Goal: Task Accomplishment & Management: Manage account settings

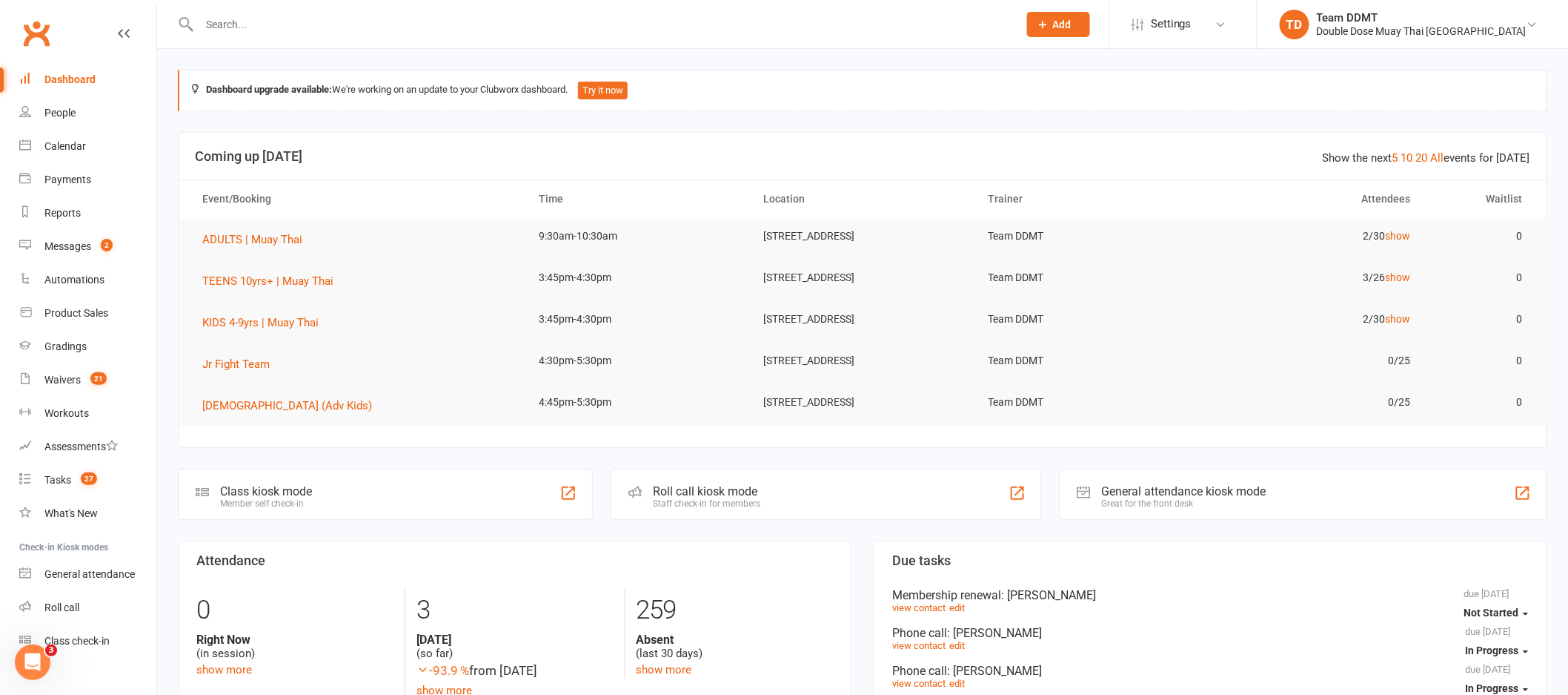
click at [272, 24] on input "text" at bounding box center [601, 25] width 813 height 21
paste input "[PERSON_NAME] [PERSON_NAME]"
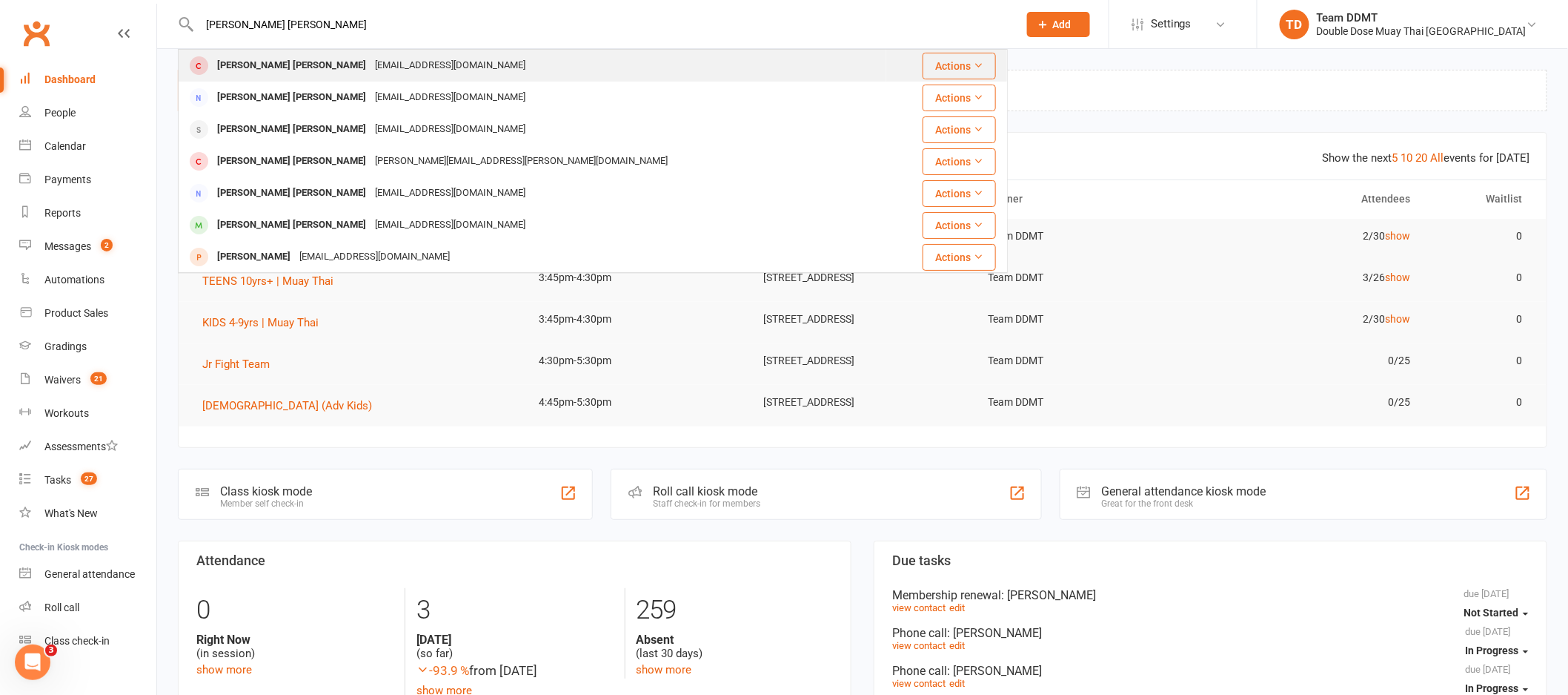
type input "[PERSON_NAME] [PERSON_NAME]"
click at [275, 63] on div "[PERSON_NAME] [PERSON_NAME]" at bounding box center [291, 65] width 158 height 21
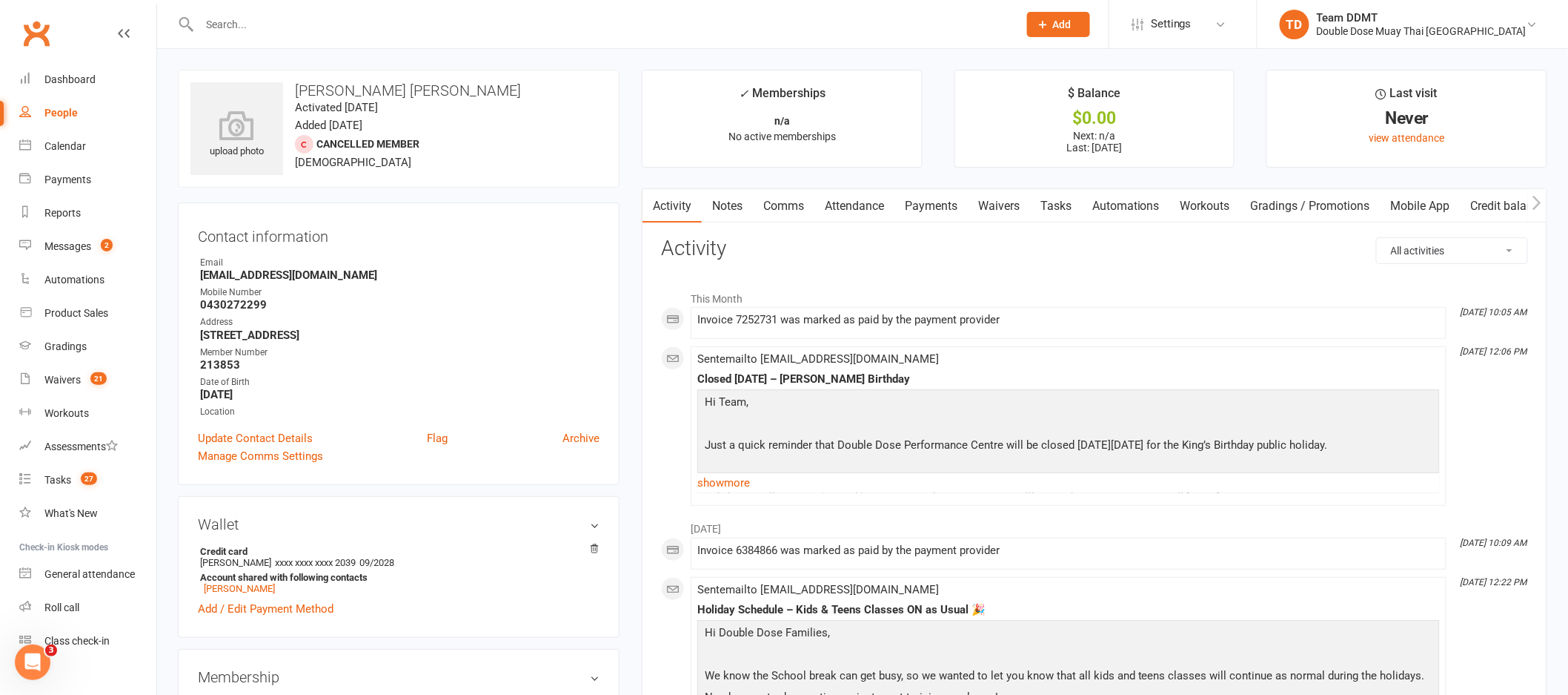
click at [947, 210] on link "Payments" at bounding box center [931, 206] width 74 height 34
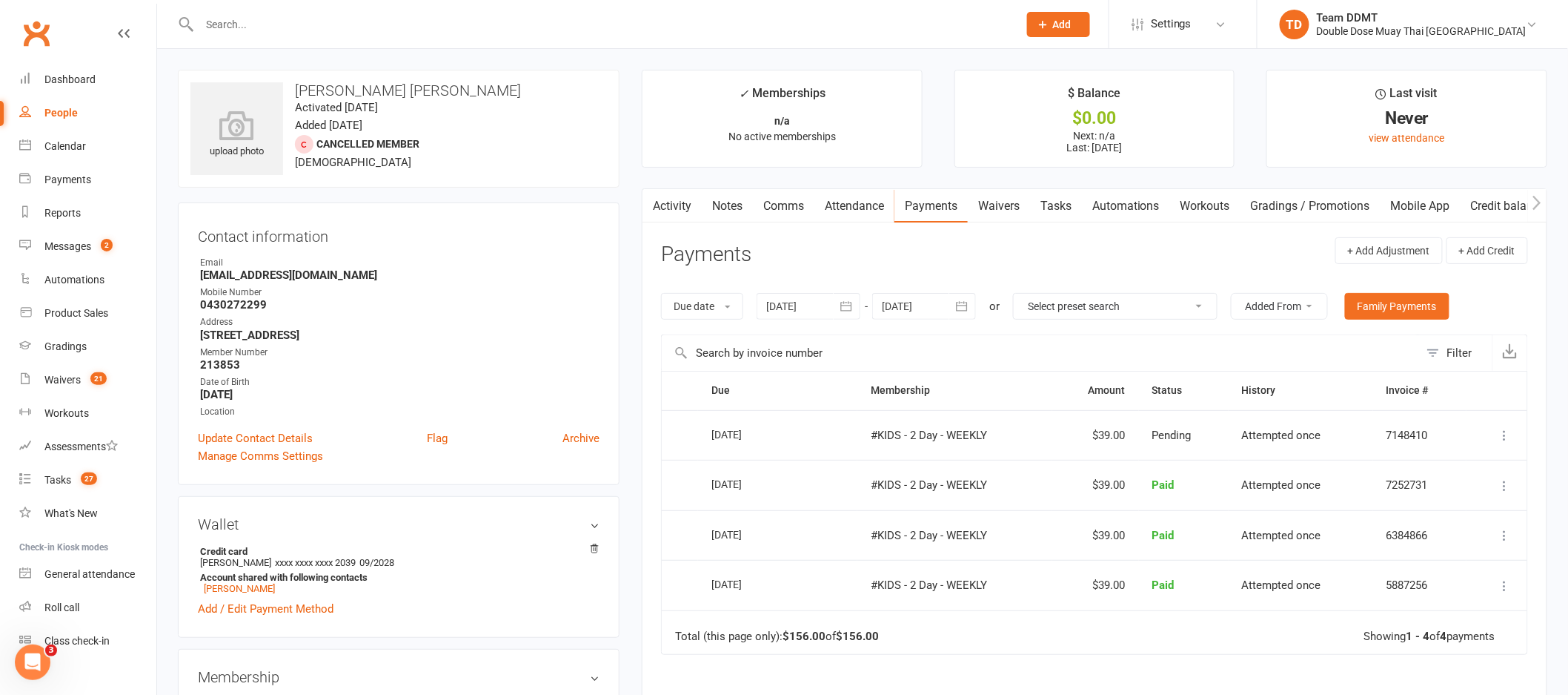
click at [254, 17] on input "text" at bounding box center [601, 25] width 813 height 21
paste input "Luan"
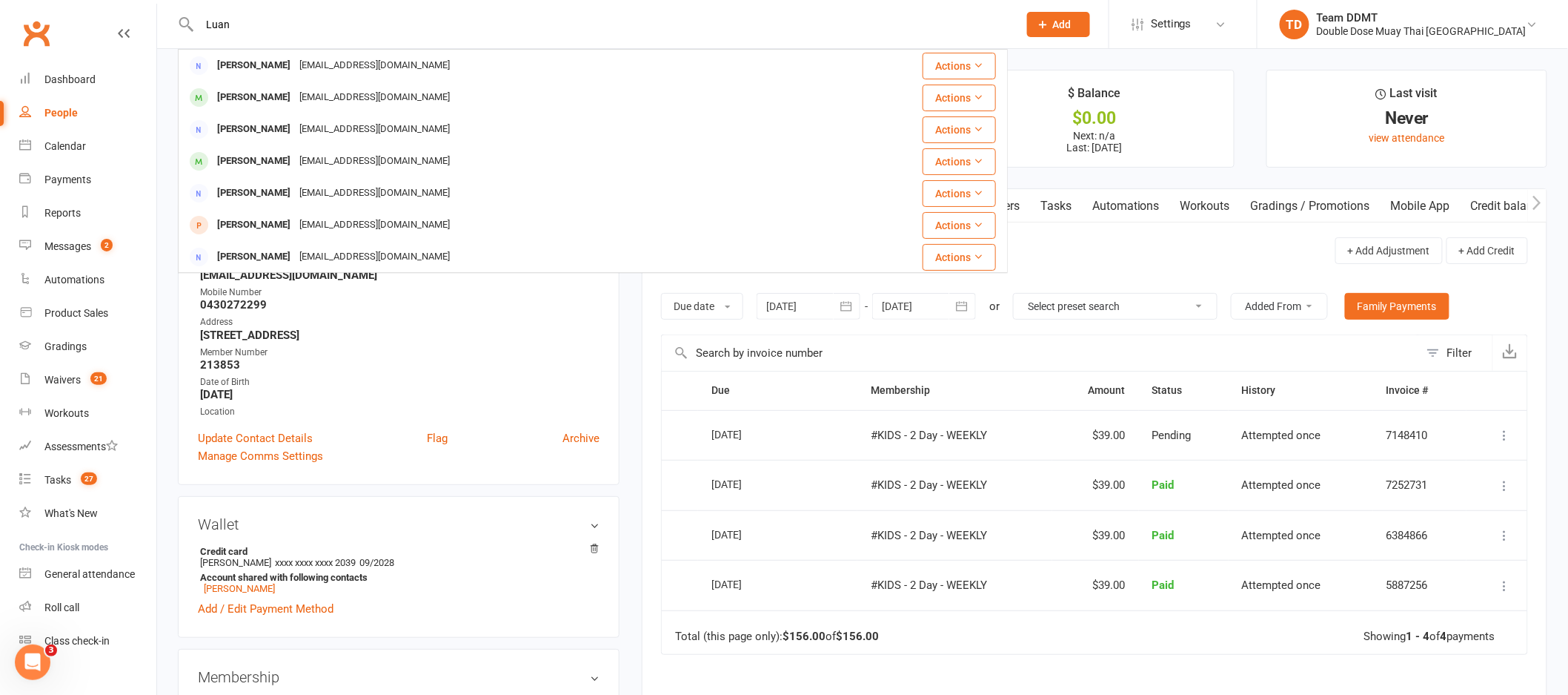
type input "Luan"
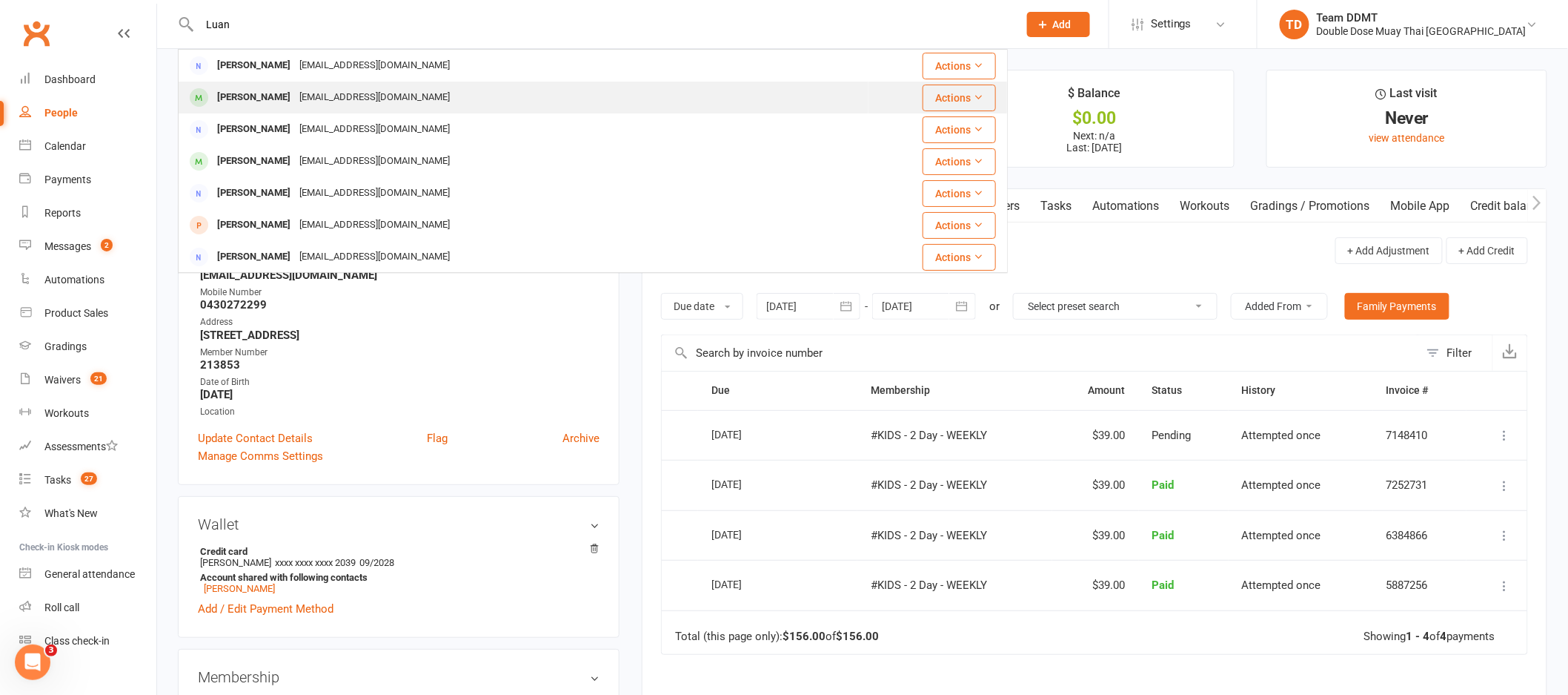
click at [304, 99] on div "[EMAIL_ADDRESS][DOMAIN_NAME]" at bounding box center [375, 97] width 159 height 21
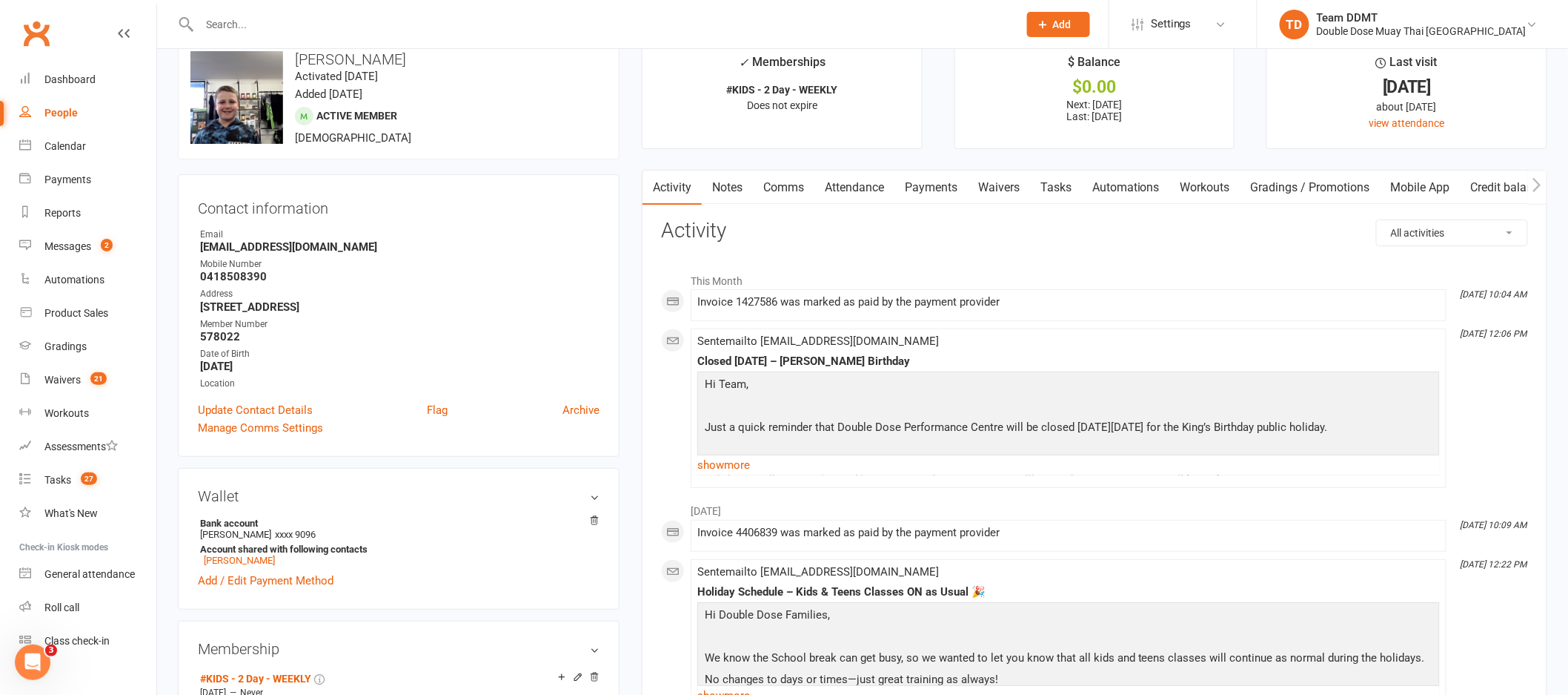
scroll to position [22, 0]
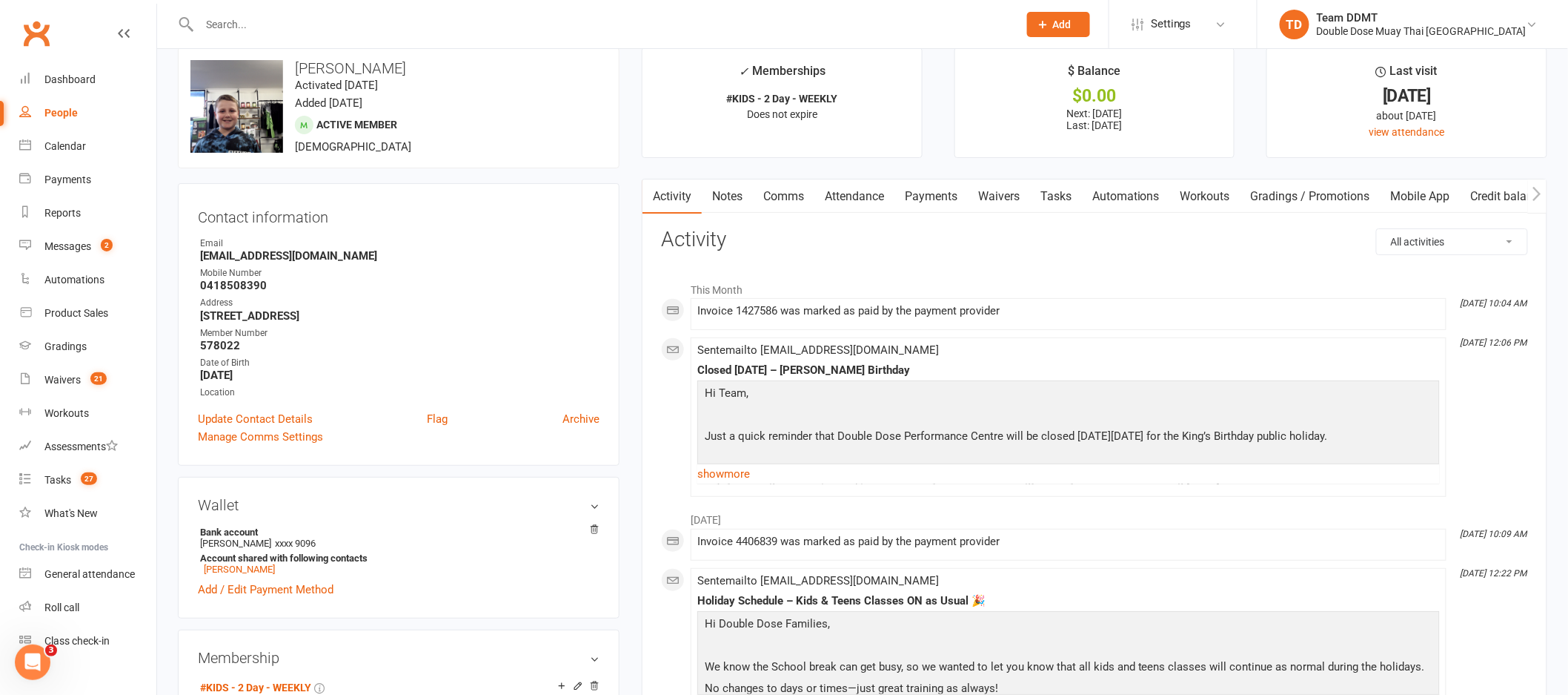
click at [255, 19] on input "text" at bounding box center [601, 25] width 813 height 21
paste input "Kuba Trojan"
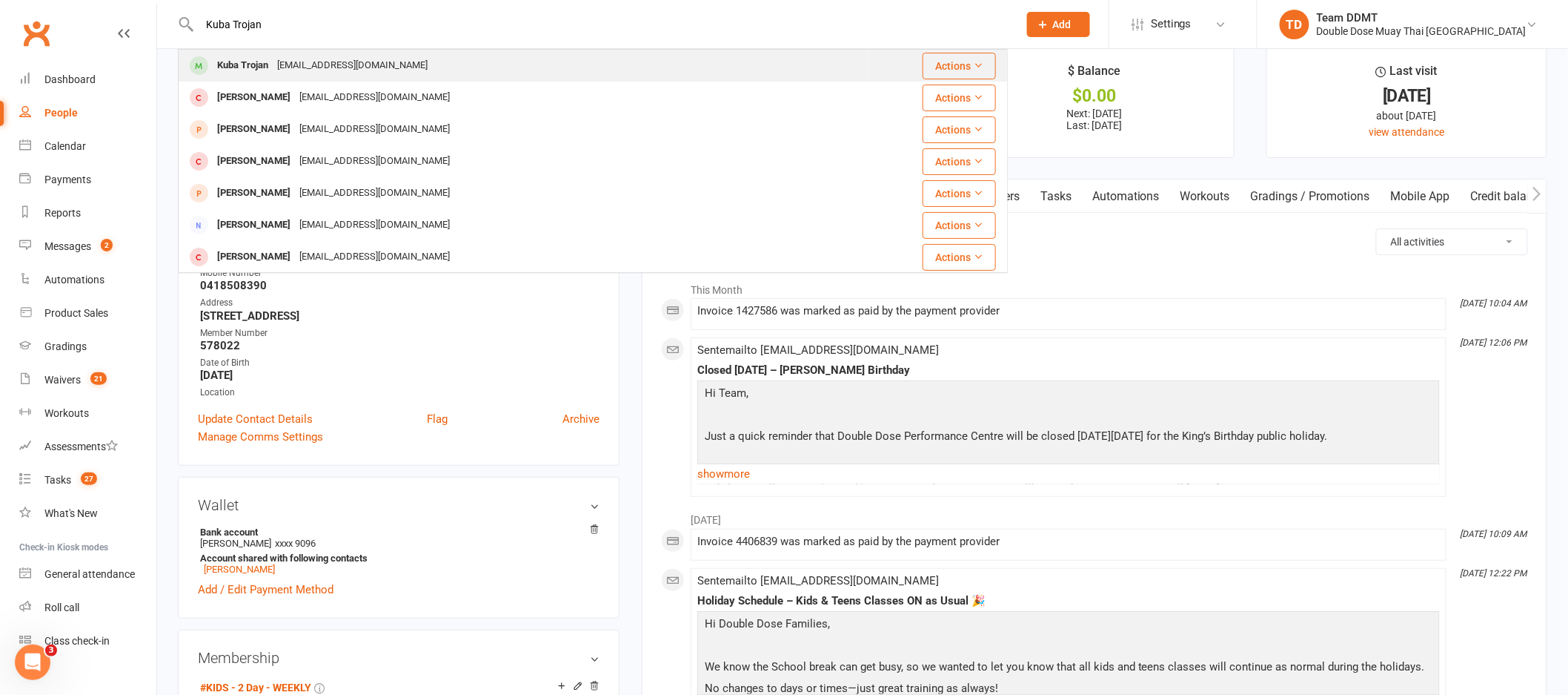
type input "Kuba Trojan"
click at [272, 58] on div "Kuba Trojan" at bounding box center [242, 65] width 60 height 21
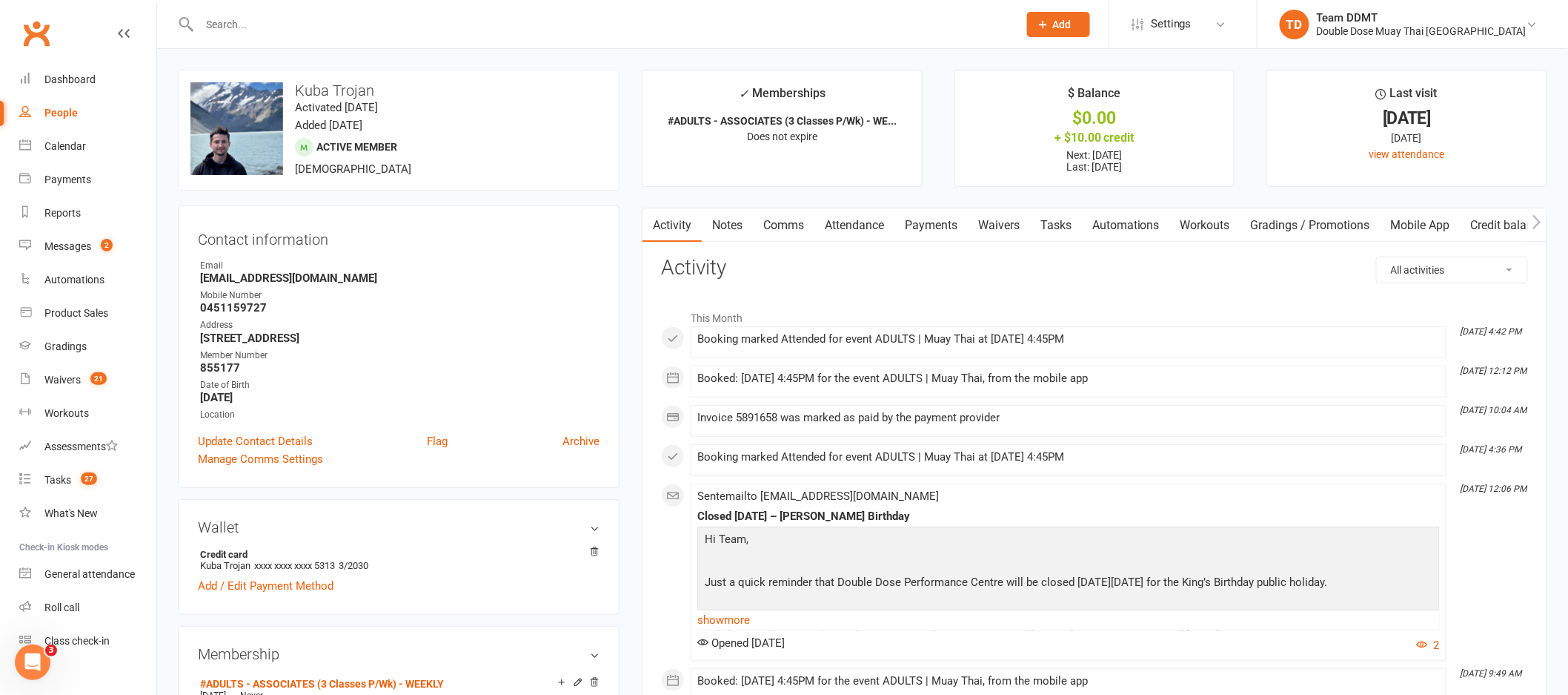
click at [935, 224] on link "Payments" at bounding box center [931, 225] width 74 height 34
click at [0, 0] on div "Loading" at bounding box center [0, 0] width 0 height 0
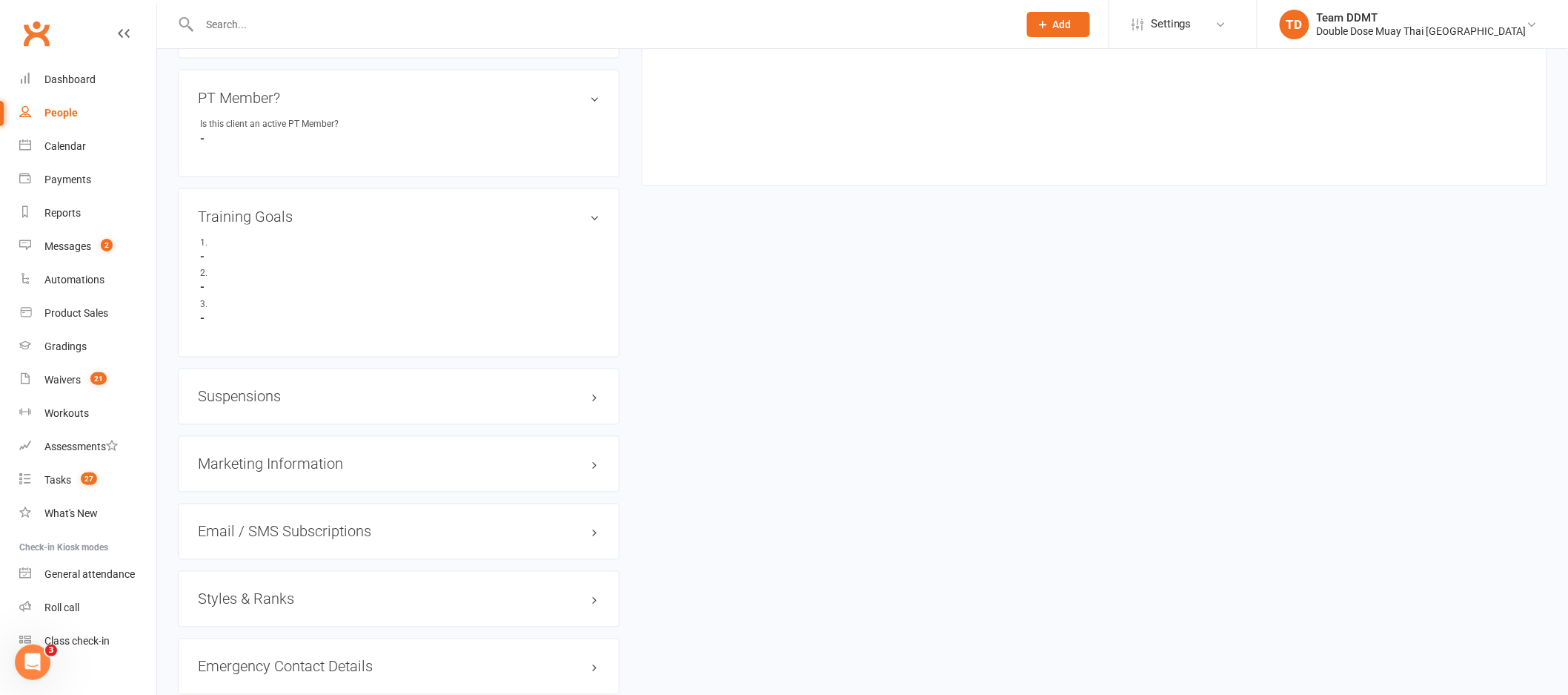
scroll to position [979, 0]
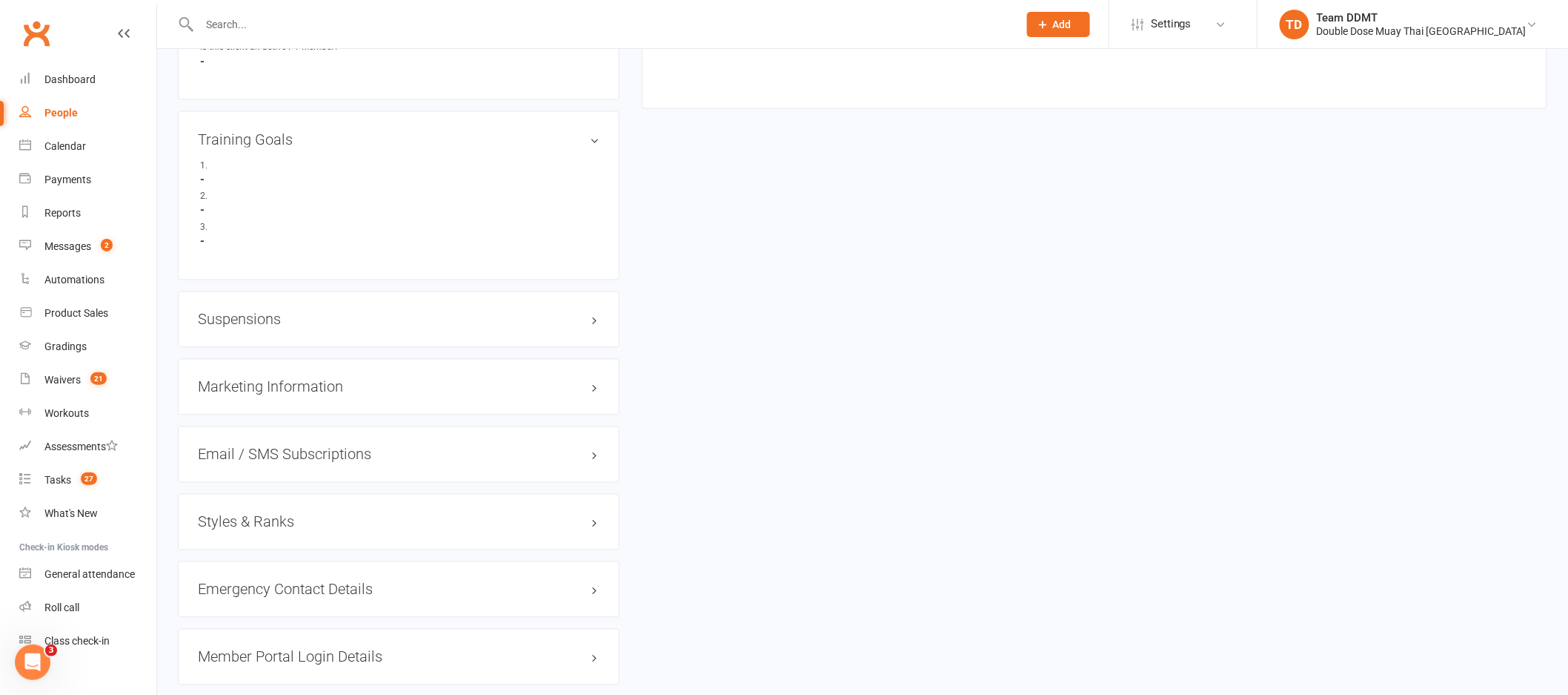
click at [241, 313] on h3 "Suspensions" at bounding box center [399, 319] width 402 height 16
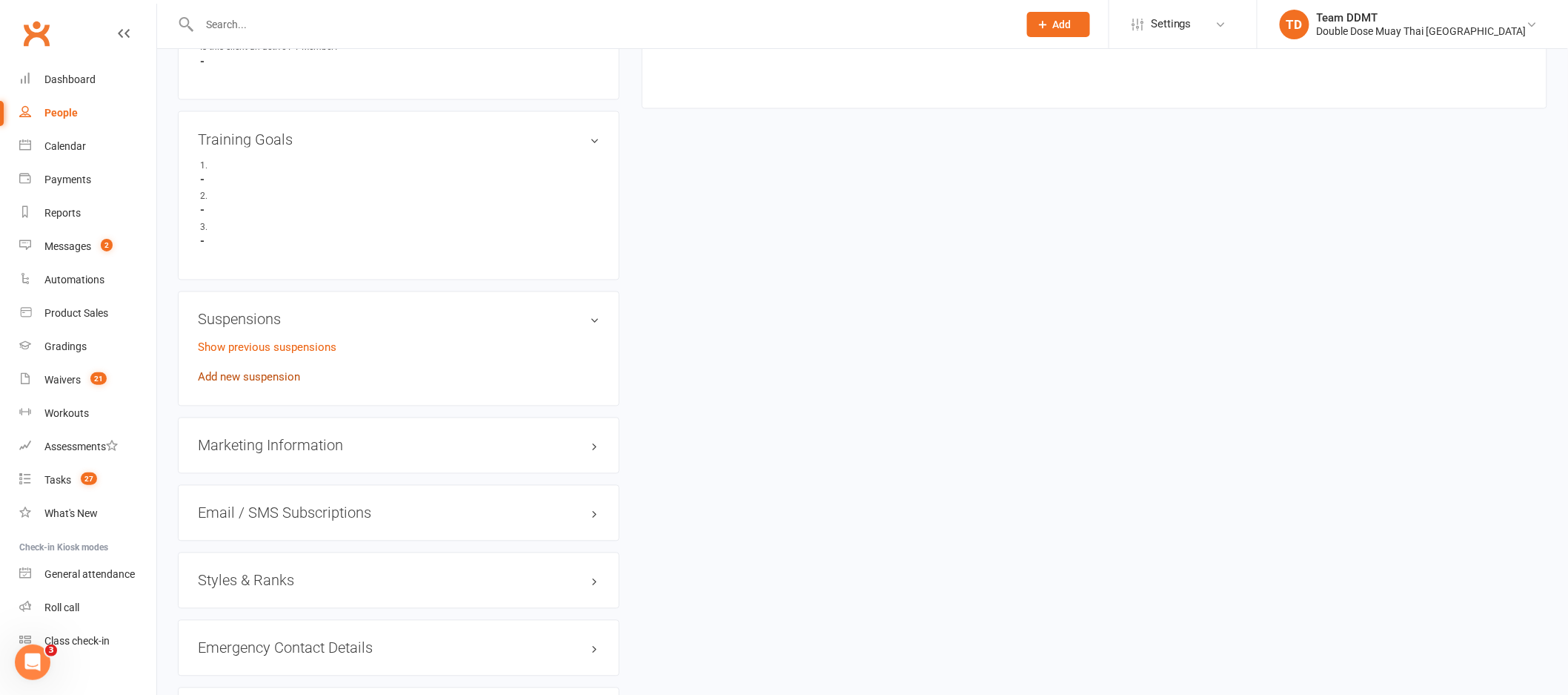
click at [242, 376] on link "Add new suspension" at bounding box center [249, 378] width 102 height 14
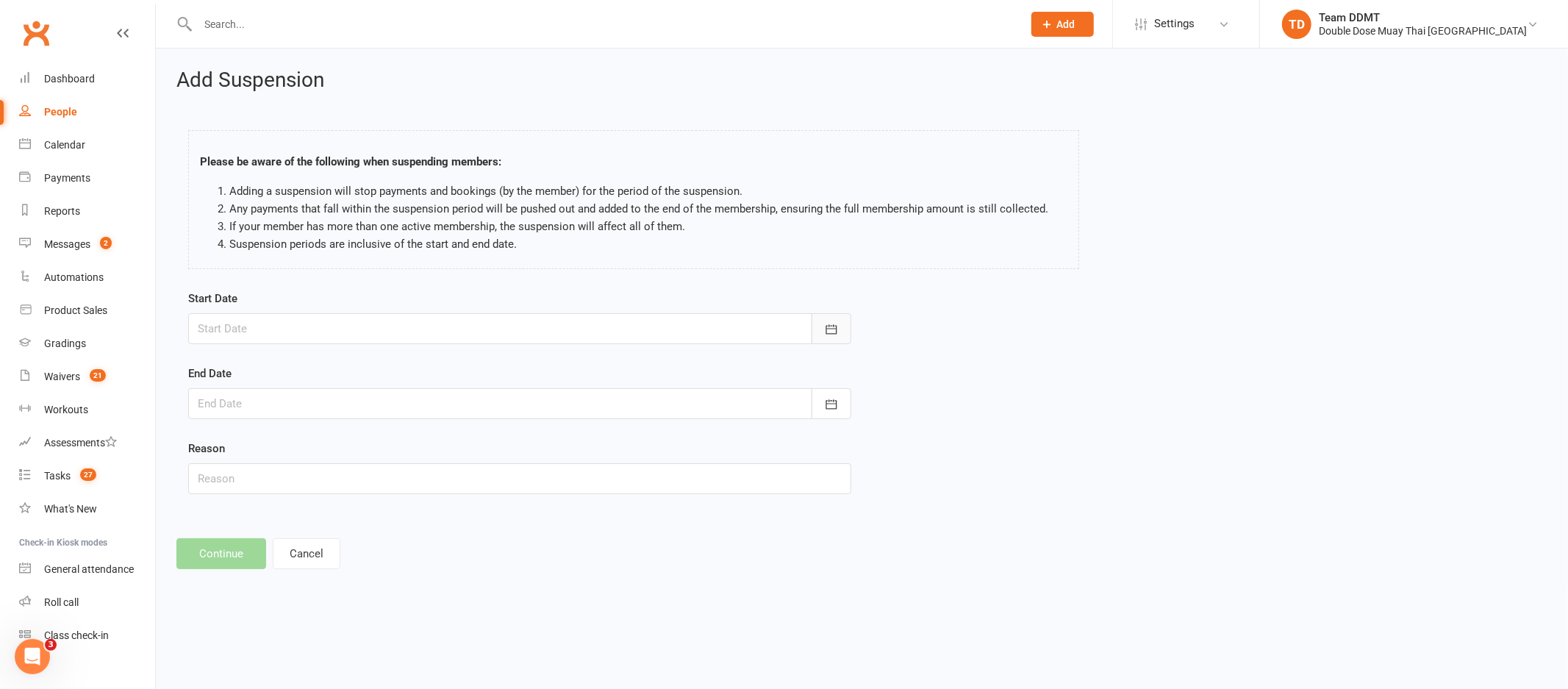
click at [821, 323] on button "button" at bounding box center [831, 328] width 39 height 31
click at [347, 474] on span "15" at bounding box center [345, 478] width 12 height 12
type input "[DATE]"
click at [826, 404] on icon "button" at bounding box center [831, 404] width 11 height 9
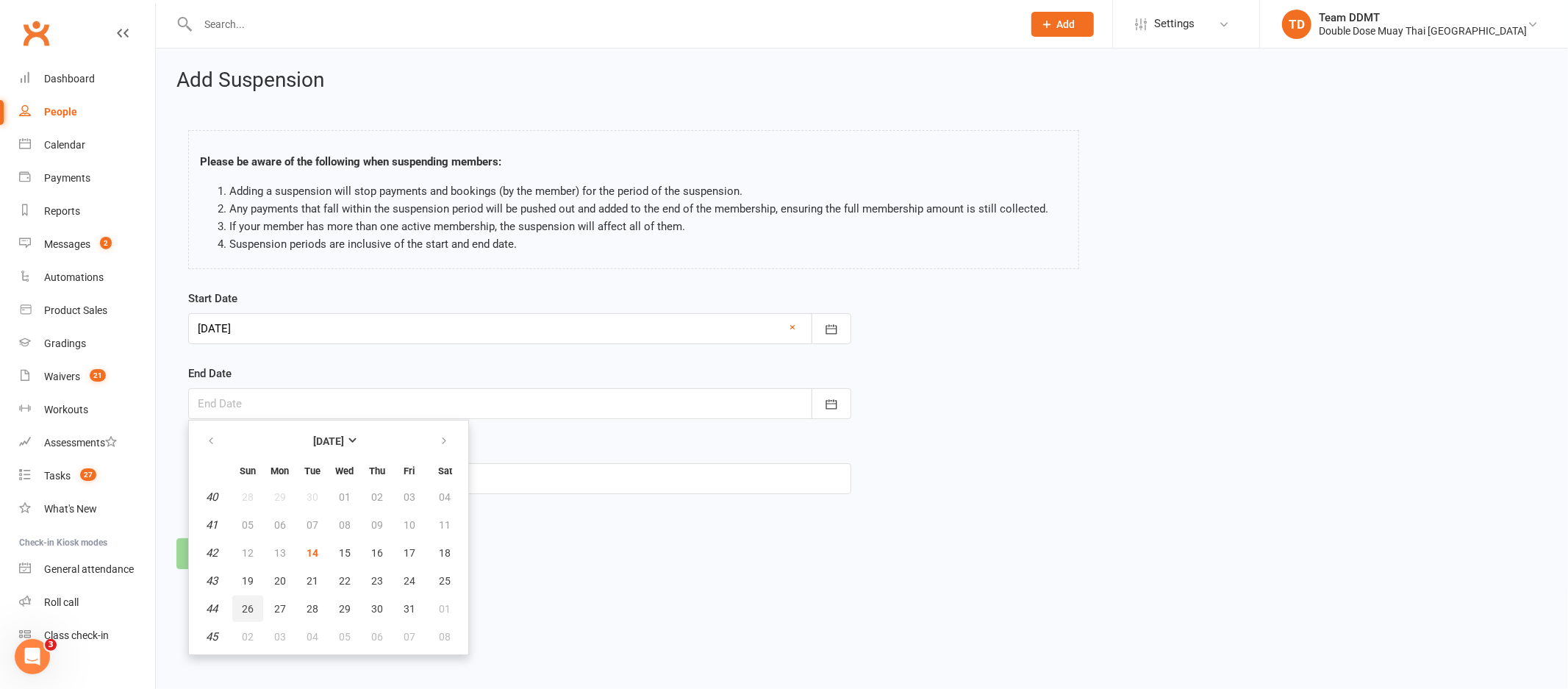
click at [248, 605] on span "26" at bounding box center [248, 608] width 12 height 12
type input "[DATE]"
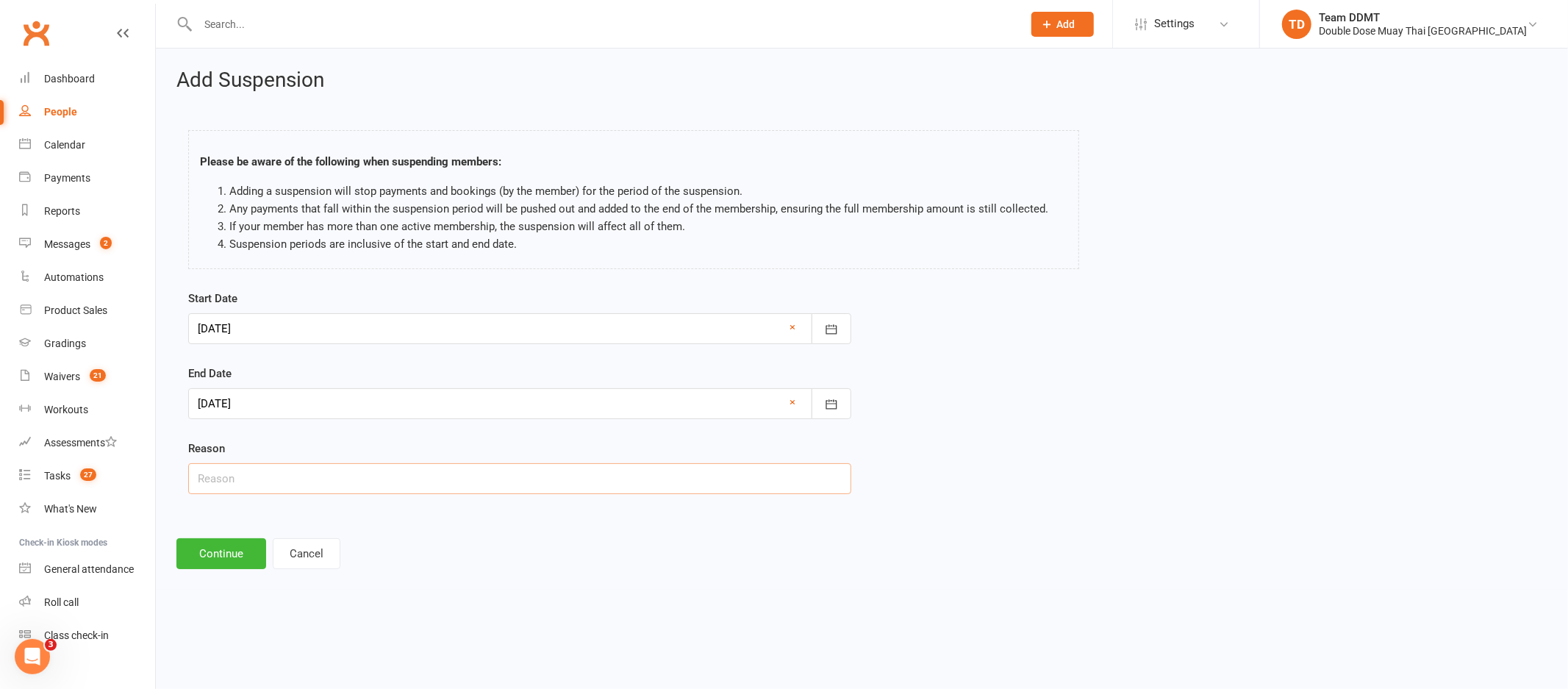
click at [313, 486] on input "text" at bounding box center [520, 478] width 663 height 31
click at [295, 488] on input "injury" at bounding box center [520, 478] width 663 height 31
type input "i"
type input "Holidays"
click at [210, 553] on button "Continue" at bounding box center [221, 553] width 90 height 31
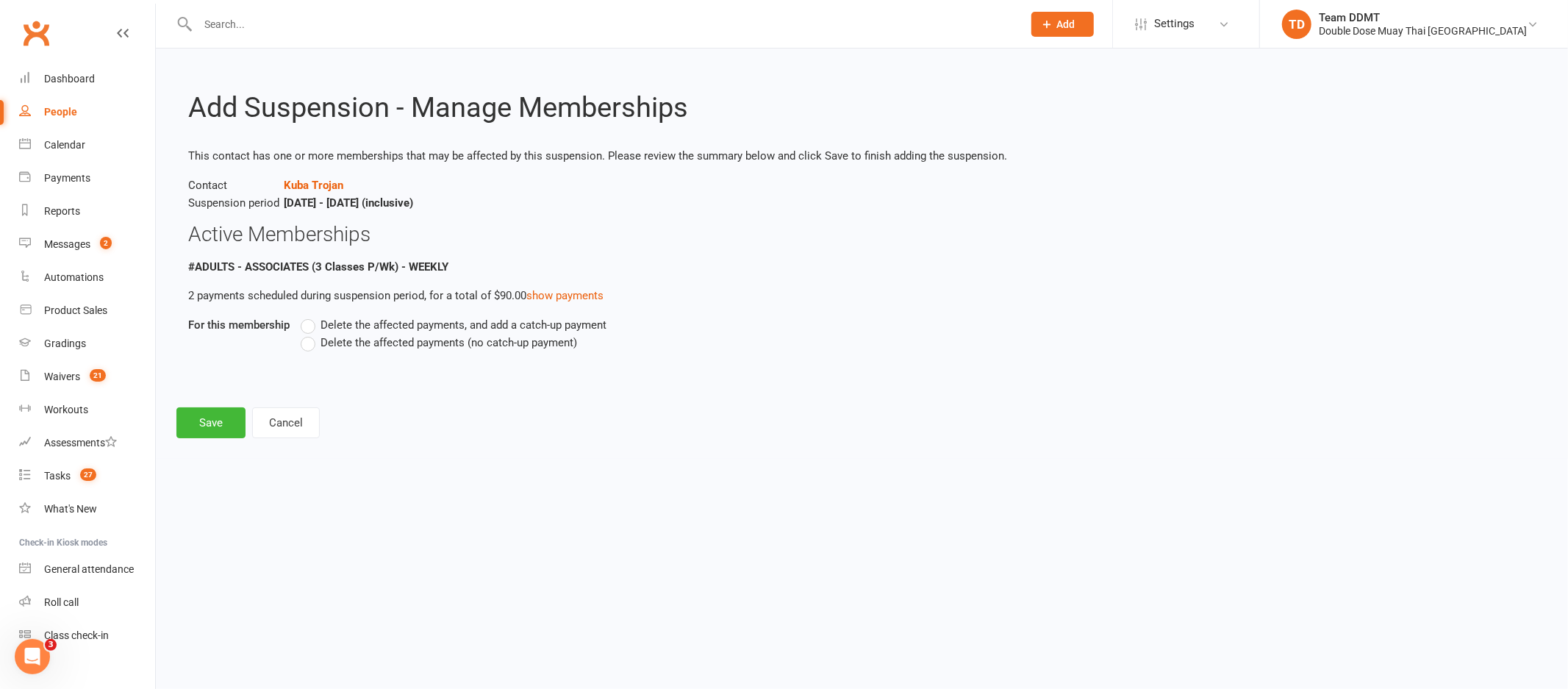
click at [379, 346] on span "Delete the affected payments (no catch-up payment)" at bounding box center [449, 342] width 257 height 15
click at [311, 334] on input "Delete the affected payments (no catch-up payment)" at bounding box center [305, 334] width 9 height 0
click at [205, 421] on button "Save" at bounding box center [211, 422] width 69 height 31
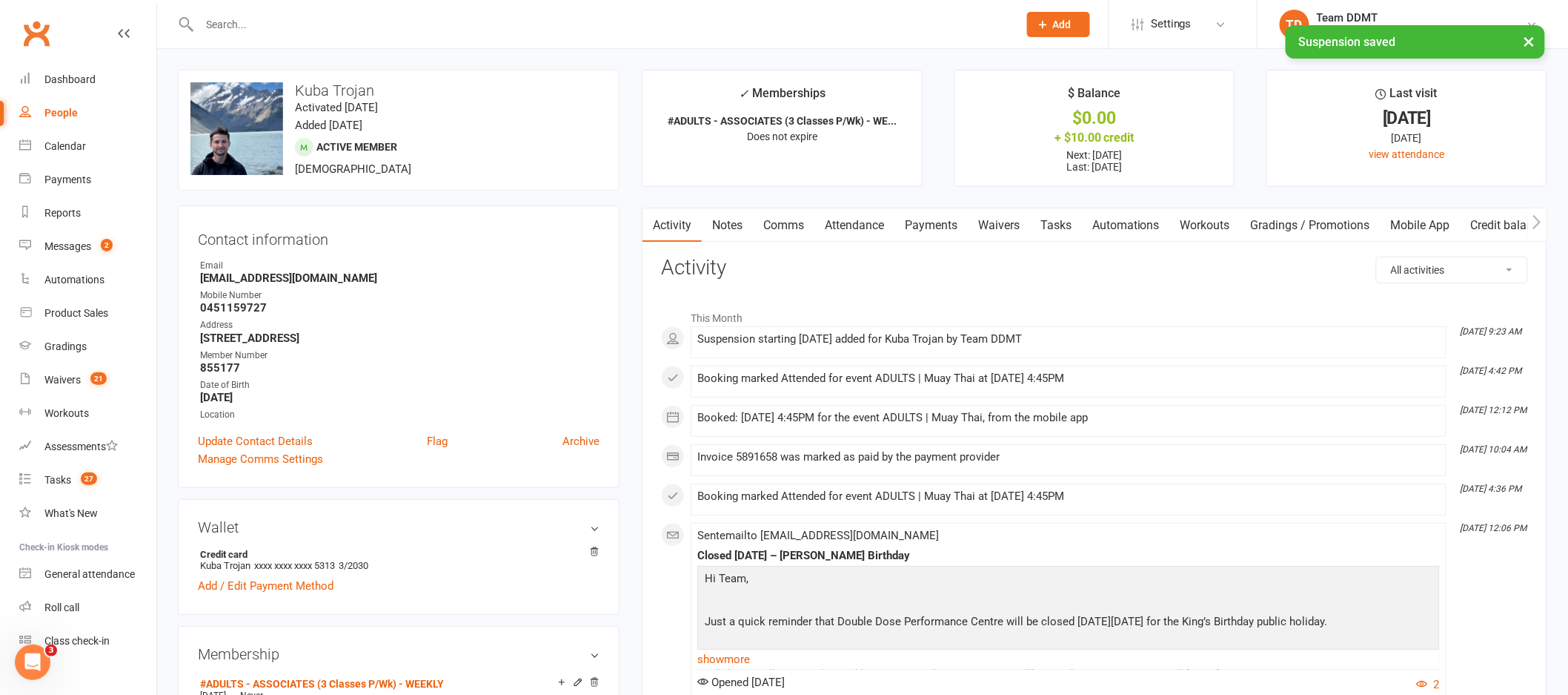
click at [934, 224] on link "Payments" at bounding box center [931, 225] width 74 height 34
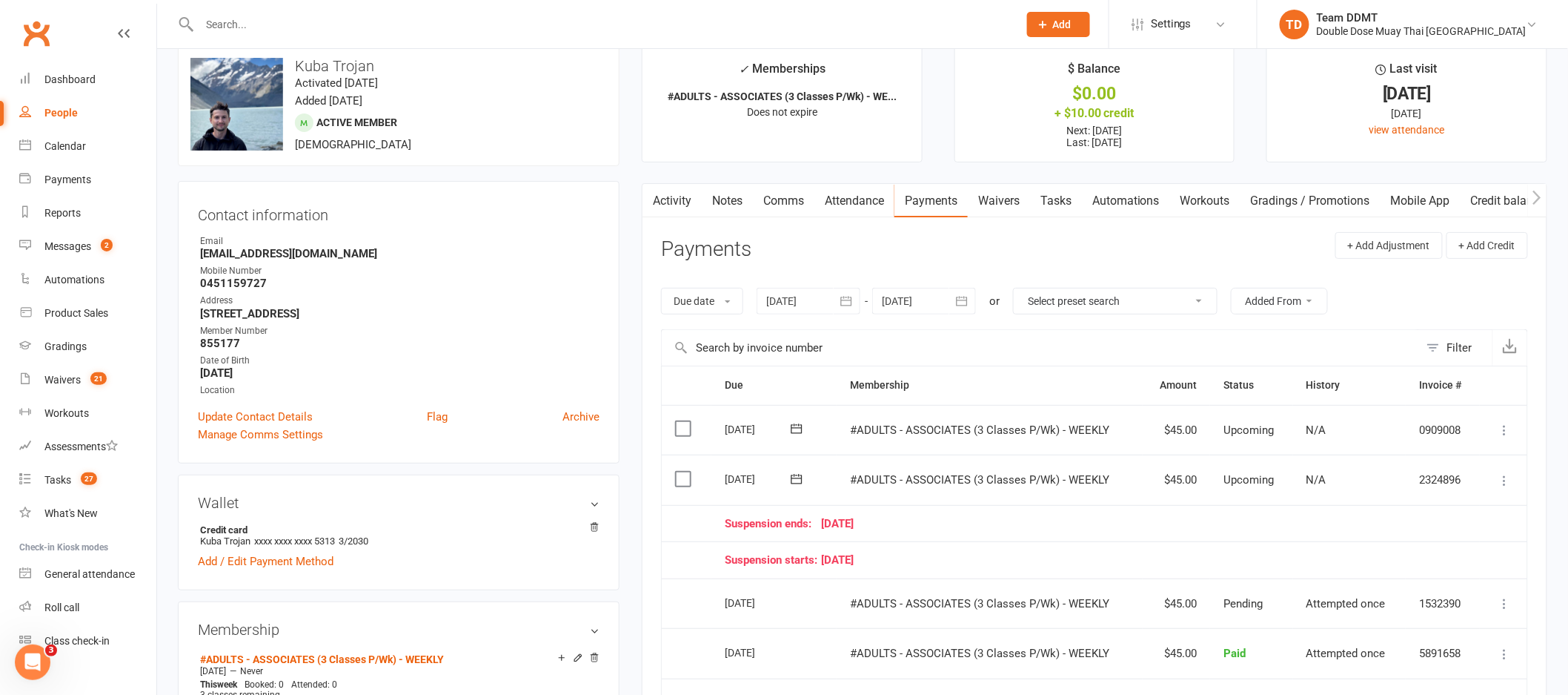
scroll to position [39, 0]
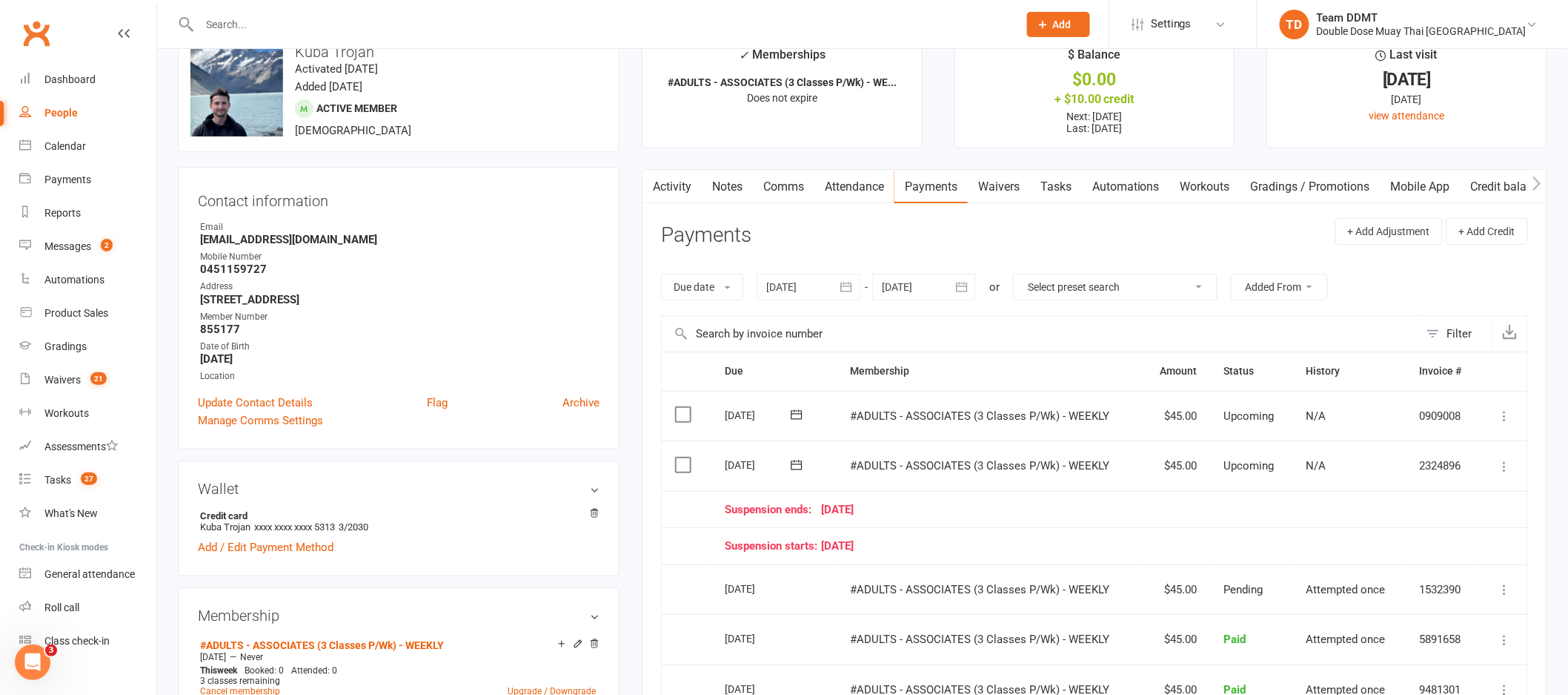
click at [794, 178] on link "Comms" at bounding box center [784, 187] width 62 height 34
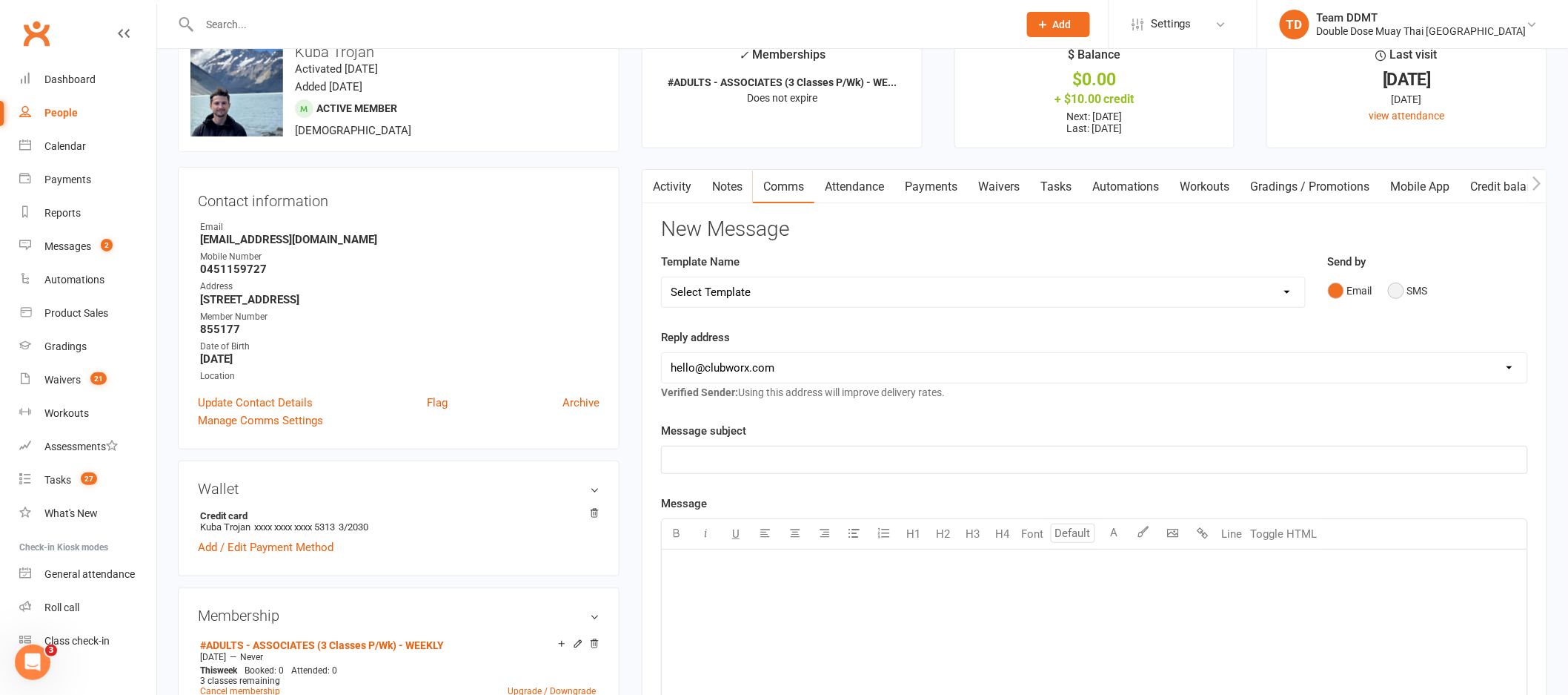
click at [1395, 290] on button "SMS" at bounding box center [1408, 290] width 40 height 28
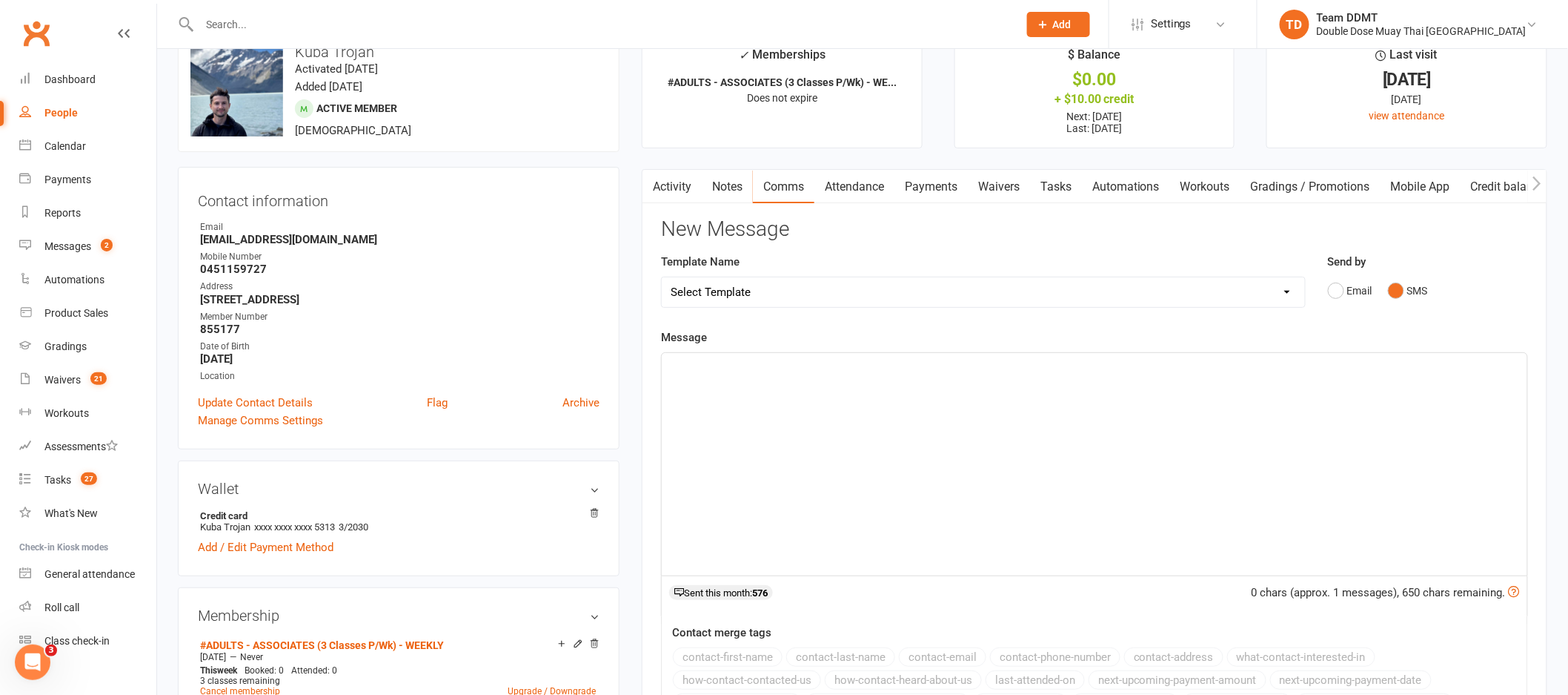
click at [1232, 294] on select "Select Template [Email] Cancellation Confirmation Email [SMS] Cancellation Conf…" at bounding box center [983, 292] width 643 height 30
select select "6"
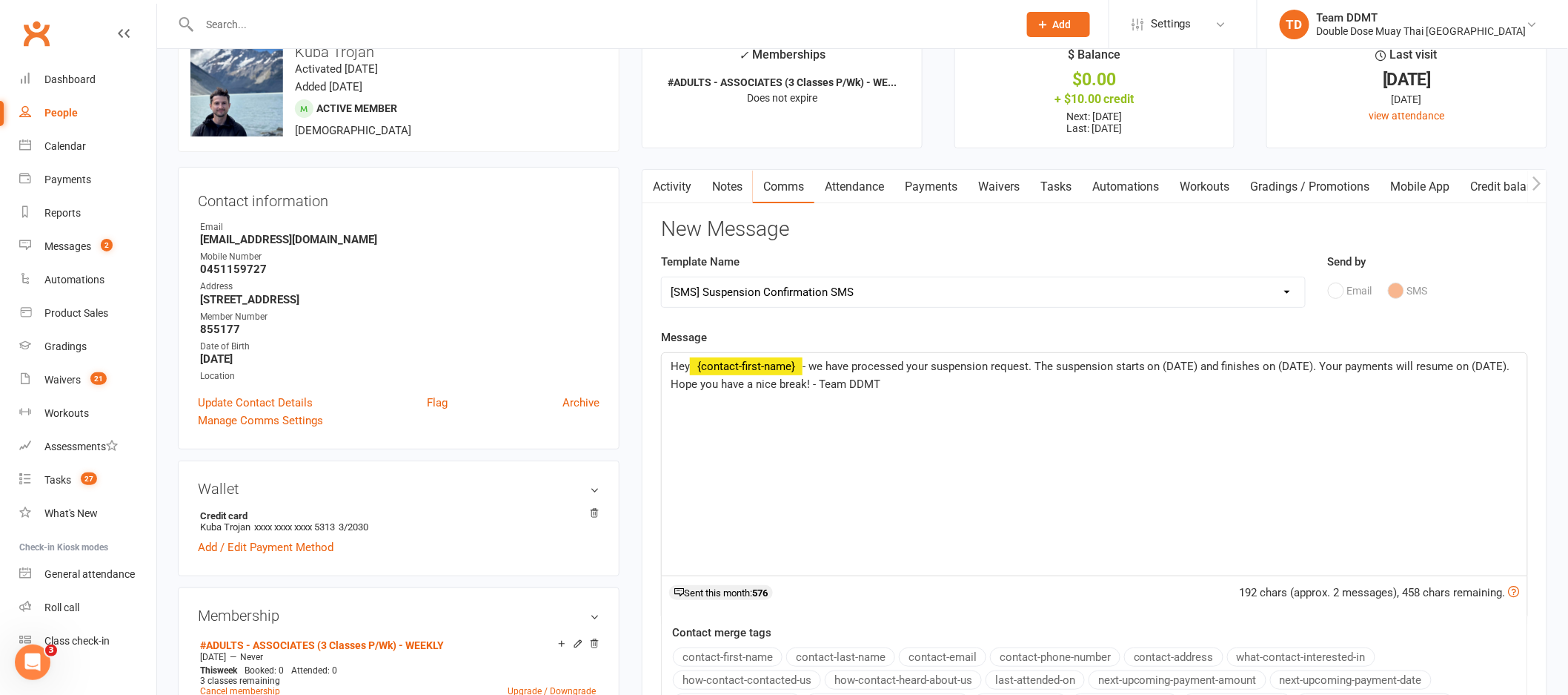
click at [1201, 367] on span "- we have processed your suspension request. The suspension starts on (DATE) an…" at bounding box center [1092, 375] width 843 height 31
click at [1325, 367] on span "- we have processed your suspension request. The suspension starts on [DATE] an…" at bounding box center [1092, 375] width 841 height 31
click at [704, 385] on span "- we have processed your suspension request. The suspension starts on [DATE] an…" at bounding box center [1091, 375] width 839 height 31
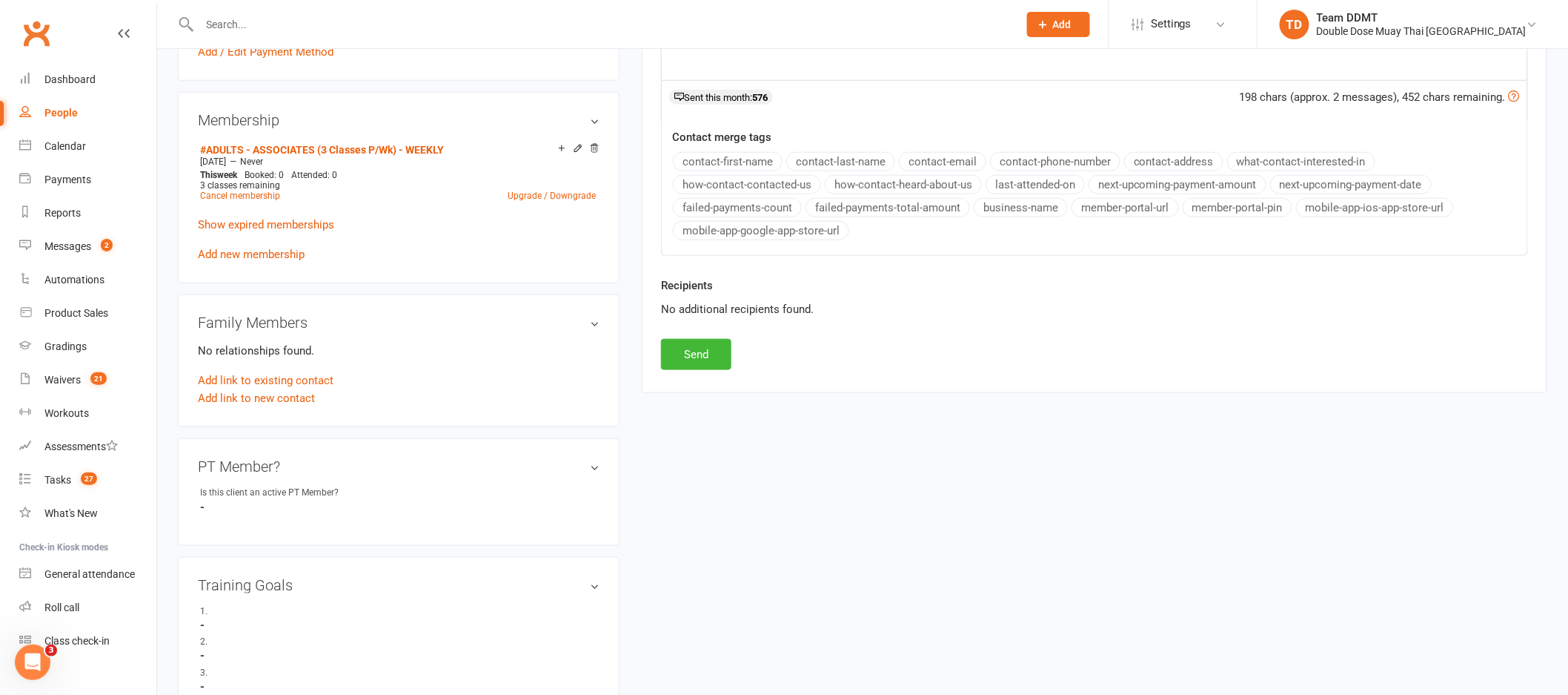
scroll to position [538, 0]
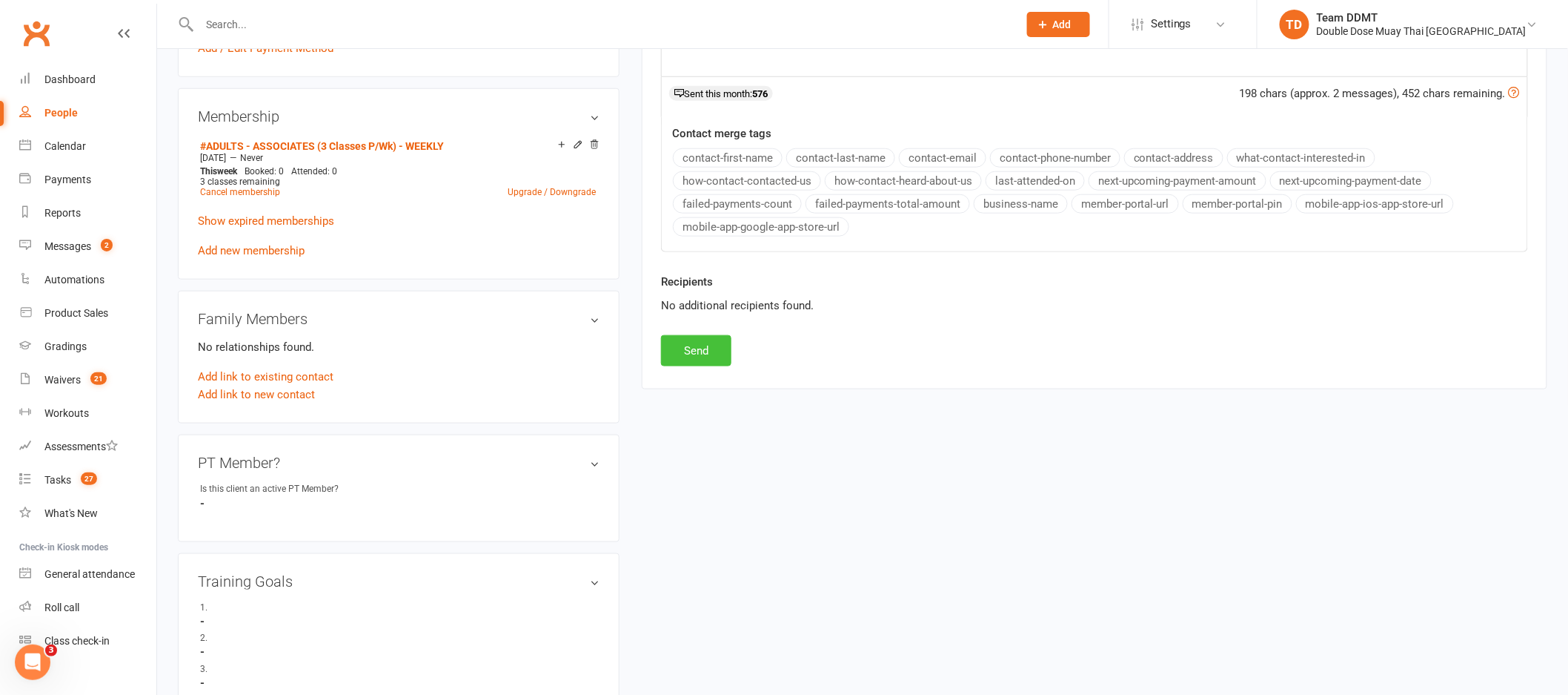
click at [699, 350] on button "Send" at bounding box center [696, 350] width 70 height 31
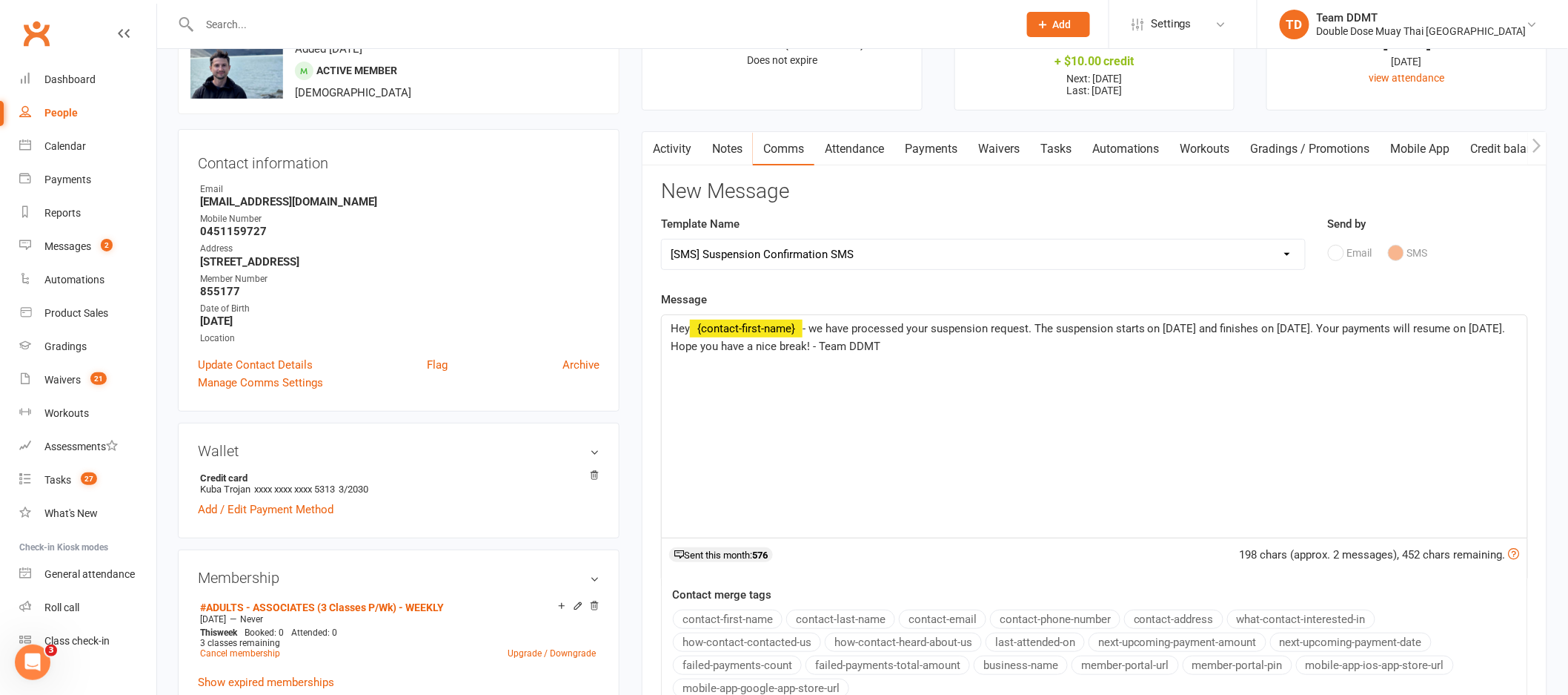
scroll to position [0, 0]
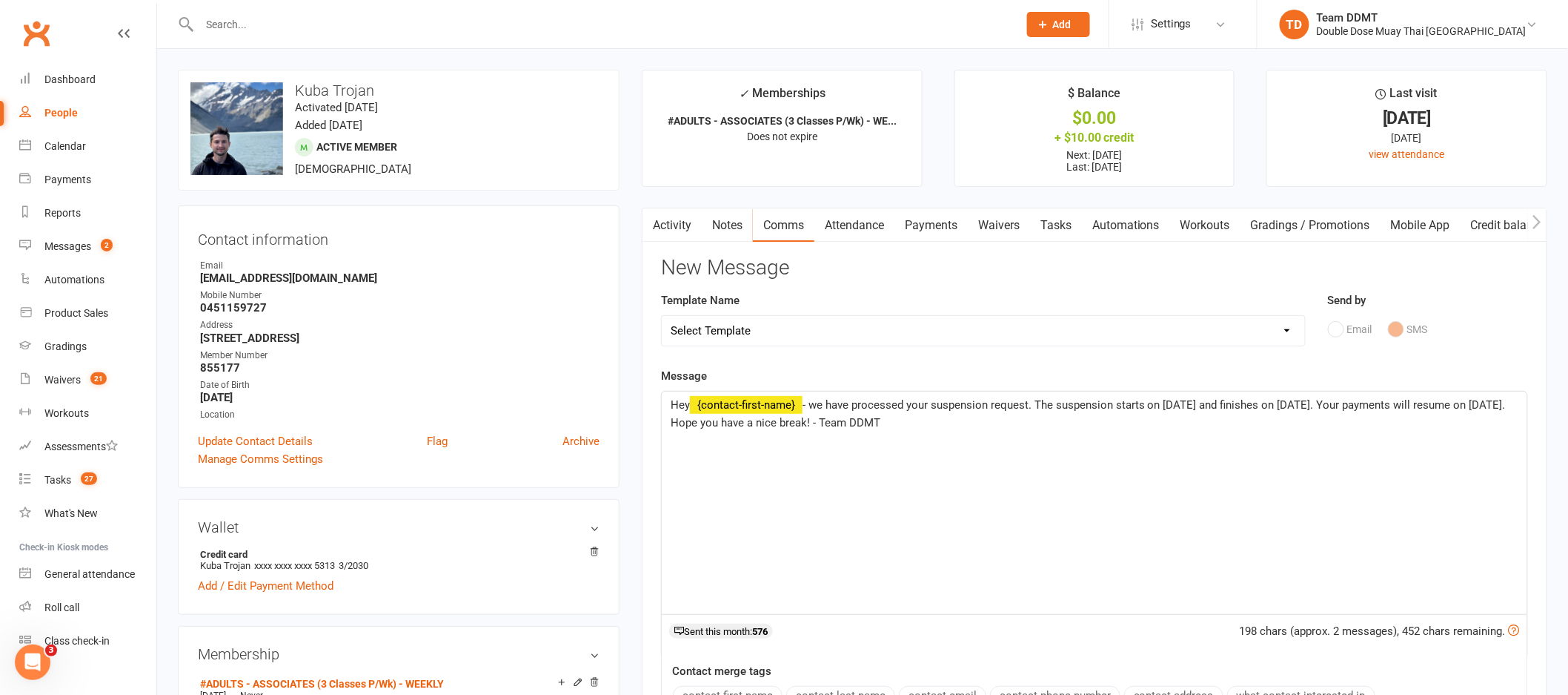
click at [733, 229] on link "Notes" at bounding box center [728, 225] width 51 height 34
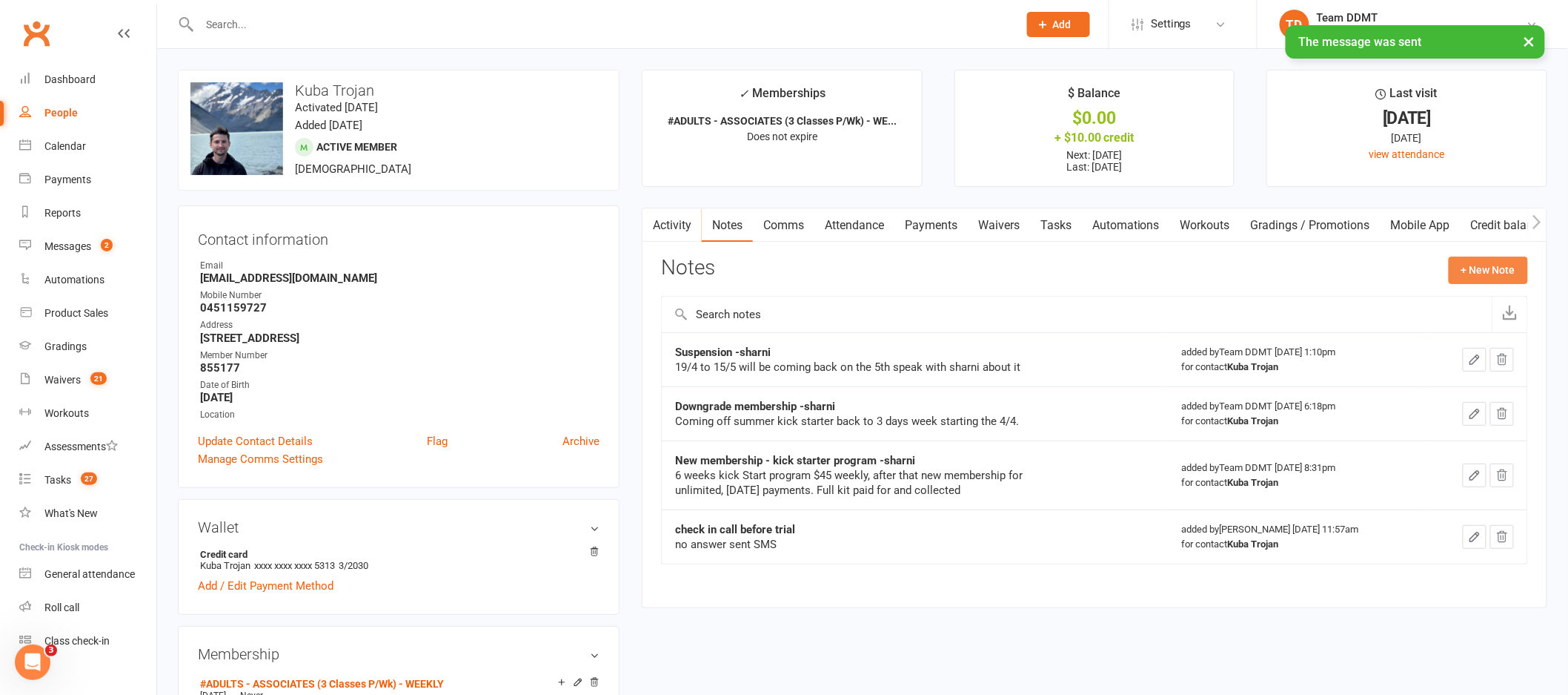
click at [1470, 271] on button "+ New Note" at bounding box center [1488, 270] width 80 height 27
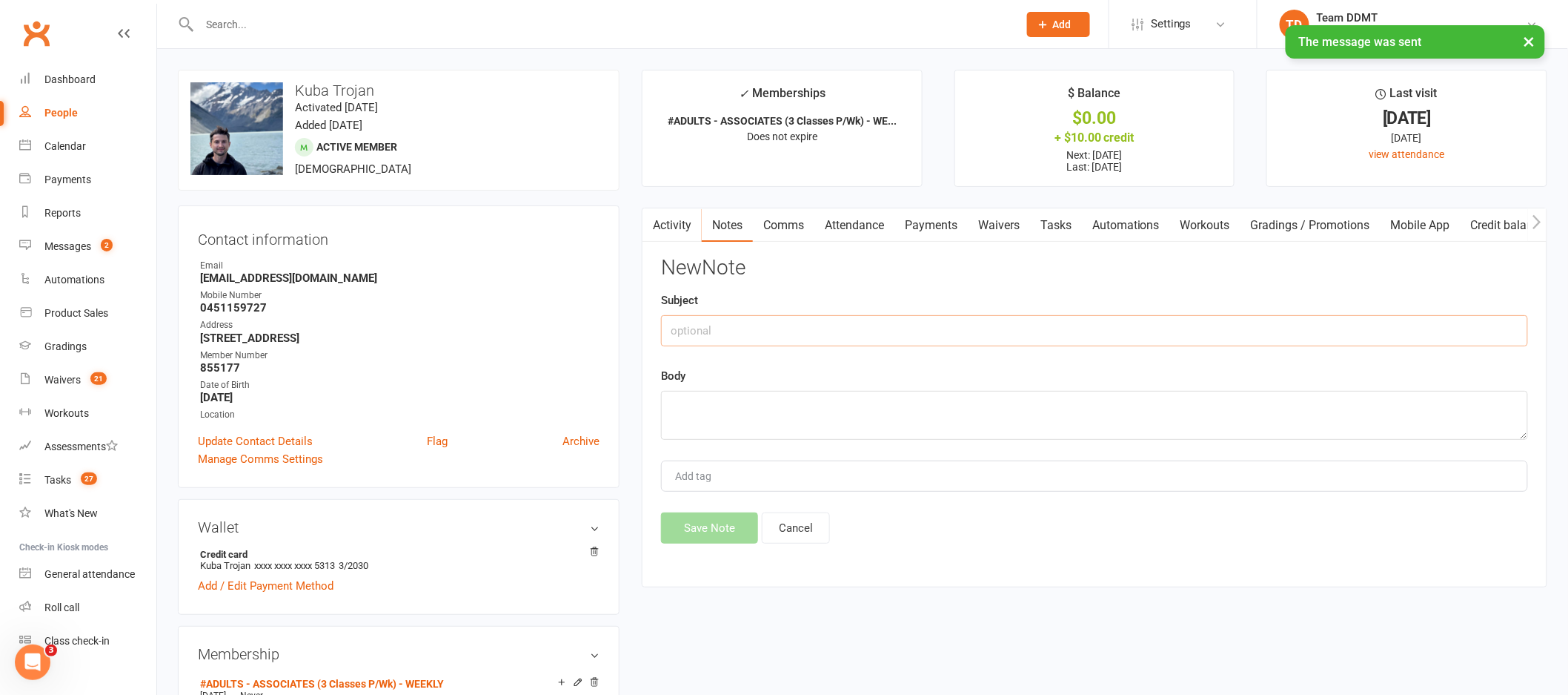
click at [1234, 323] on input "text" at bounding box center [1094, 330] width 867 height 31
type input "Suspension - sharni"
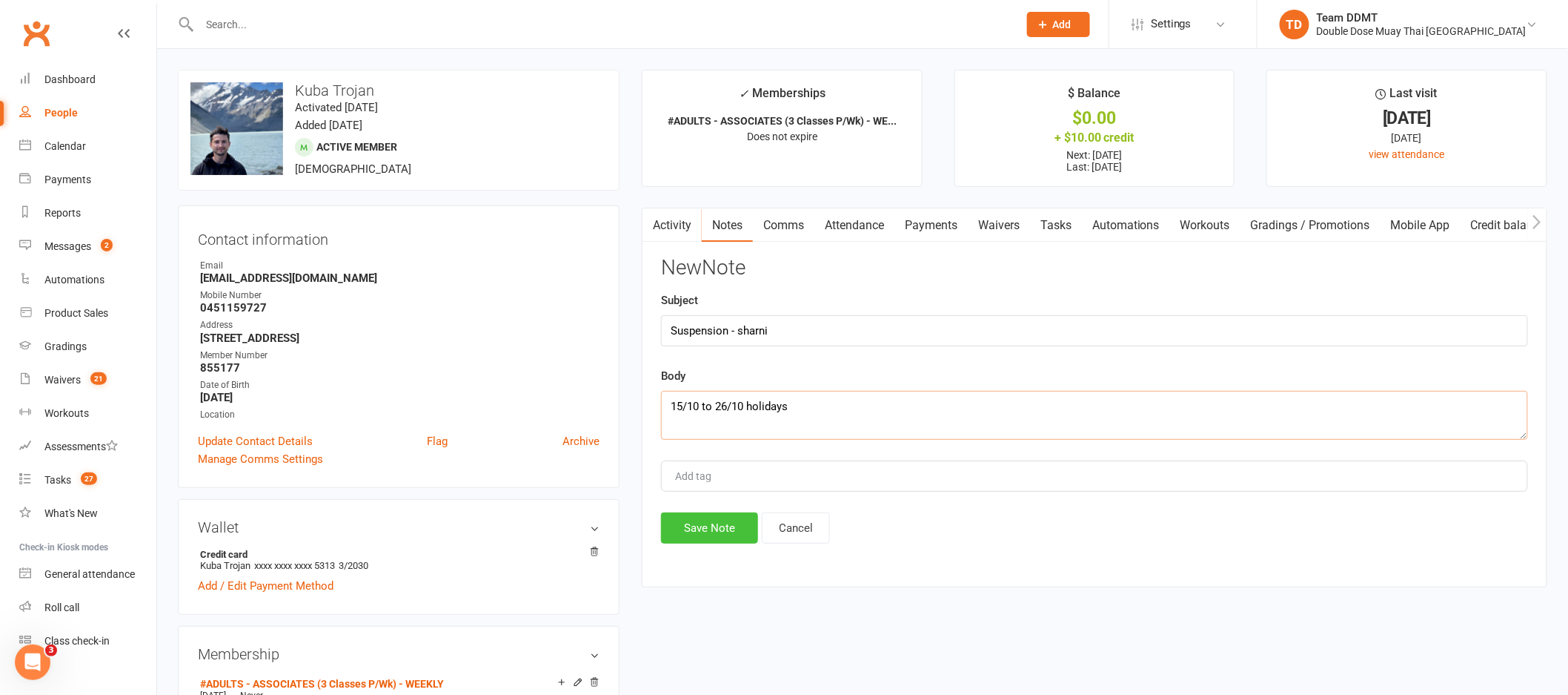
type textarea "15/10 to 26/10 holidays"
click at [696, 535] on button "Save Note" at bounding box center [709, 527] width 97 height 31
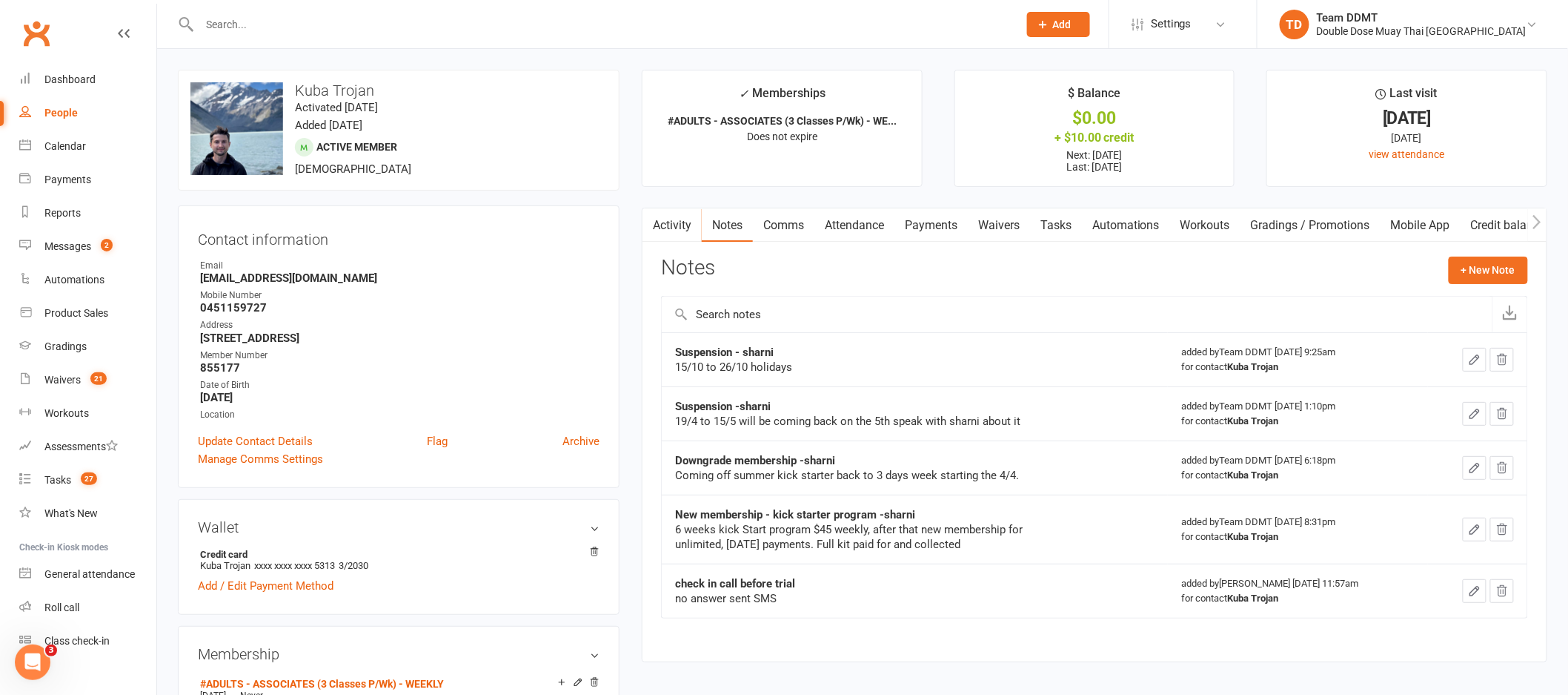
click at [267, 29] on input "text" at bounding box center [601, 25] width 813 height 21
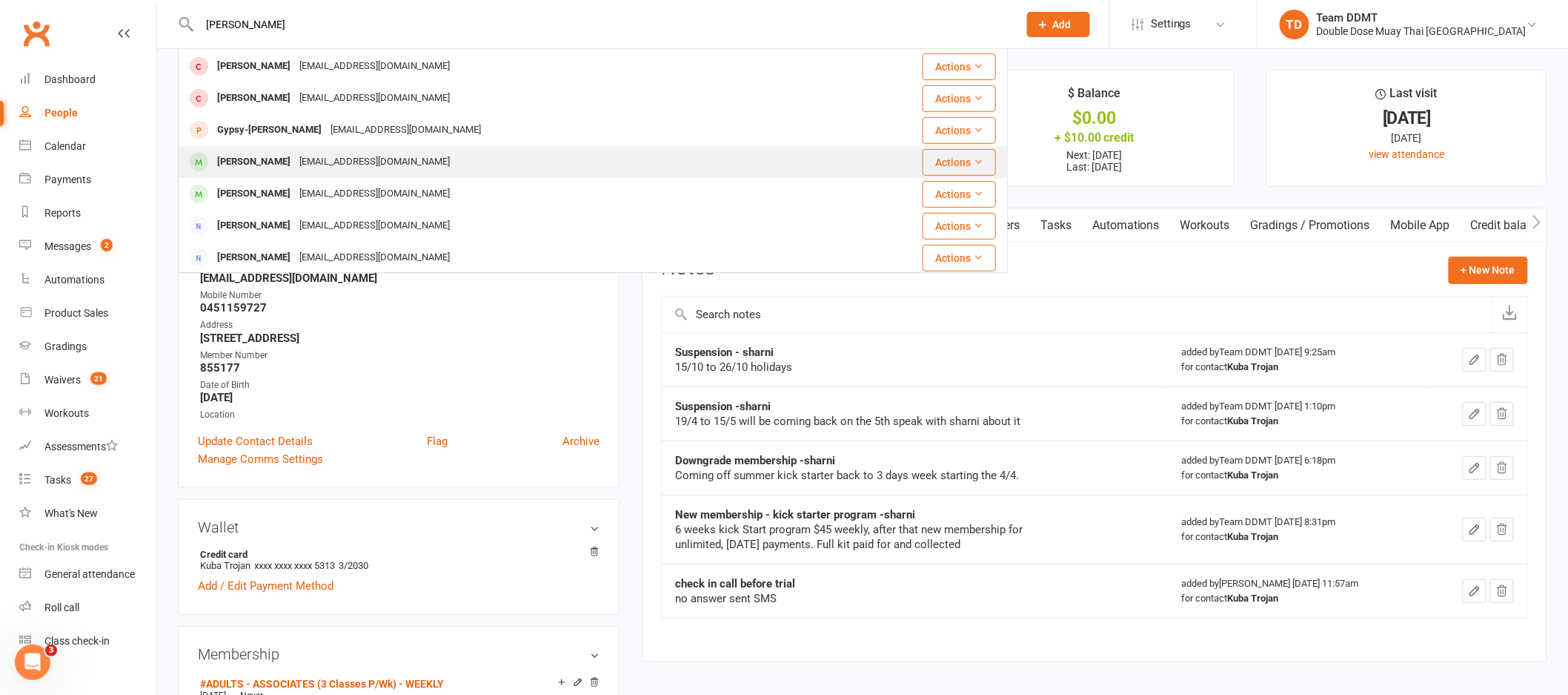
scroll to position [212, 0]
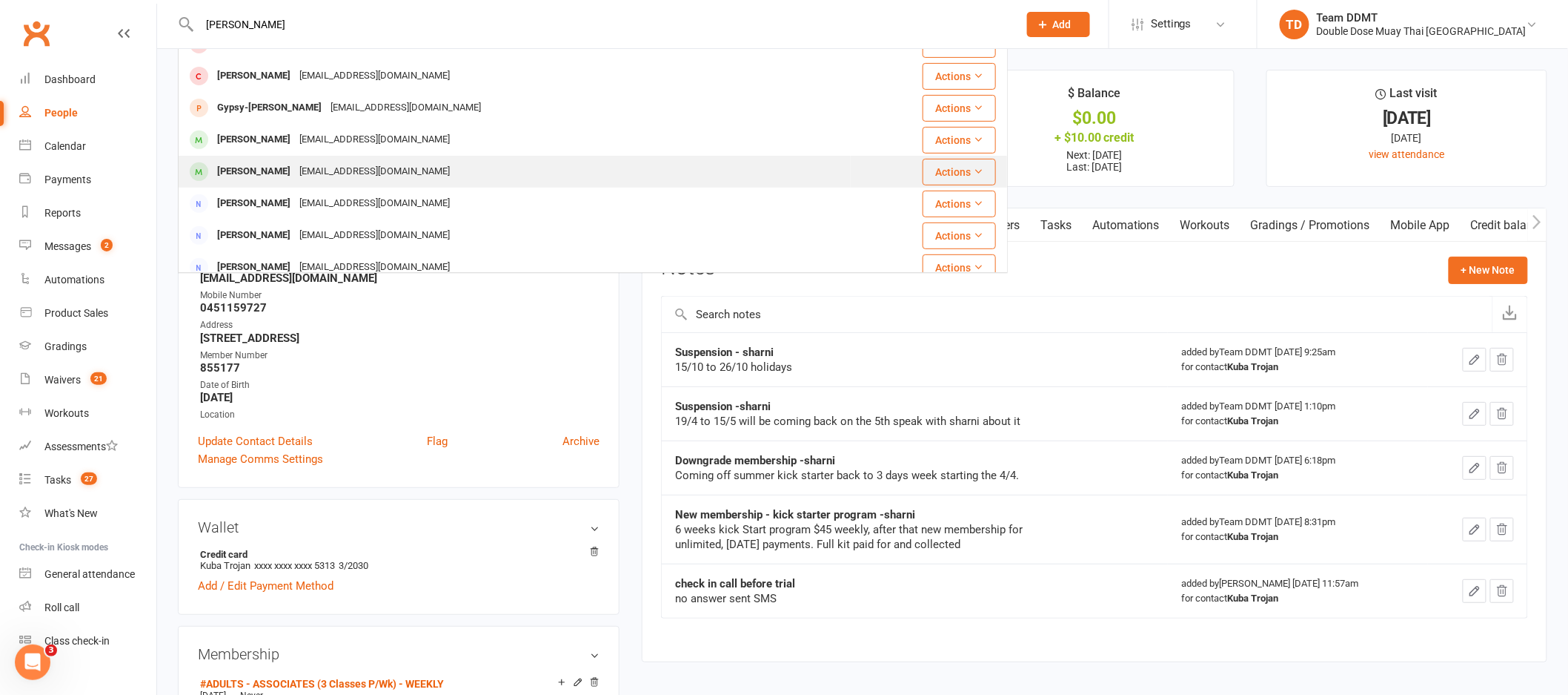
type input "[PERSON_NAME]"
click at [267, 172] on div "[PERSON_NAME]" at bounding box center [253, 171] width 82 height 21
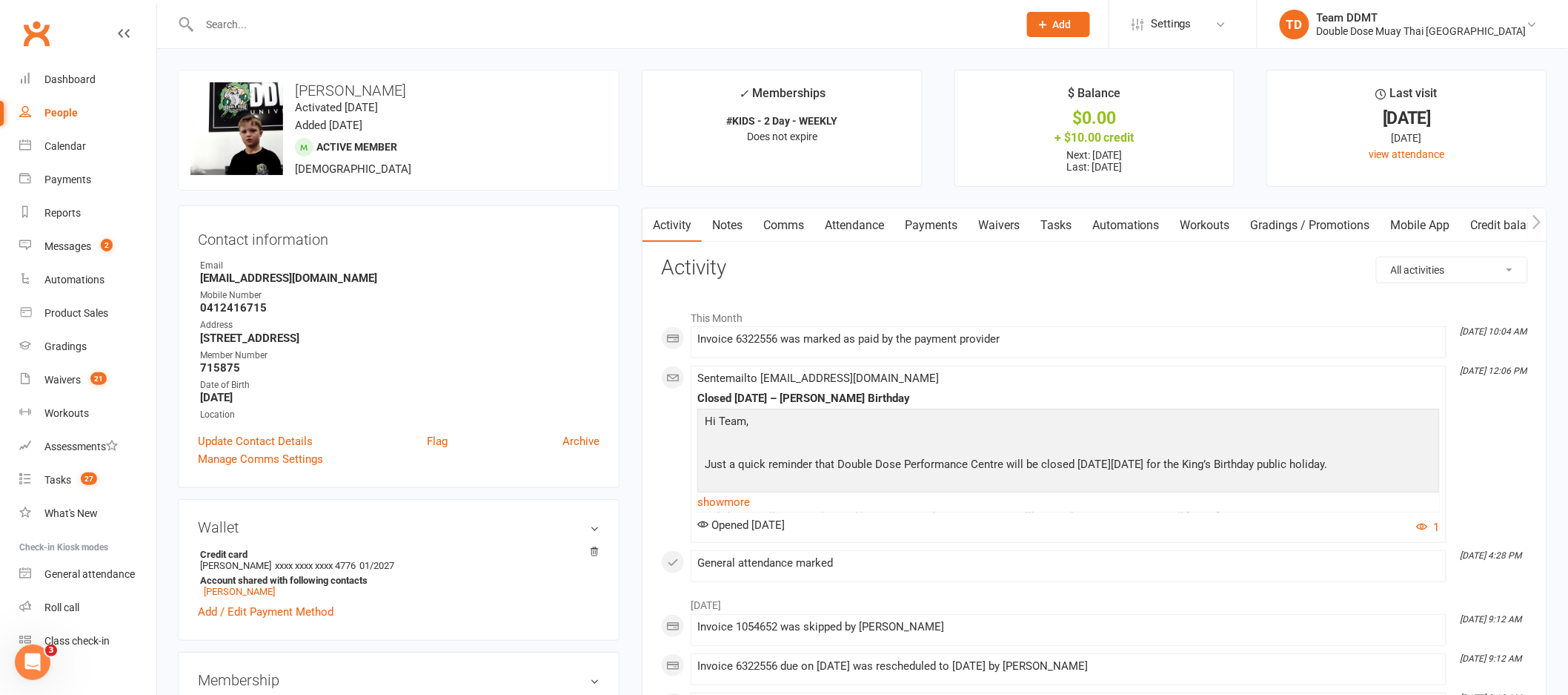
click at [953, 223] on link "Payments" at bounding box center [931, 225] width 74 height 34
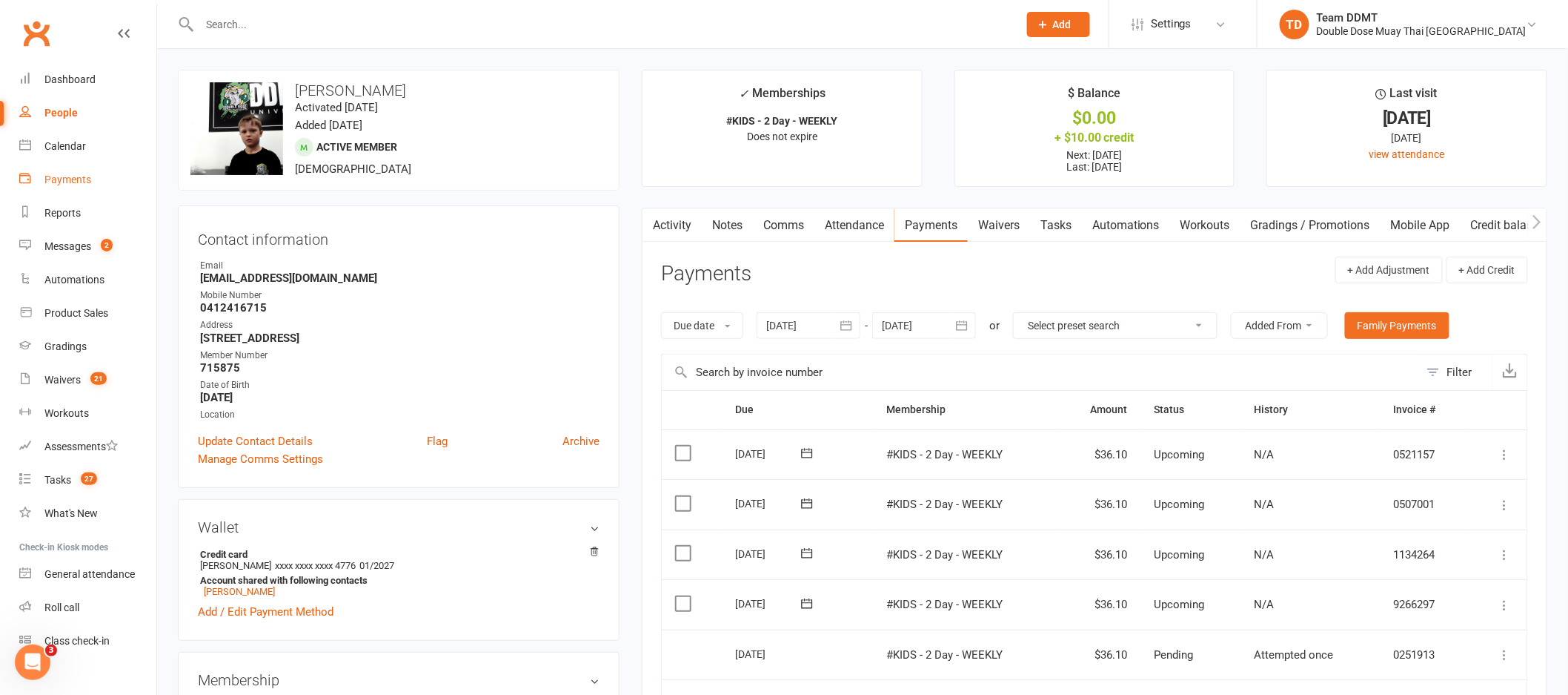
click at [69, 180] on div "Payments" at bounding box center [68, 179] width 47 height 12
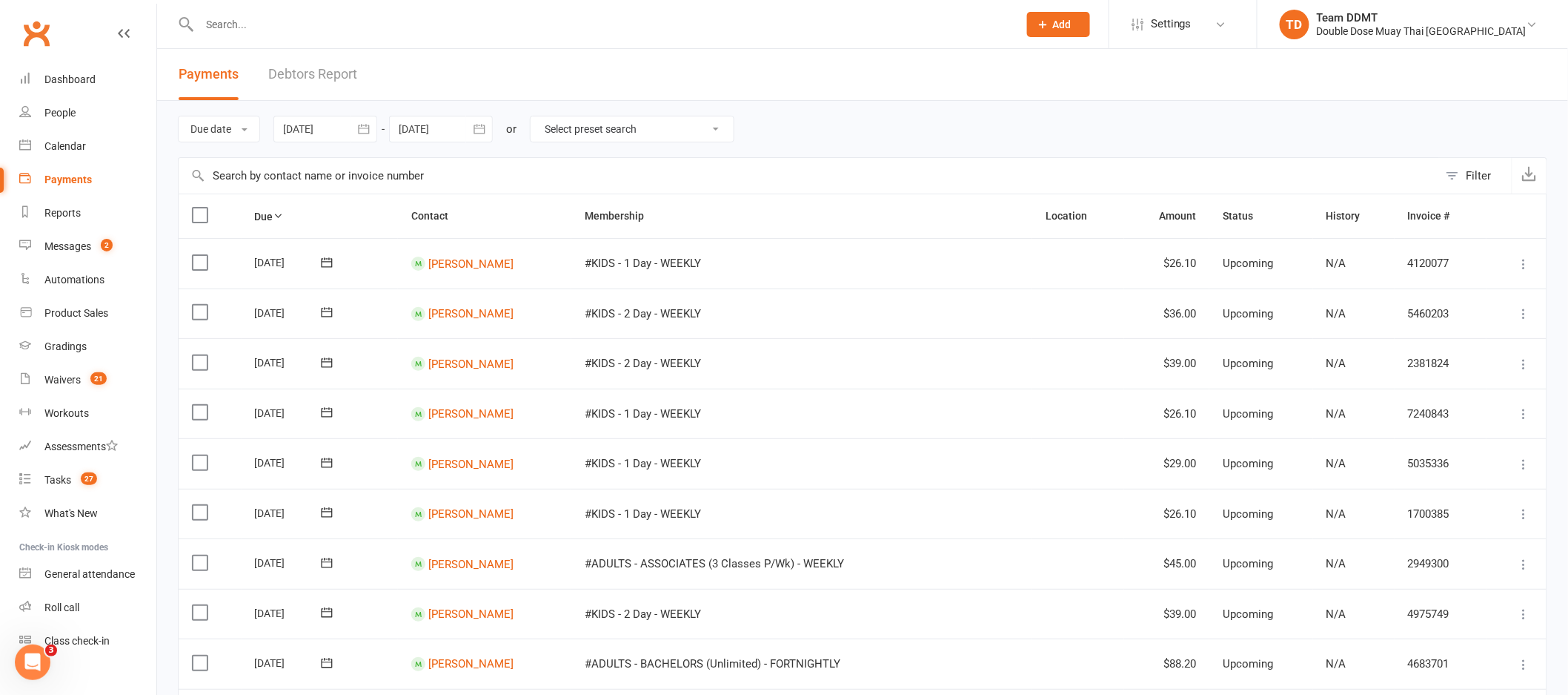
click at [322, 76] on link "Debtors Report" at bounding box center [312, 74] width 89 height 51
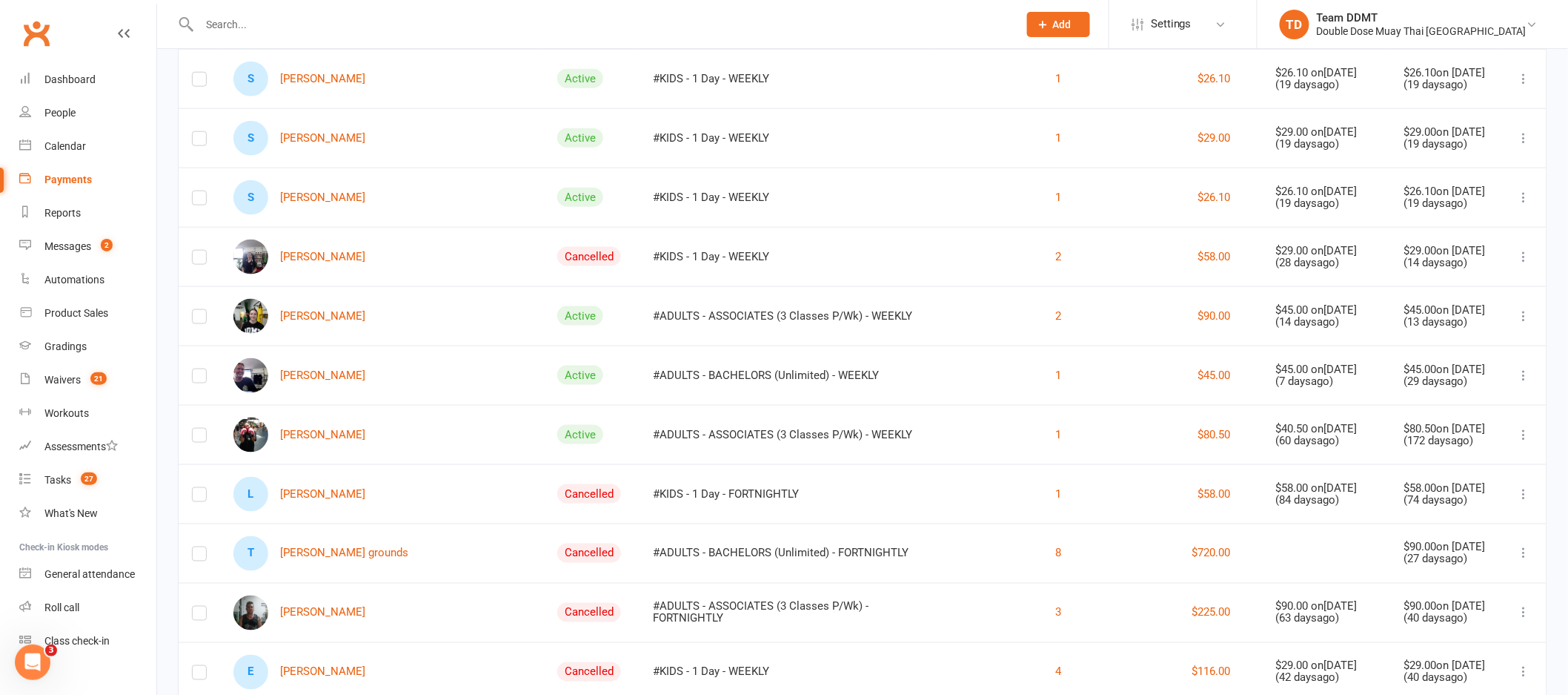
scroll to position [694, 0]
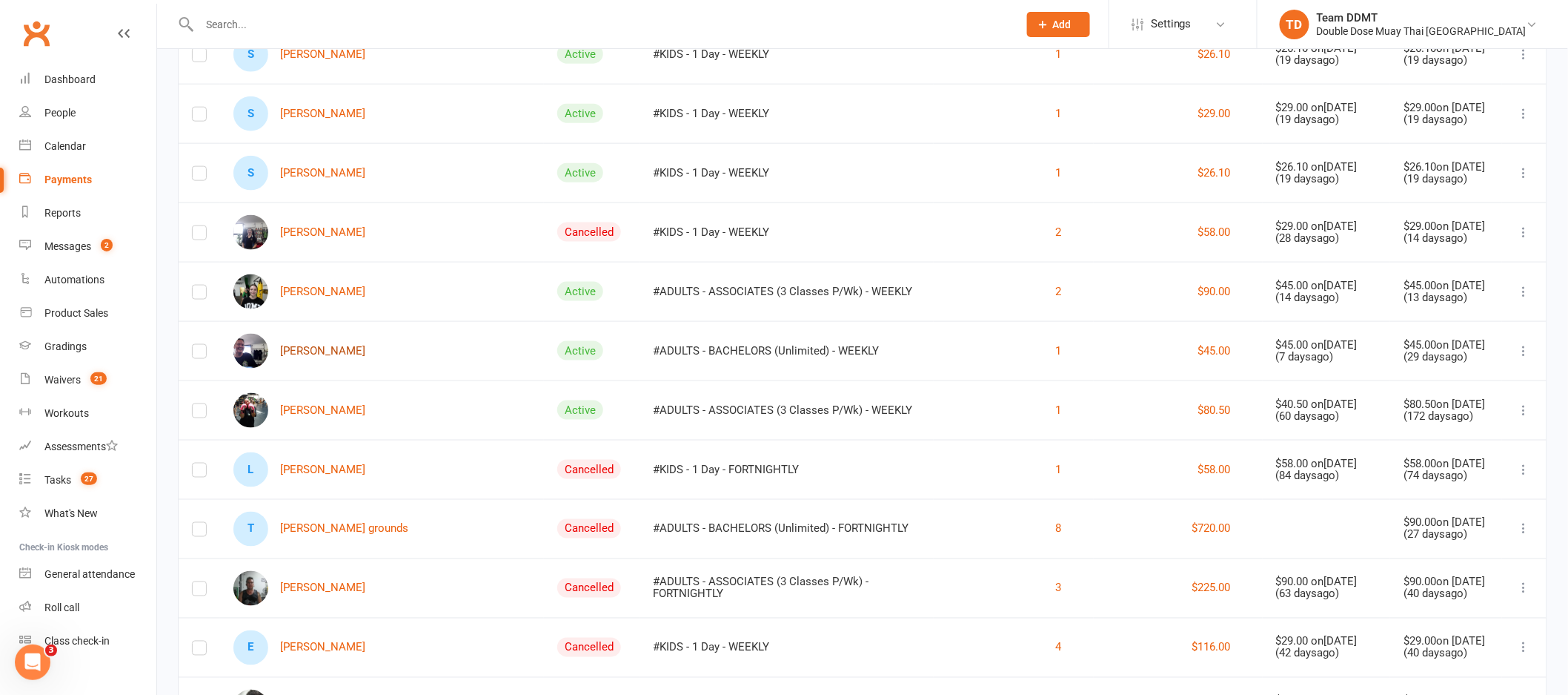
click at [298, 351] on link "[PERSON_NAME]" at bounding box center [300, 350] width 132 height 35
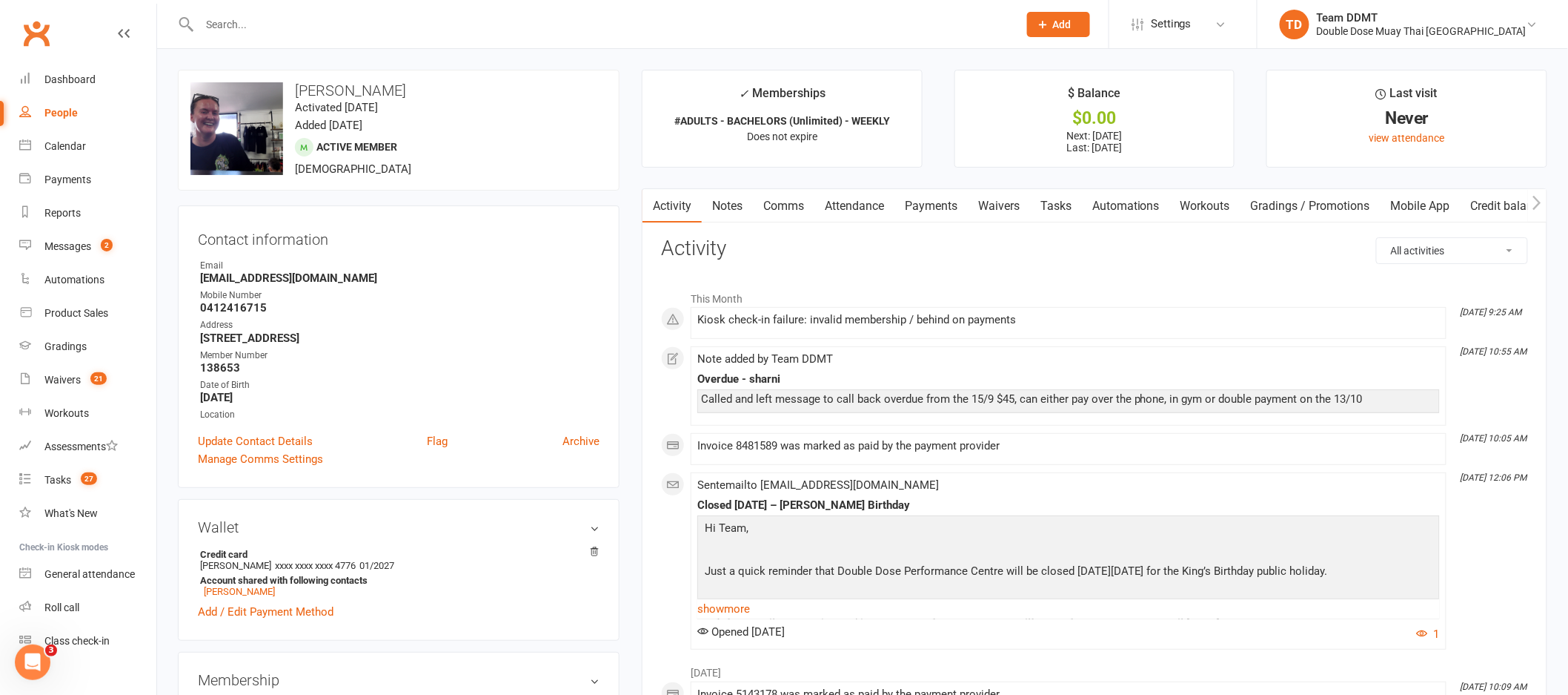
click at [943, 205] on link "Payments" at bounding box center [931, 206] width 74 height 34
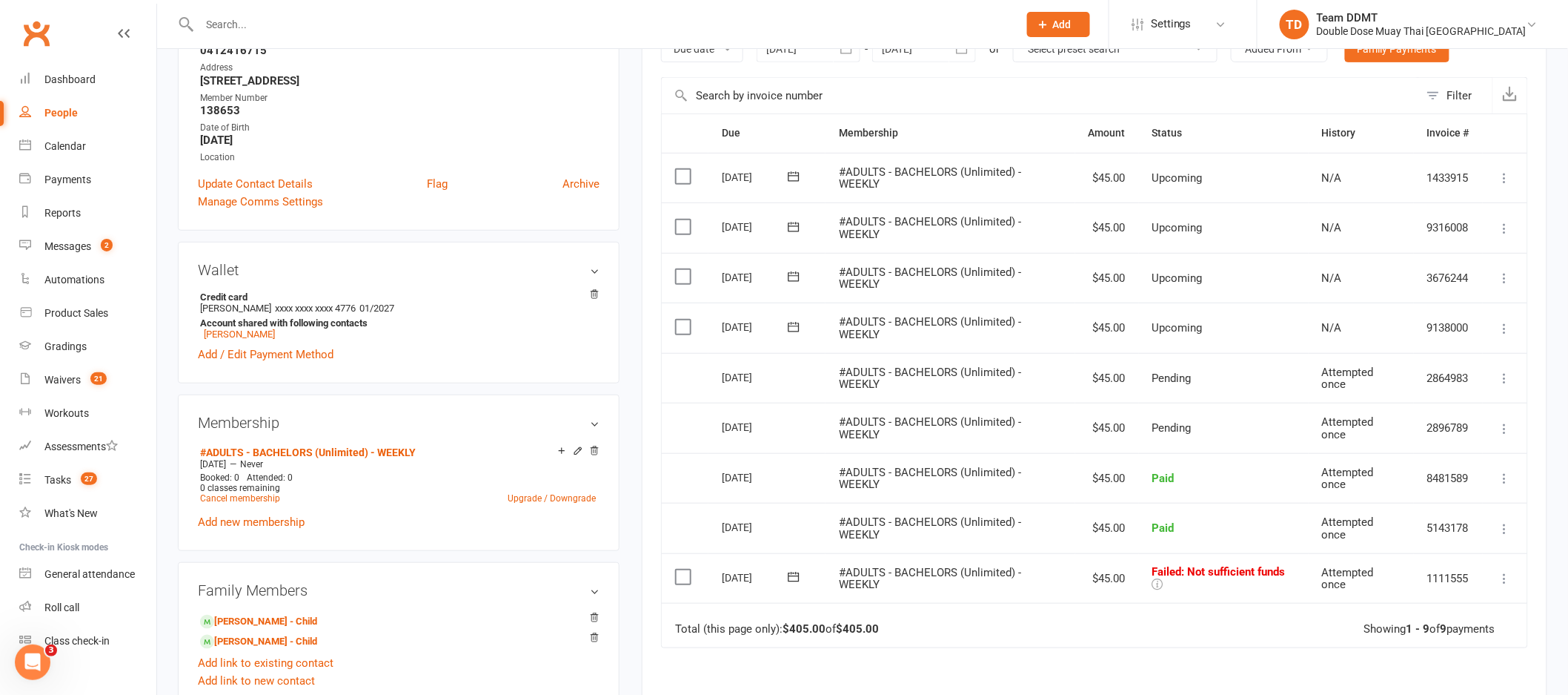
scroll to position [277, 0]
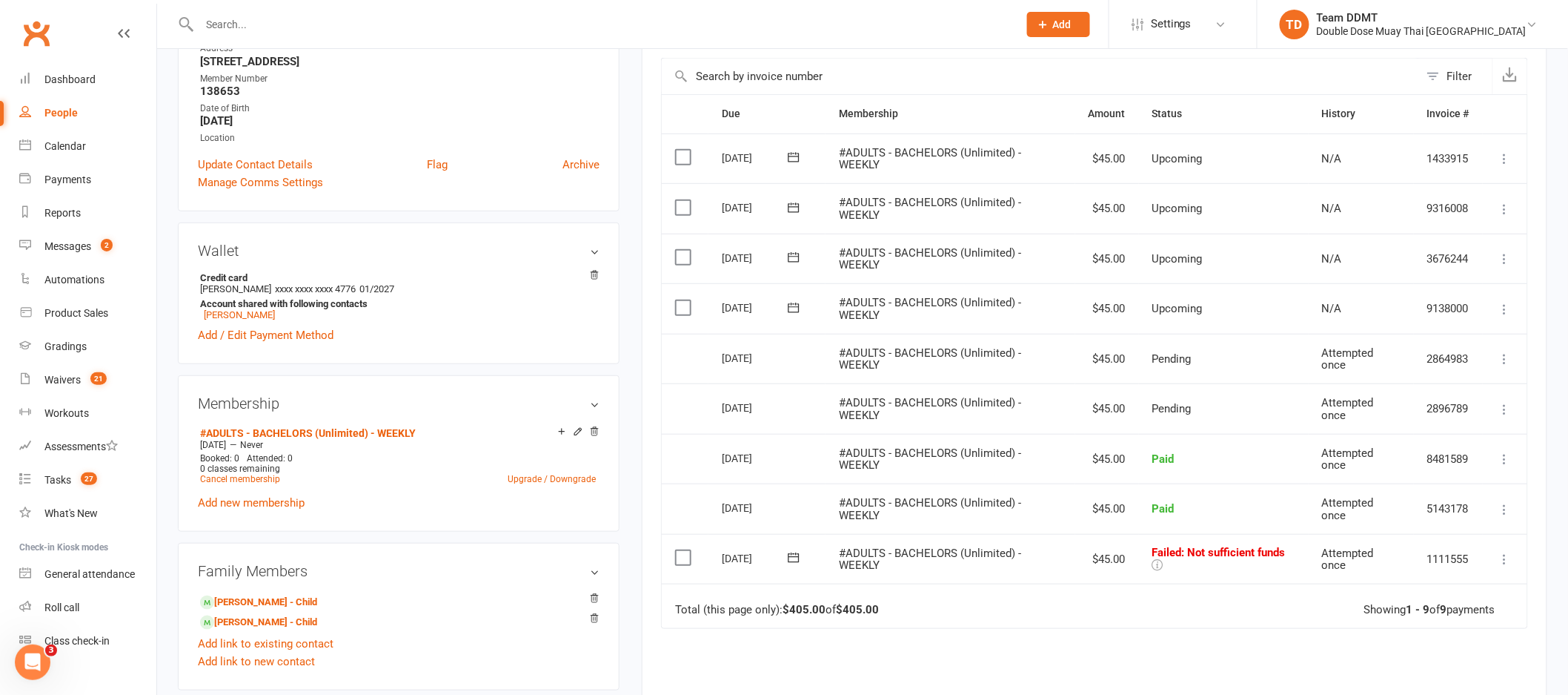
click at [800, 557] on icon at bounding box center [794, 558] width 15 height 15
click at [798, 556] on icon at bounding box center [793, 557] width 11 height 9
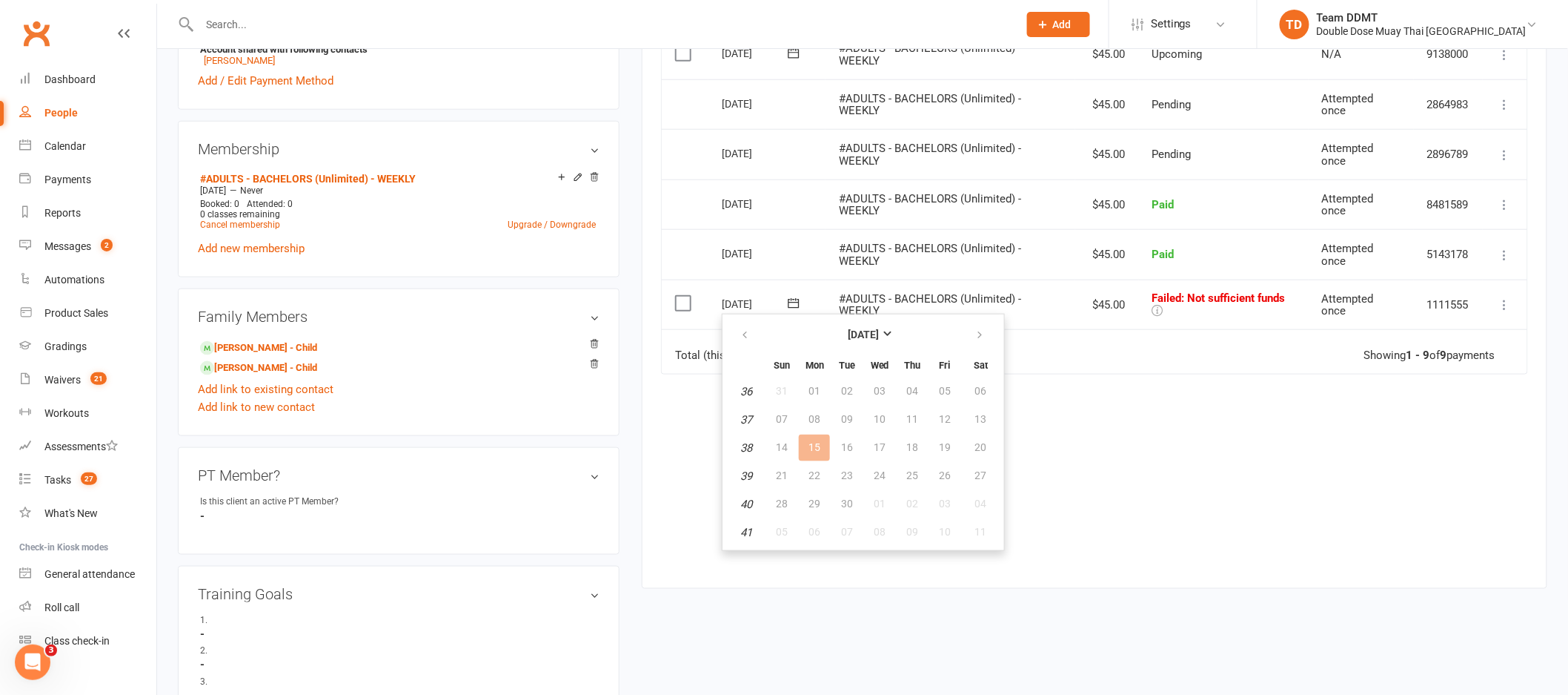
scroll to position [528, 0]
click at [975, 334] on icon "button" at bounding box center [980, 338] width 10 height 12
click at [913, 473] on button "20" at bounding box center [912, 479] width 31 height 27
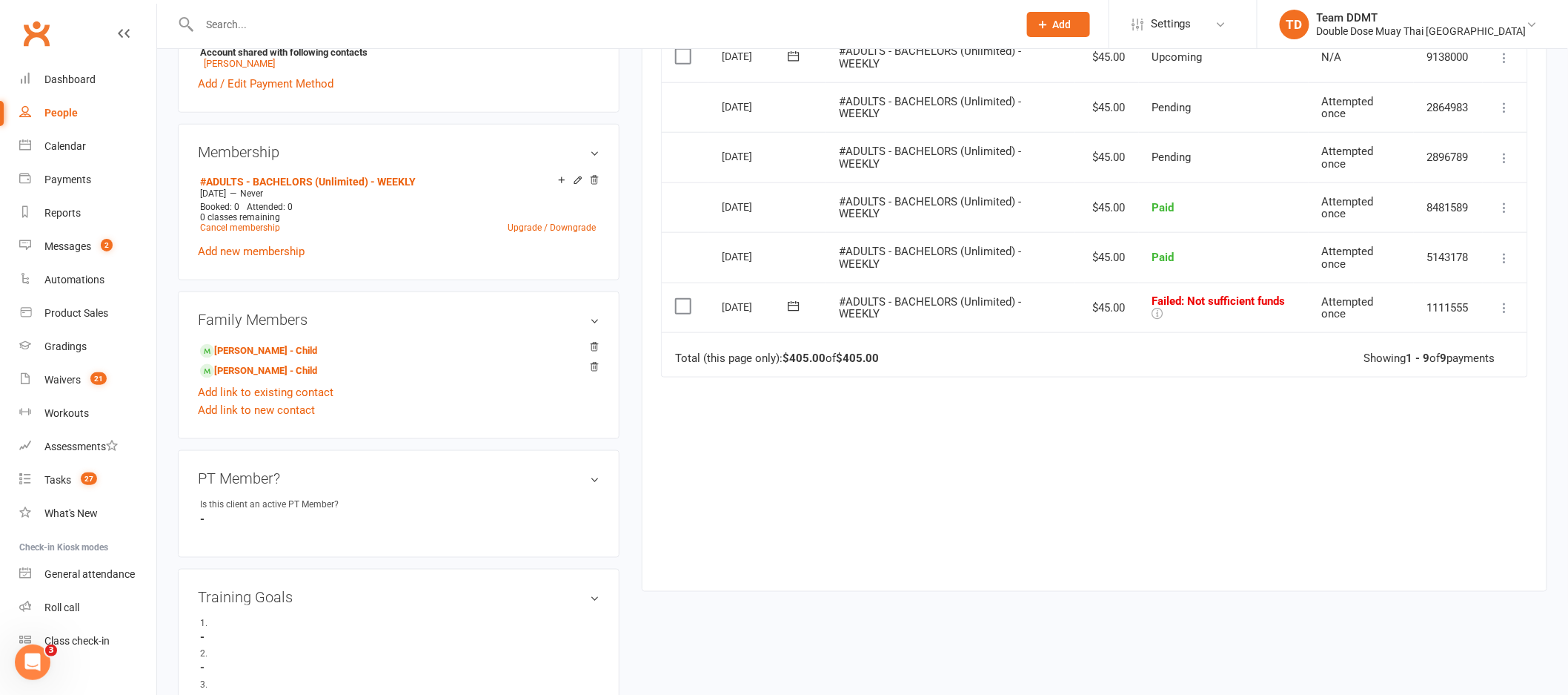
click at [1093, 448] on div "Due Contact Membership Amount Status History Invoice # Select this [DATE] [PERS…" at bounding box center [1094, 205] width 867 height 725
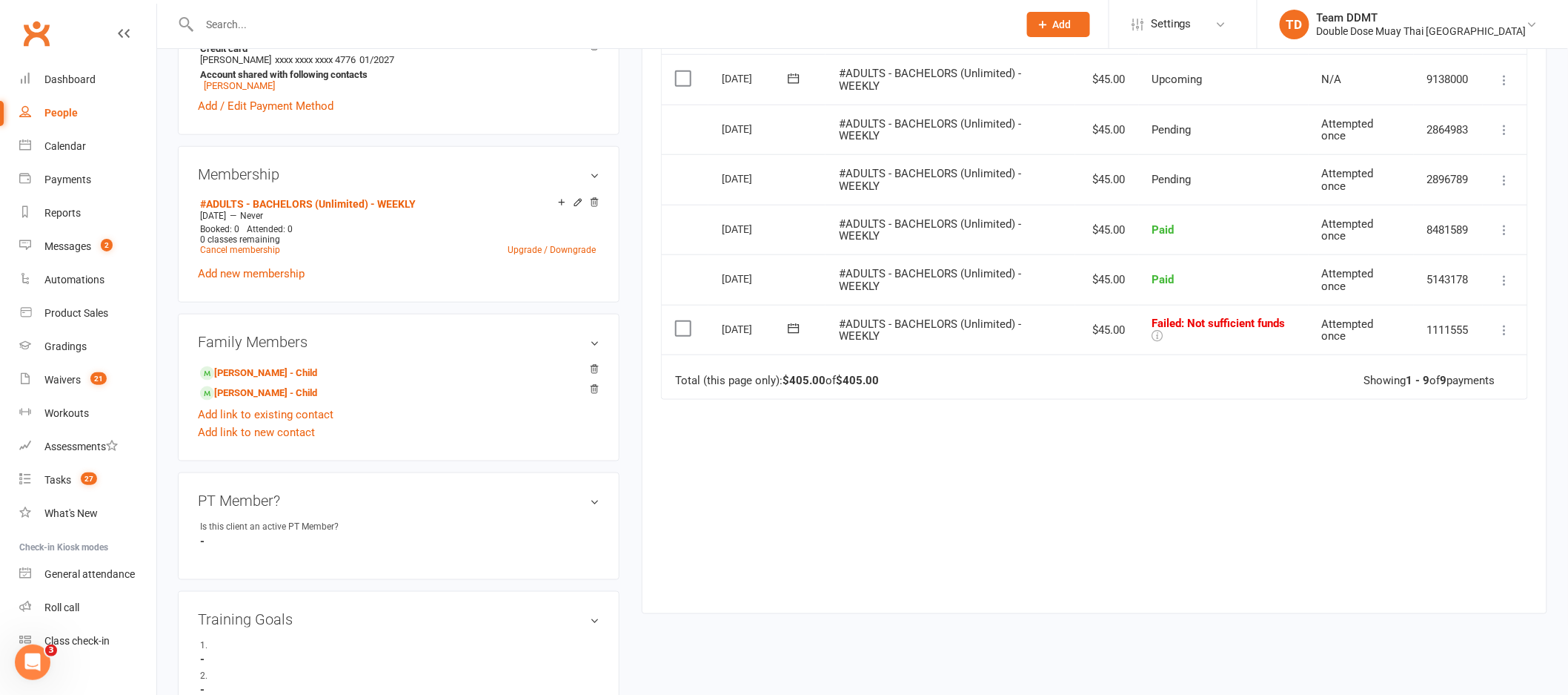
scroll to position [492, 0]
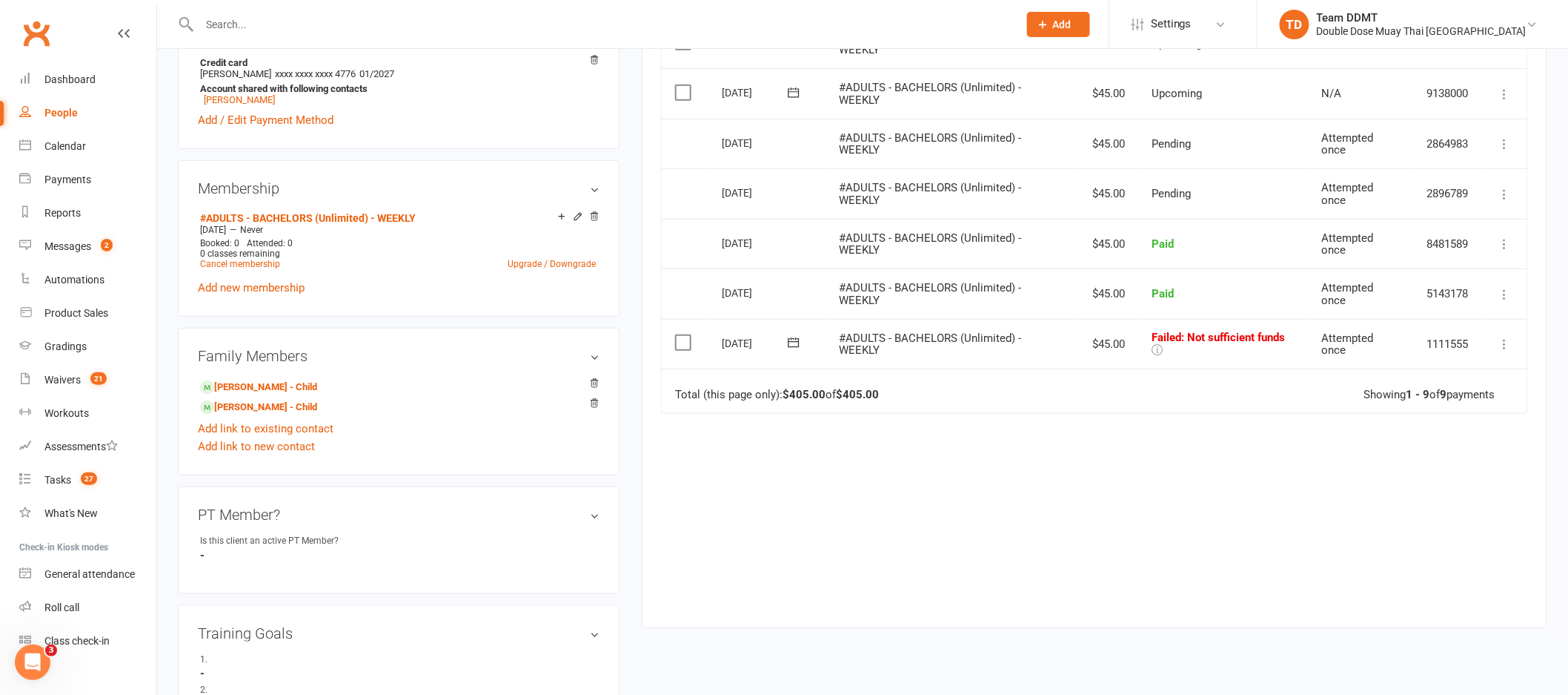
click at [795, 345] on icon at bounding box center [794, 343] width 15 height 15
click at [975, 373] on icon "button" at bounding box center [980, 374] width 10 height 12
click at [814, 512] on span "20" at bounding box center [815, 515] width 12 height 12
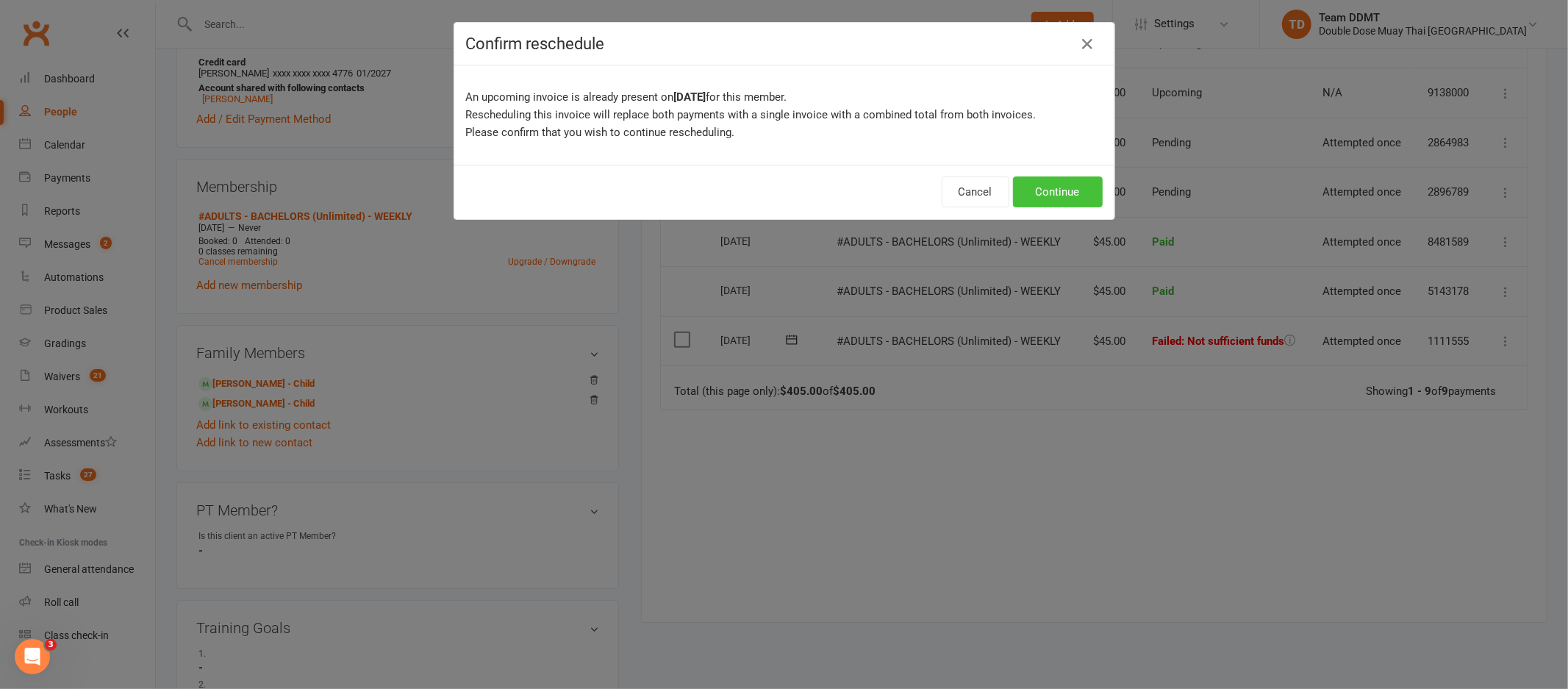
click at [1047, 192] on button "Continue" at bounding box center [1058, 191] width 90 height 31
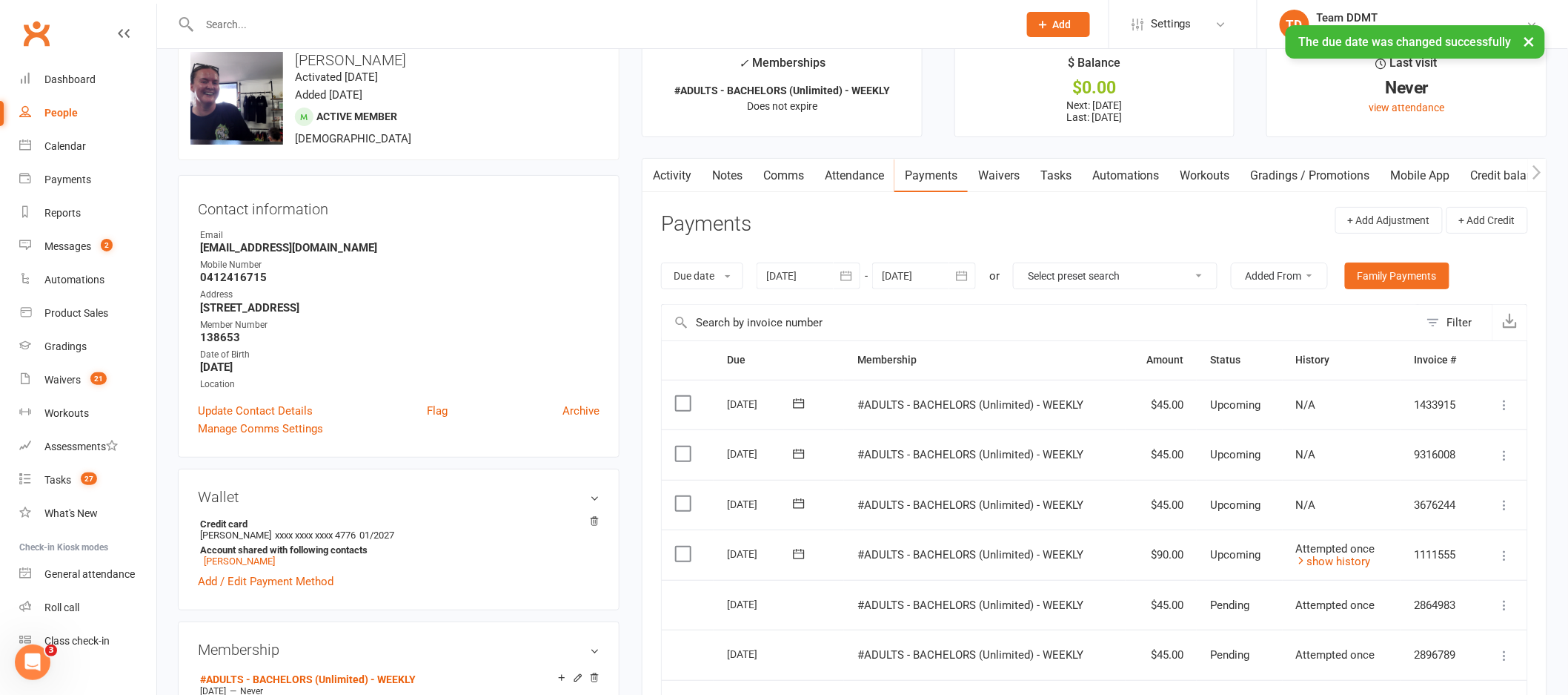
scroll to position [0, 0]
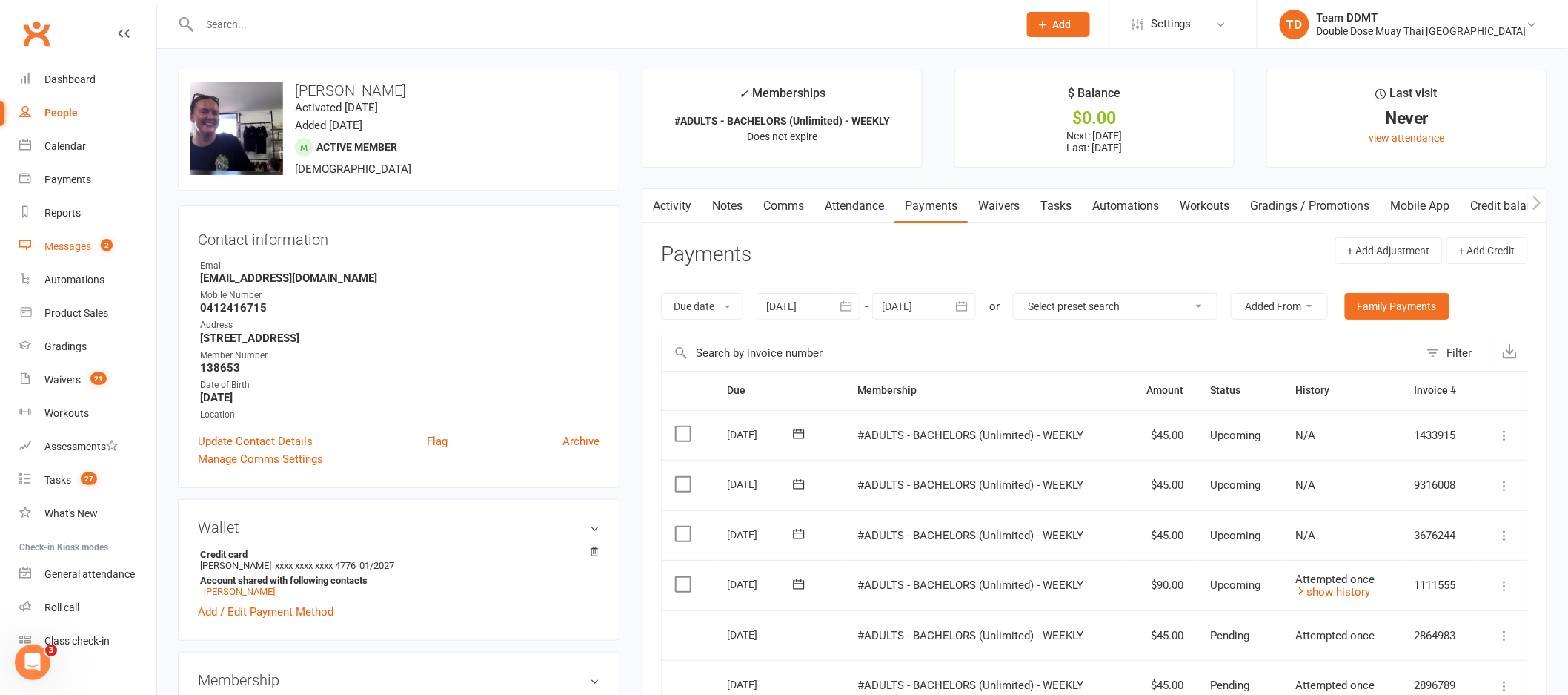
click at [63, 246] on div "Messages" at bounding box center [68, 246] width 47 height 12
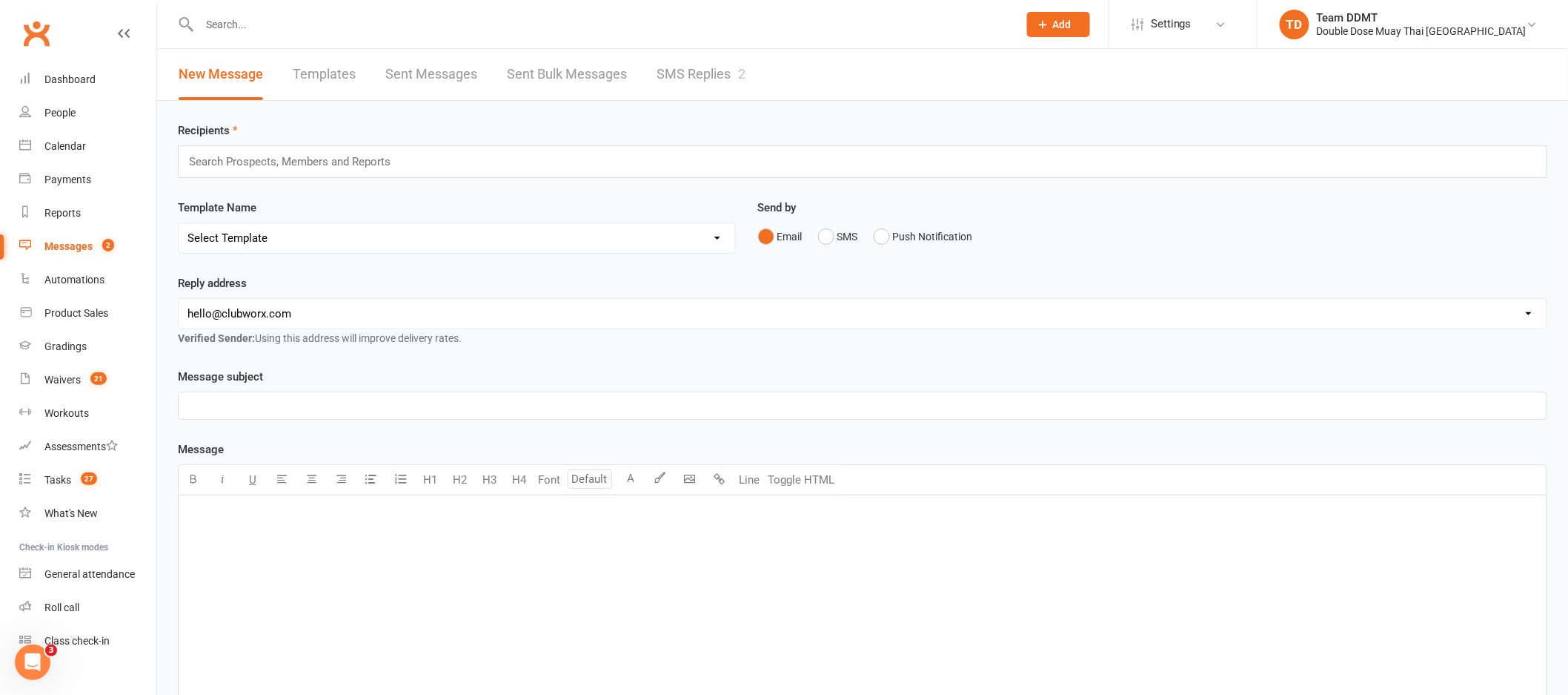
click at [574, 69] on link "Sent Bulk Messages" at bounding box center [567, 74] width 120 height 51
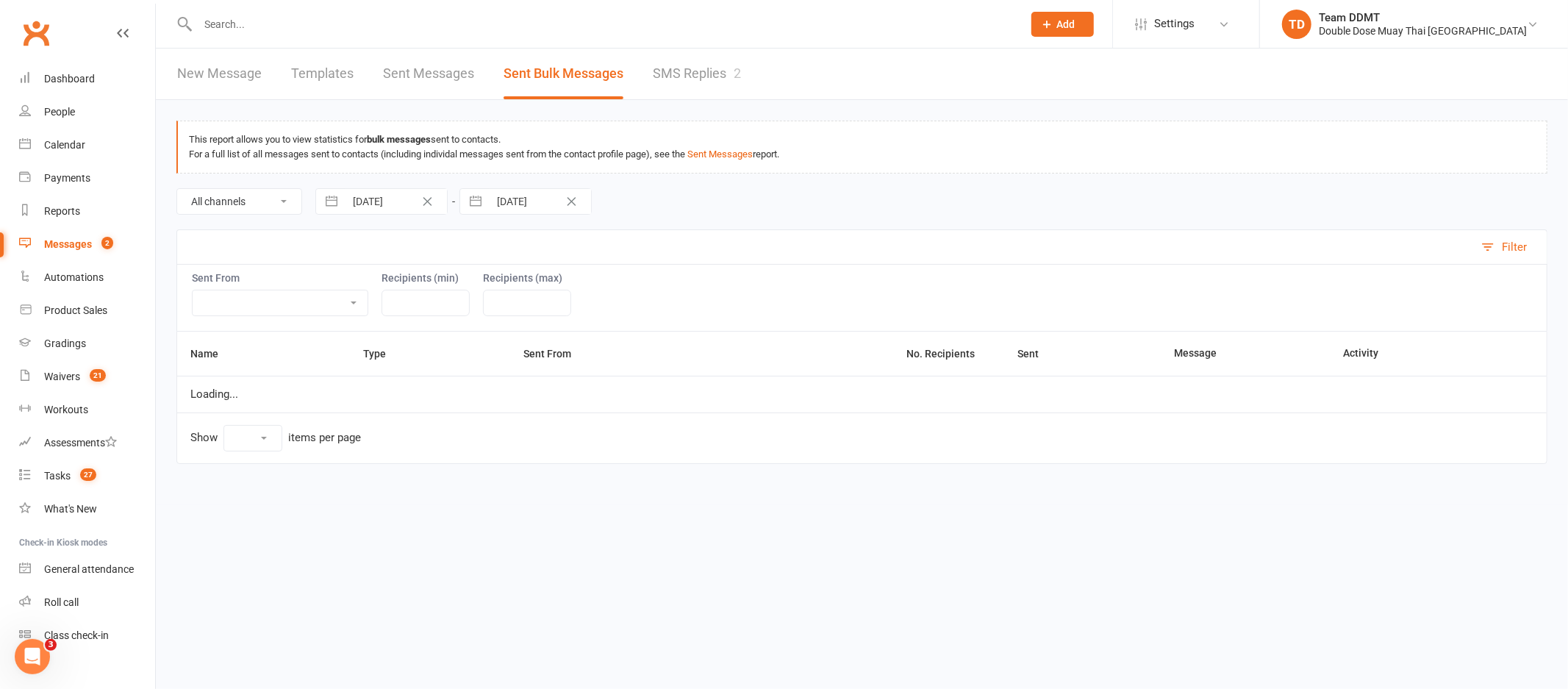
select select "10"
click at [0, 0] on div "Loading" at bounding box center [0, 0] width 0 height 0
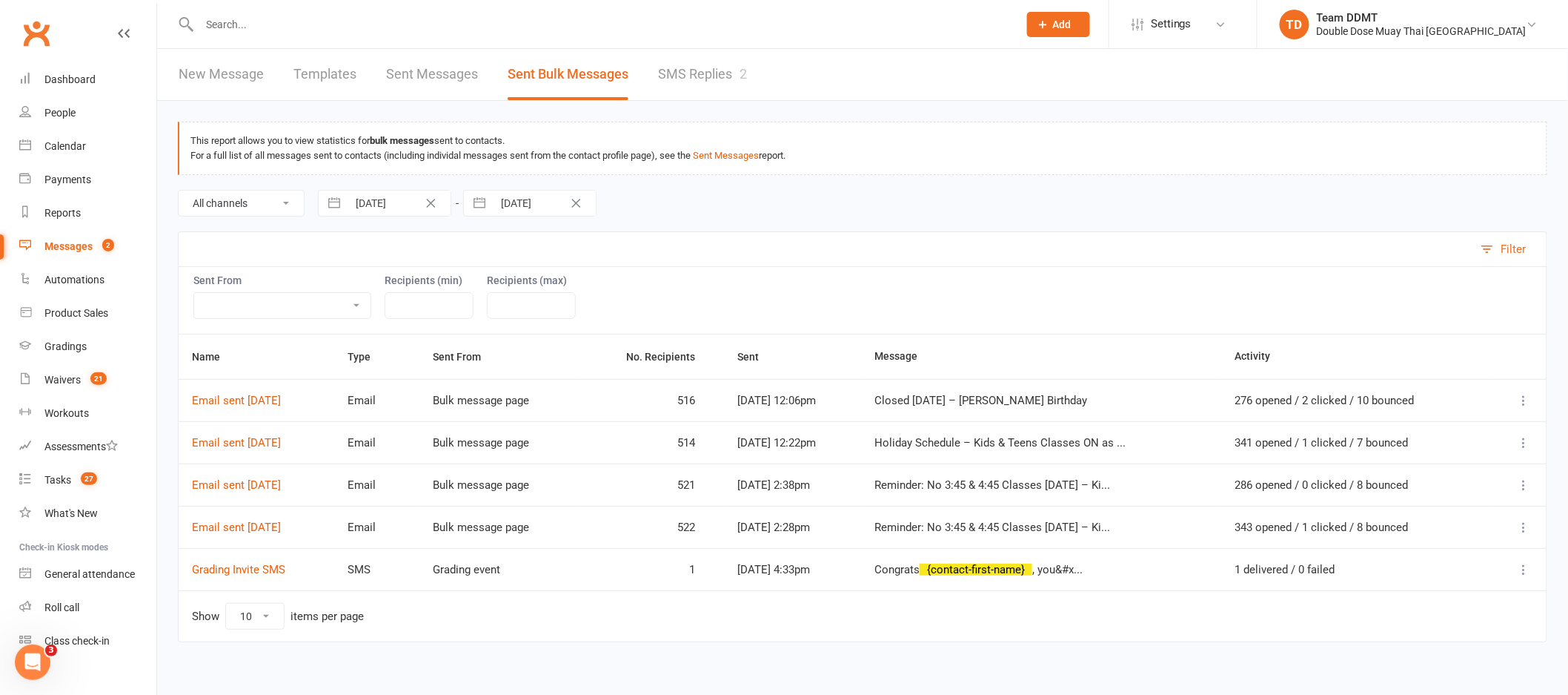
click at [677, 72] on link "SMS Replies 2" at bounding box center [702, 74] width 89 height 51
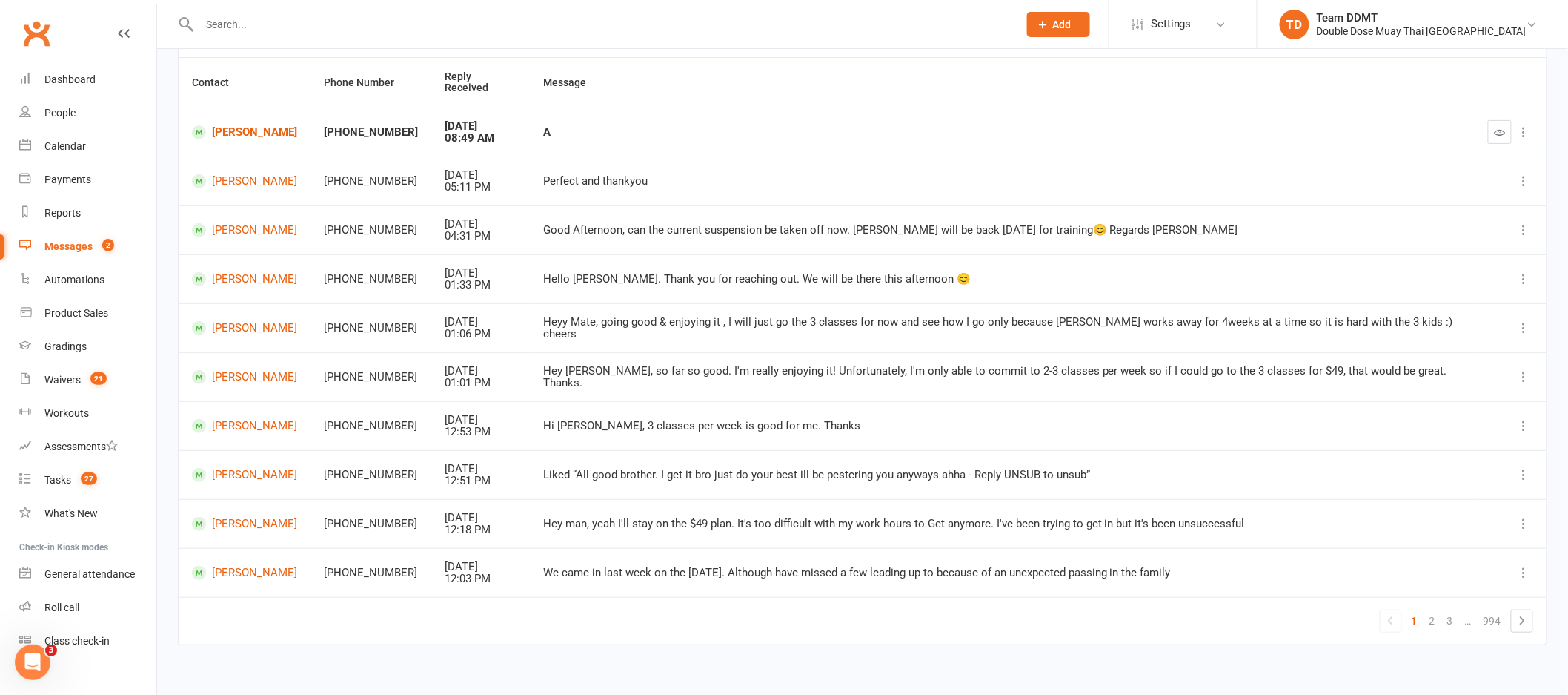
scroll to position [137, 0]
click at [1433, 608] on link "2" at bounding box center [1433, 618] width 18 height 21
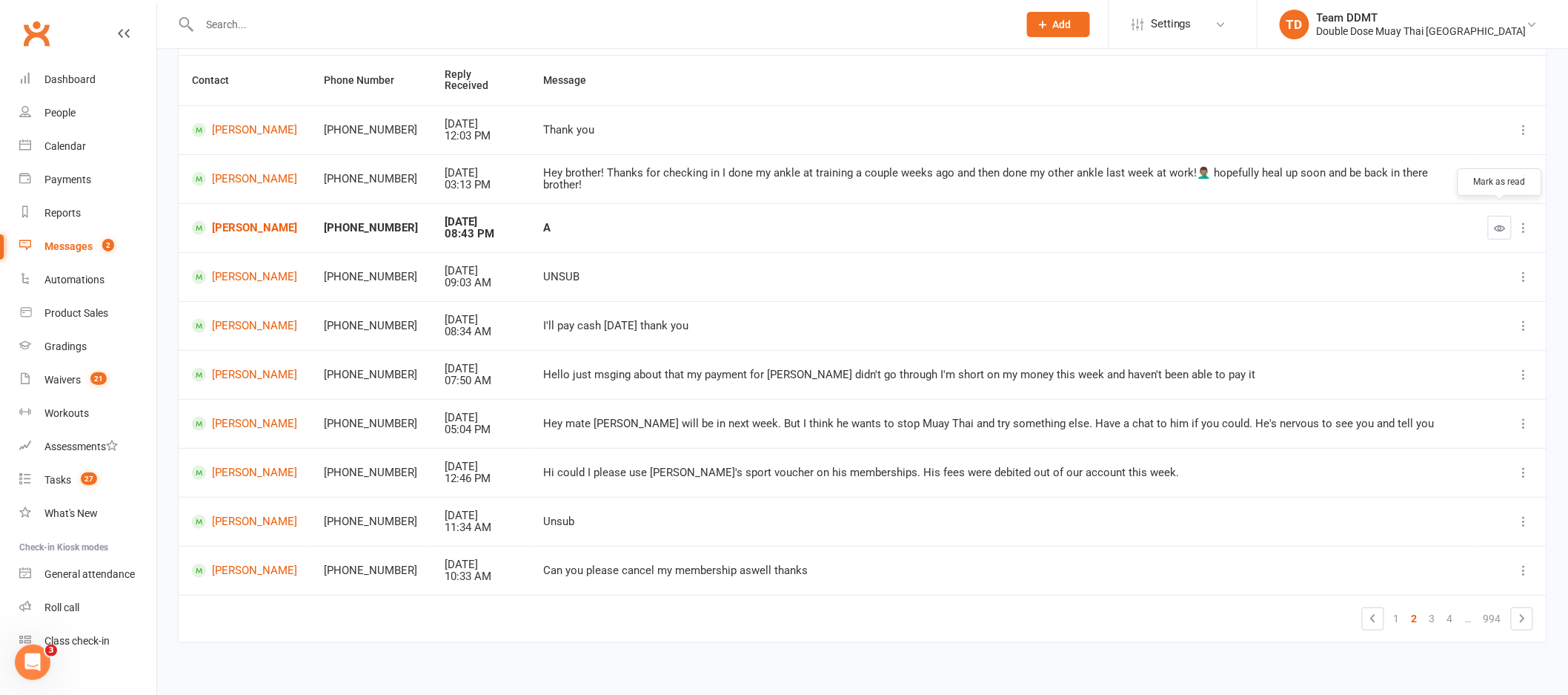
click at [1505, 223] on icon "button" at bounding box center [1500, 228] width 11 height 11
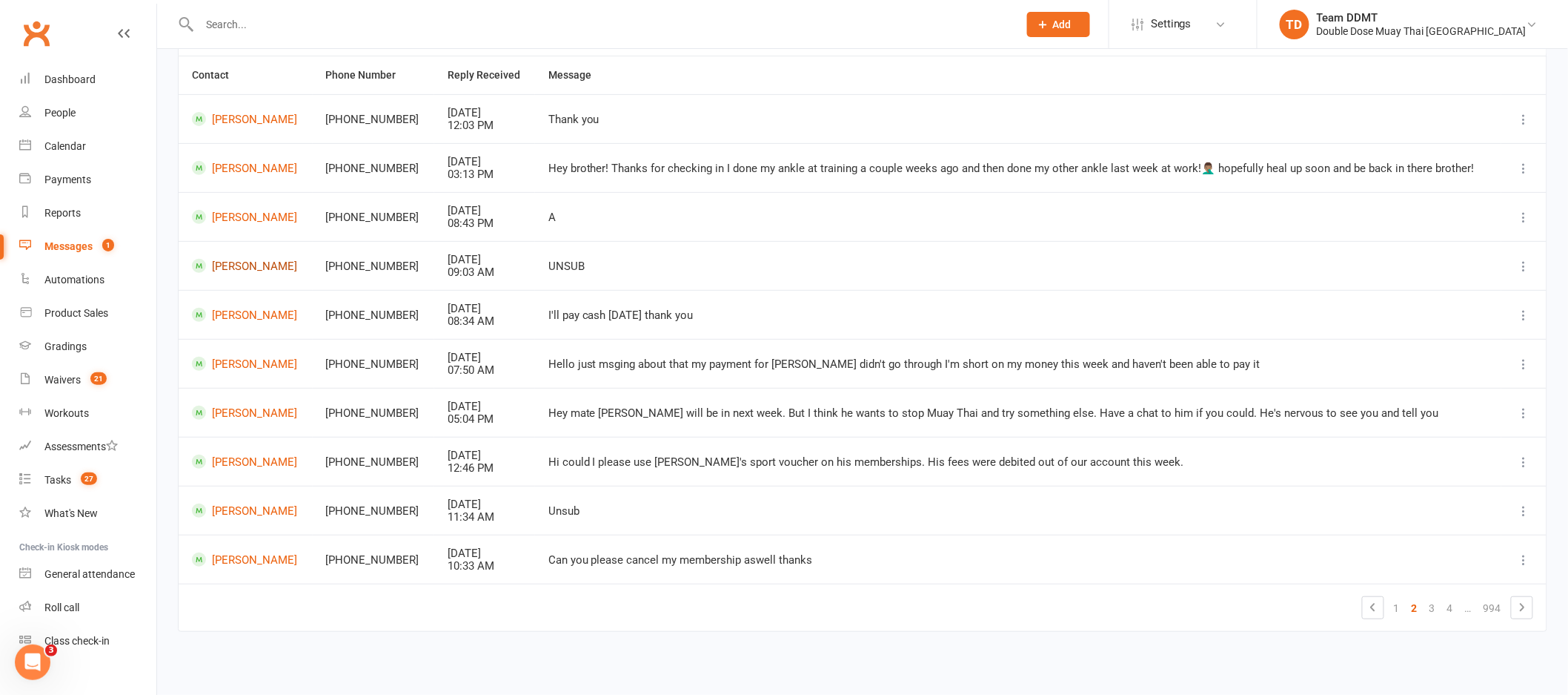
click at [256, 266] on link "[PERSON_NAME]" at bounding box center [245, 266] width 107 height 14
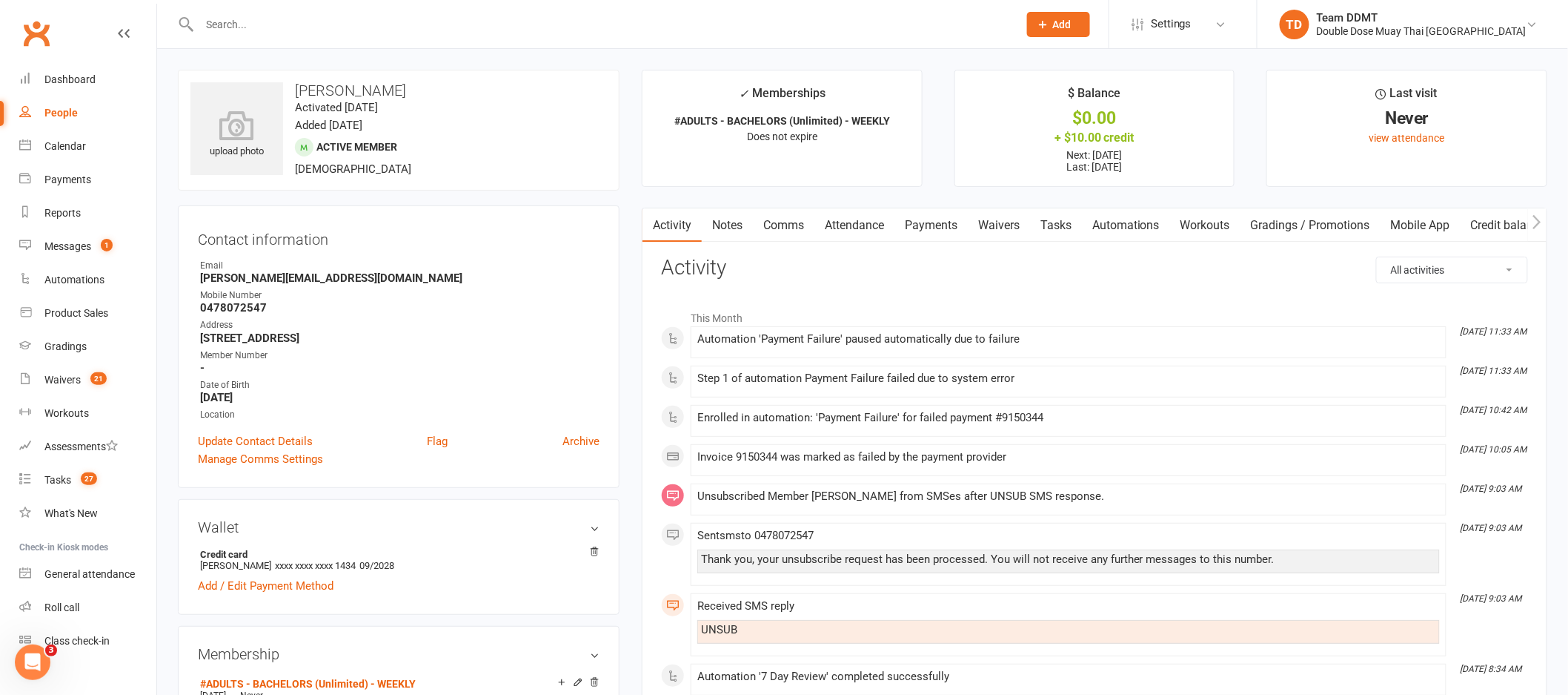
click at [907, 224] on link "Payments" at bounding box center [931, 225] width 74 height 34
click at [0, 0] on div "Loading" at bounding box center [0, 0] width 0 height 0
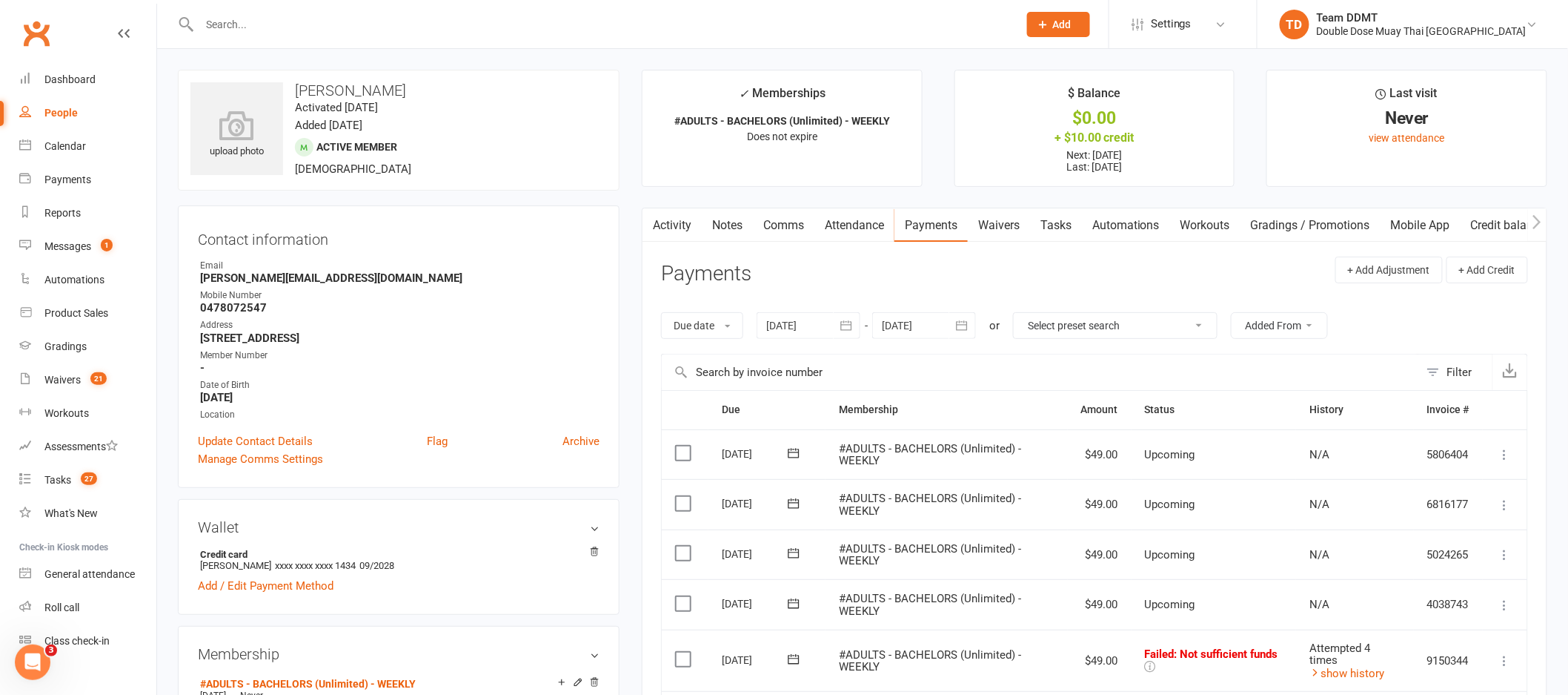
click at [845, 321] on icon "button" at bounding box center [847, 326] width 15 height 15
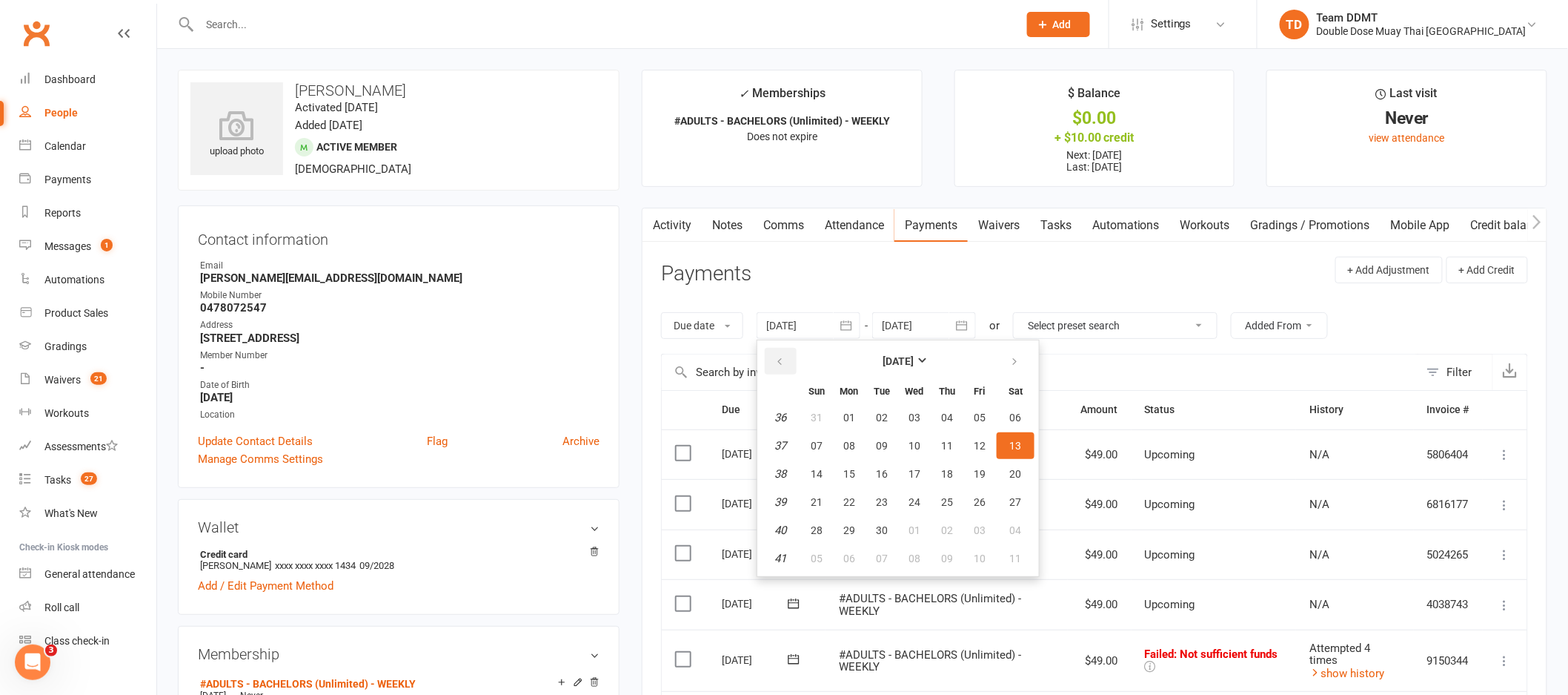
click at [785, 365] on icon "button" at bounding box center [779, 361] width 10 height 12
click at [913, 412] on span "02" at bounding box center [915, 417] width 12 height 12
type input "[DATE]"
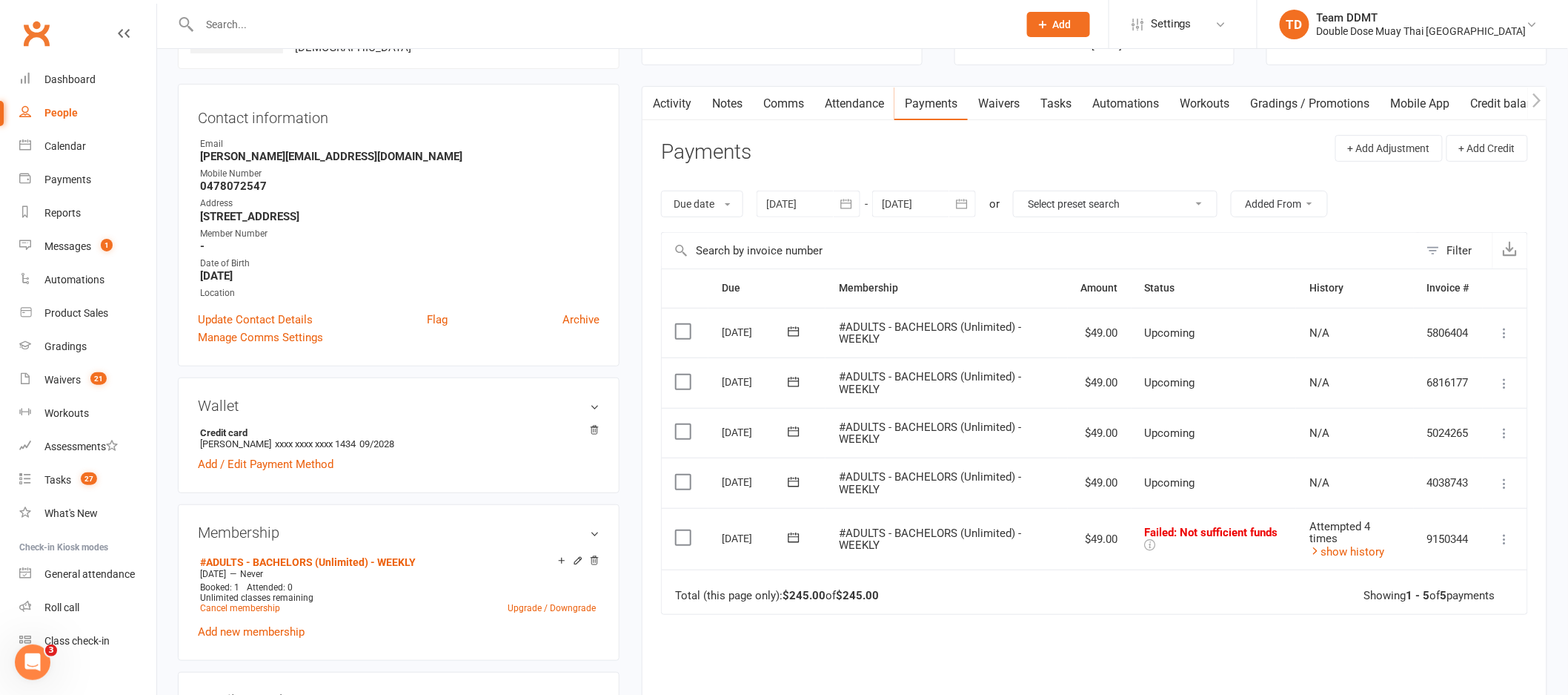
scroll to position [85, 0]
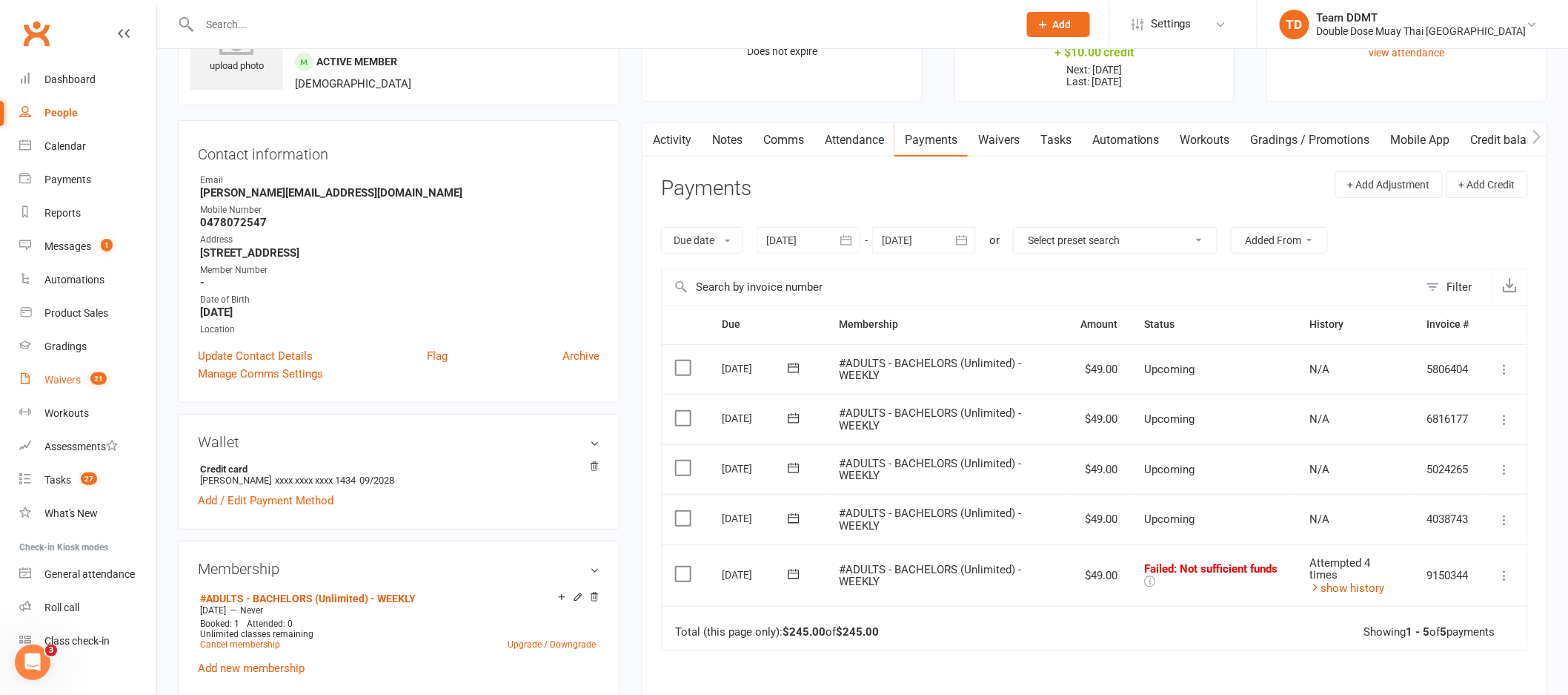
click at [60, 379] on div "Waivers" at bounding box center [63, 379] width 36 height 12
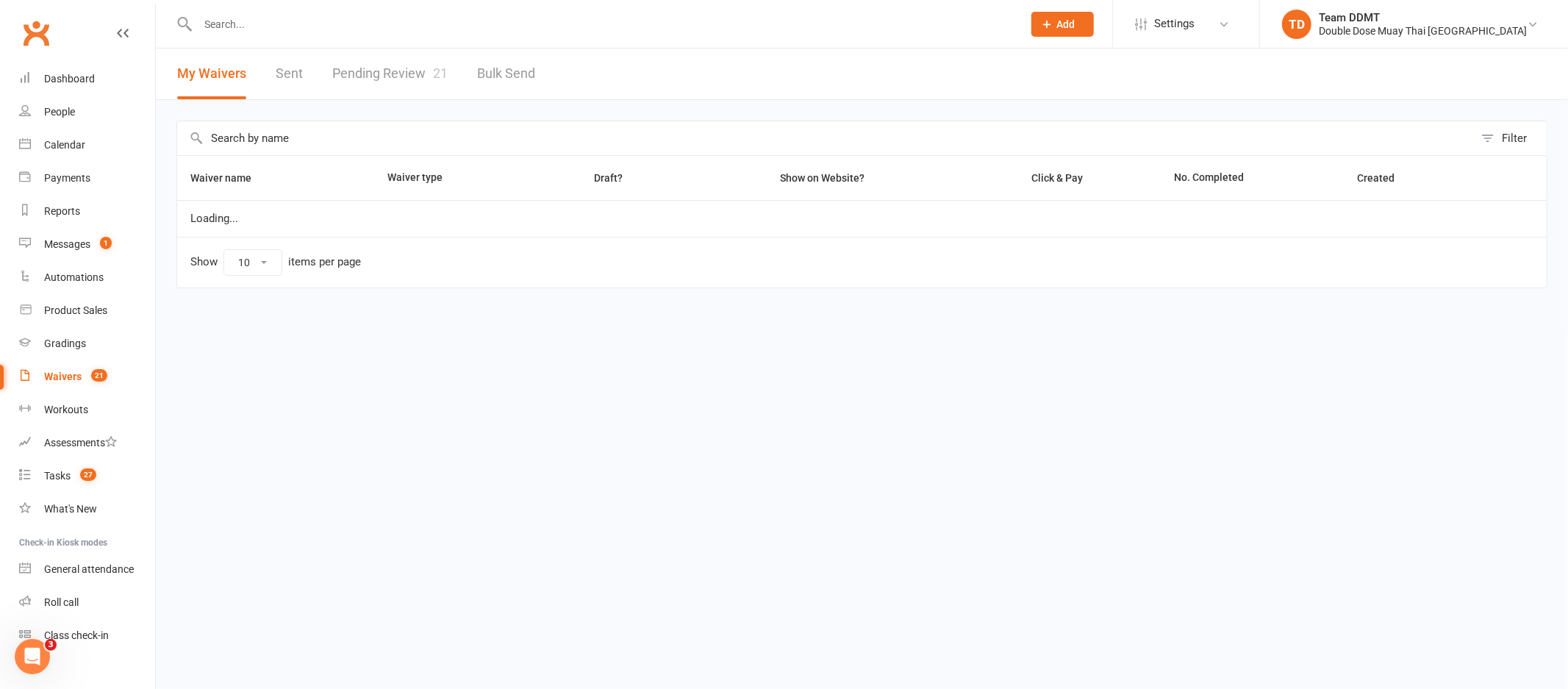
click at [401, 77] on link "Pending Review 21" at bounding box center [390, 74] width 116 height 50
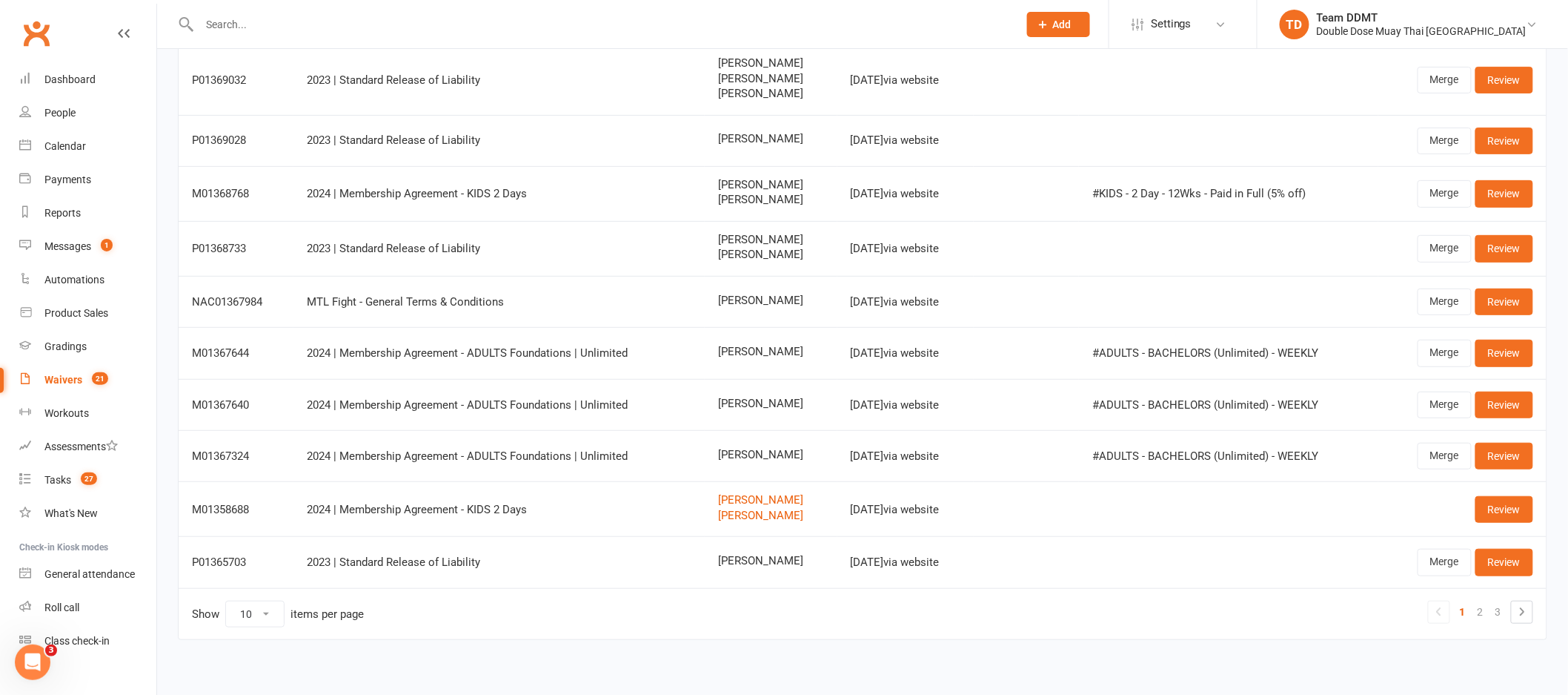
scroll to position [159, 0]
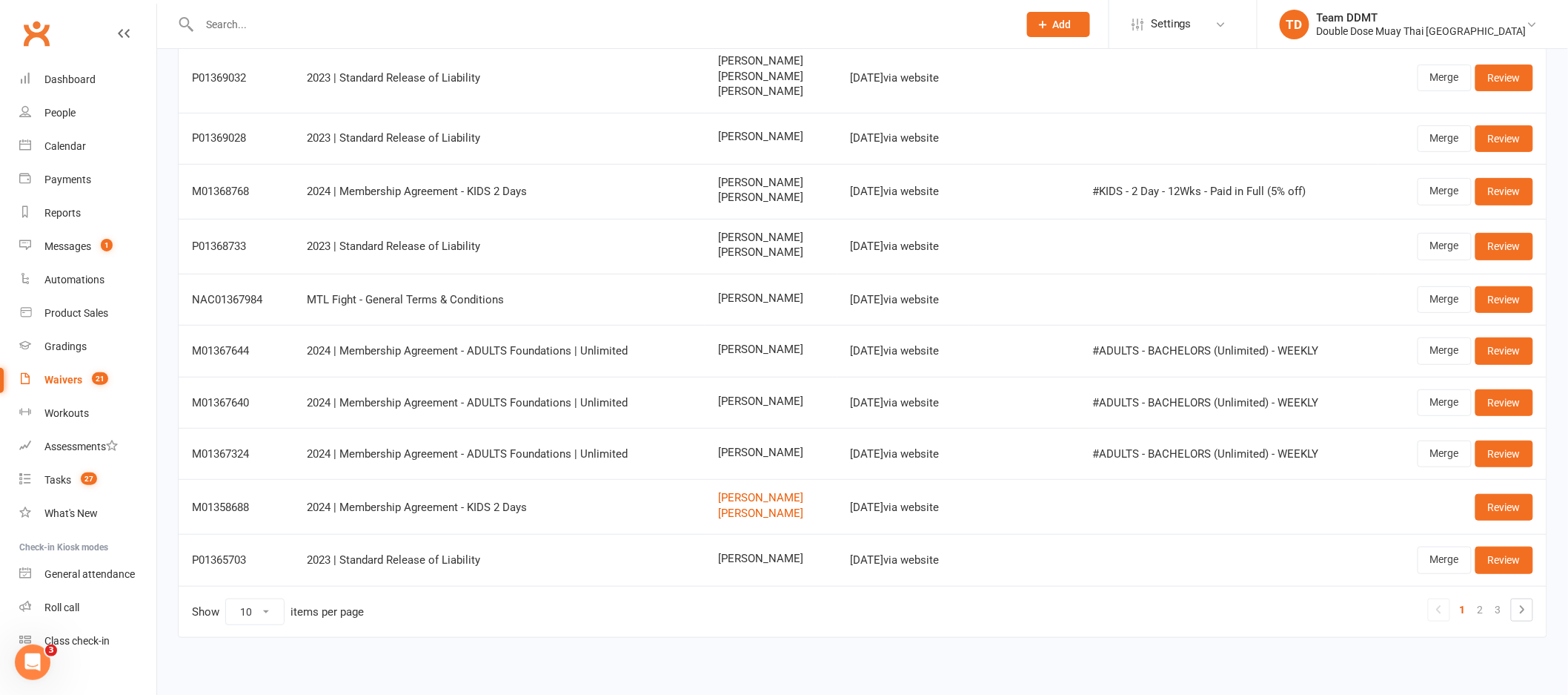
drag, startPoint x: 766, startPoint y: 299, endPoint x: 690, endPoint y: 296, distance: 76.1
click at [705, 296] on td "[PERSON_NAME]" at bounding box center [771, 299] width 133 height 51
copy span "[PERSON_NAME]"
click at [1494, 304] on link "Review" at bounding box center [1505, 300] width 58 height 27
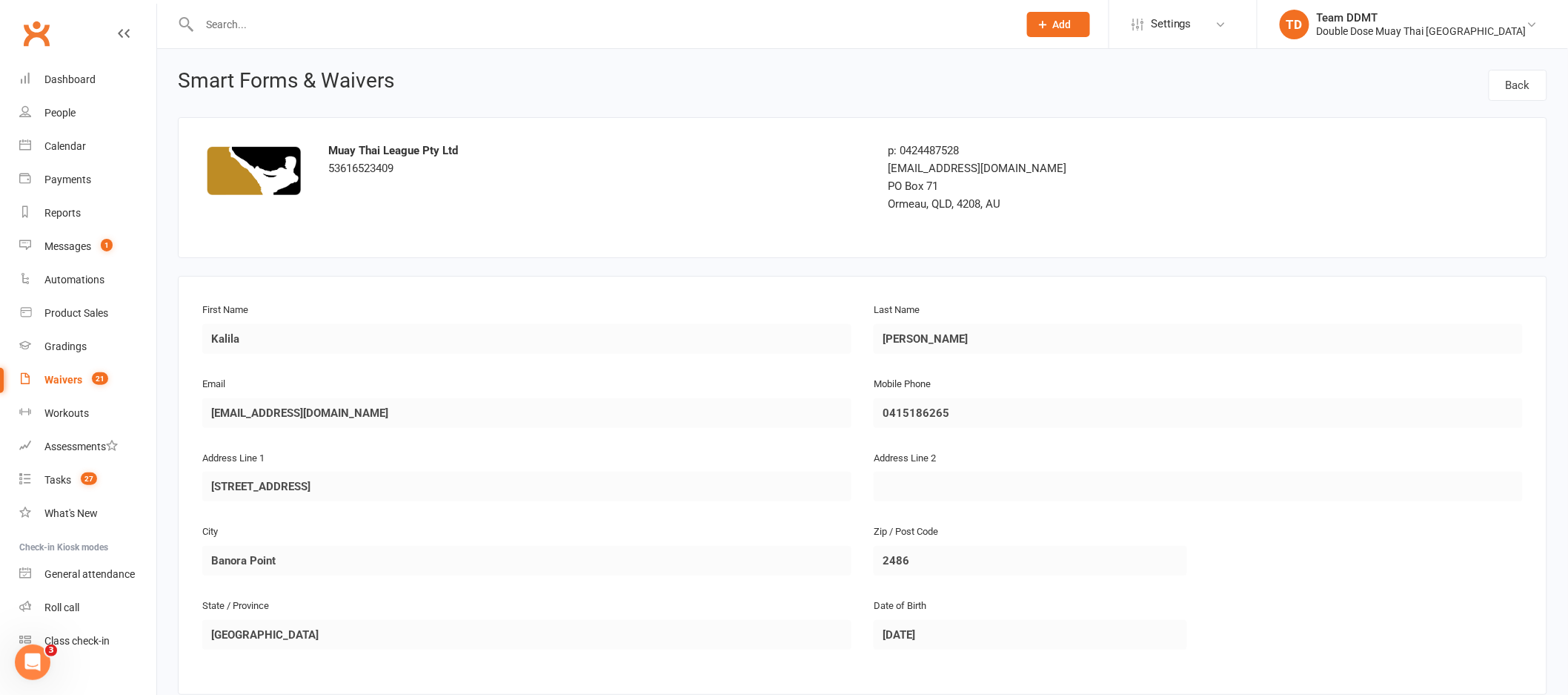
scroll to position [611, 0]
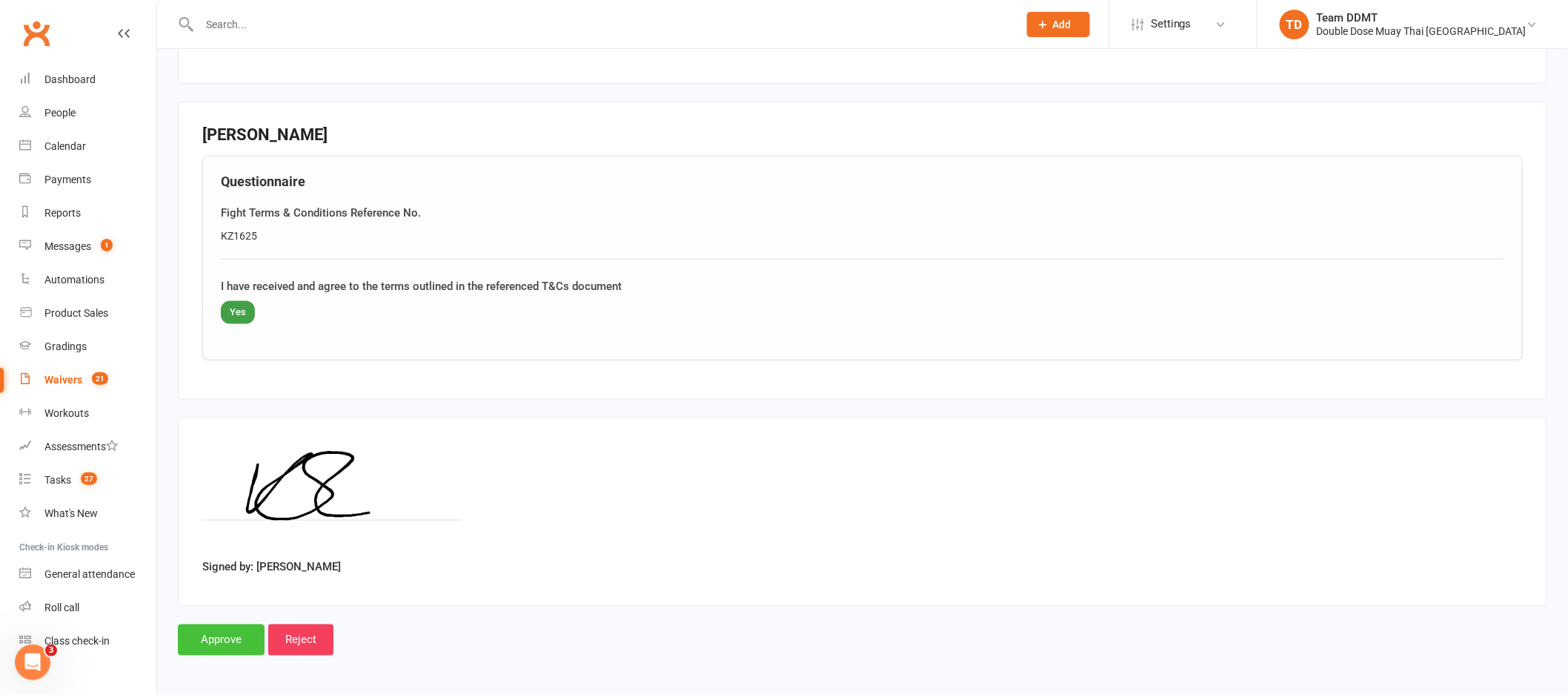
click at [221, 642] on input "Approve" at bounding box center [221, 640] width 86 height 31
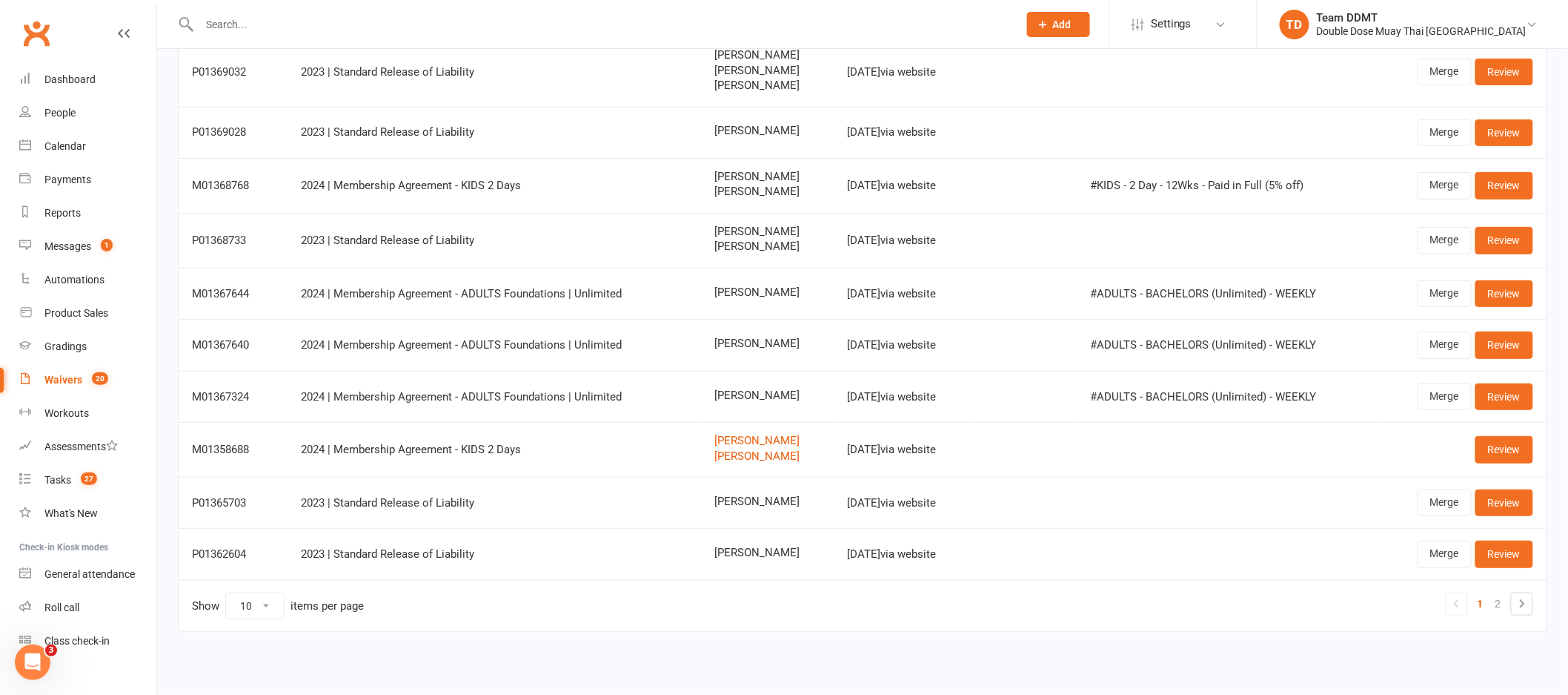
scroll to position [166, 0]
click at [1504, 606] on link "2" at bounding box center [1499, 604] width 18 height 21
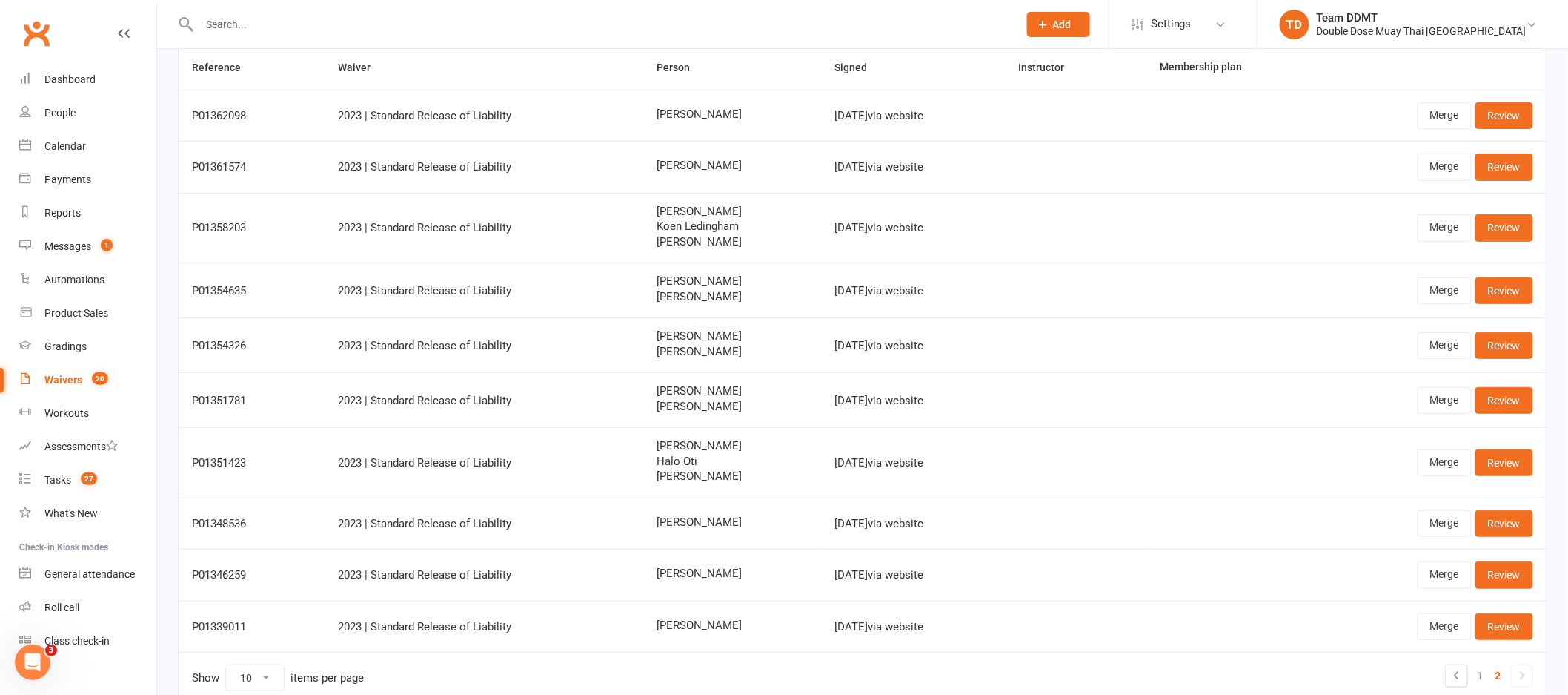
scroll to position [185, 0]
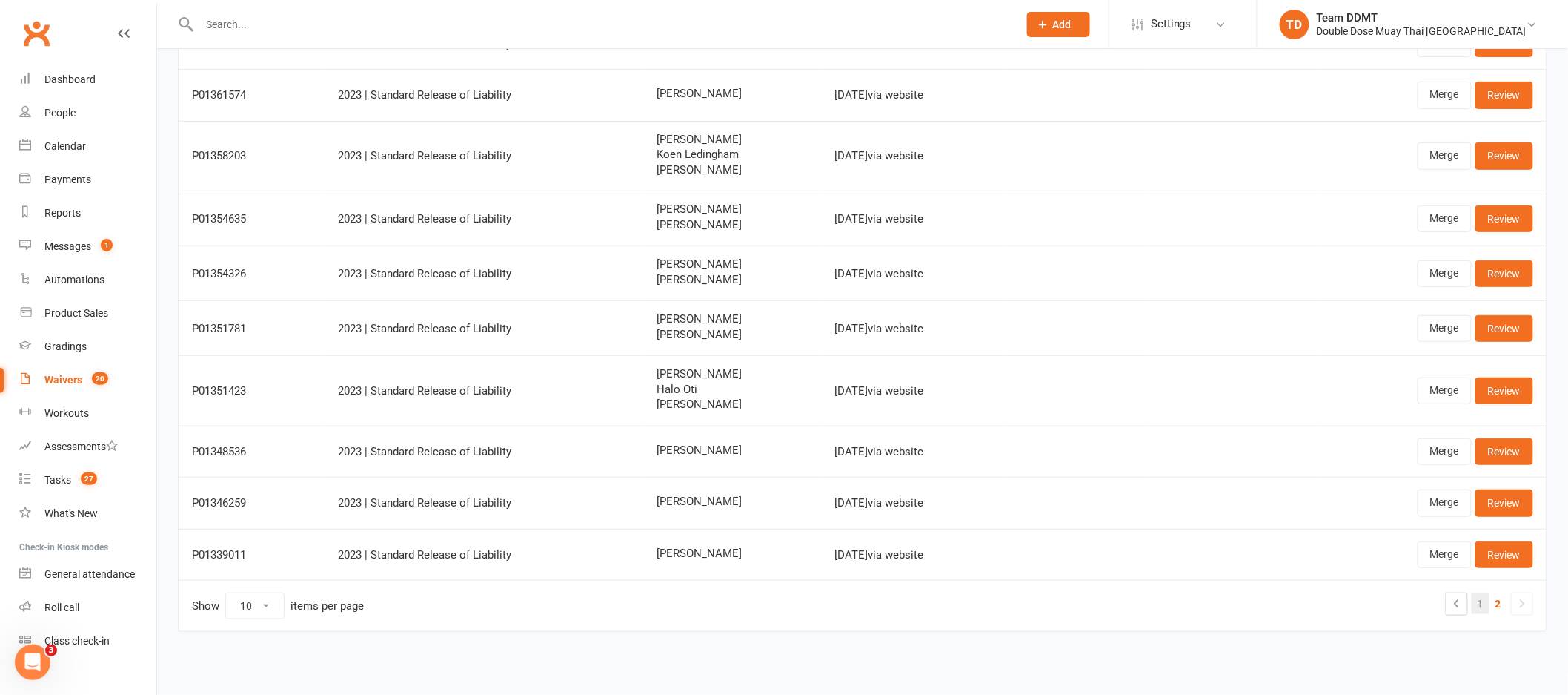
click at [1479, 604] on link "1" at bounding box center [1481, 604] width 18 height 21
